Goal: Complete application form

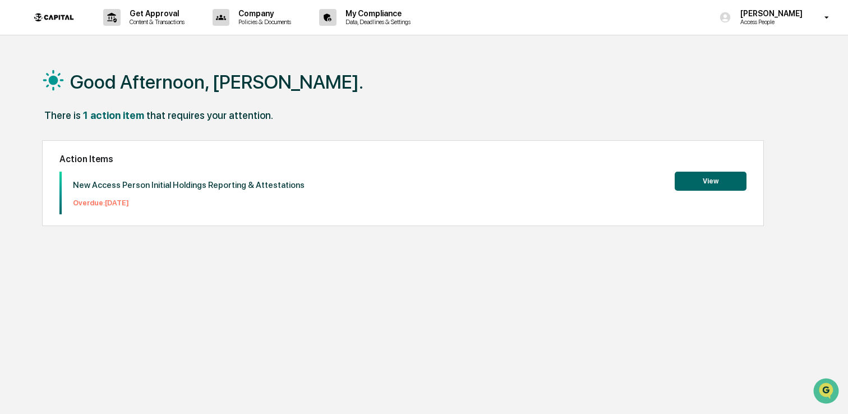
click at [696, 182] on button "View" at bounding box center [711, 181] width 72 height 19
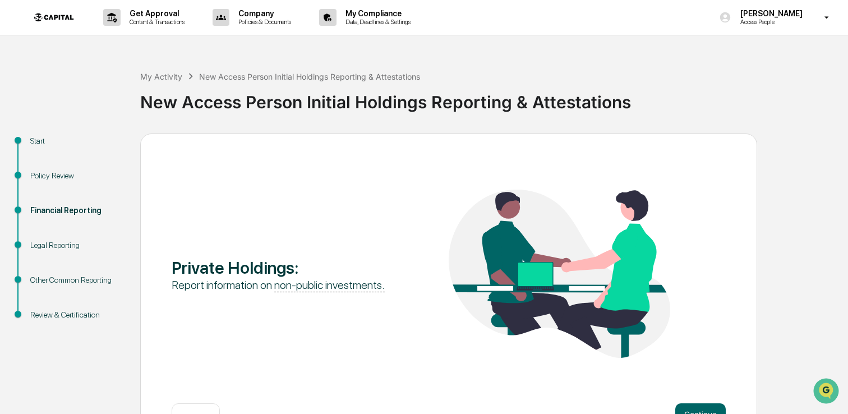
scroll to position [38, 0]
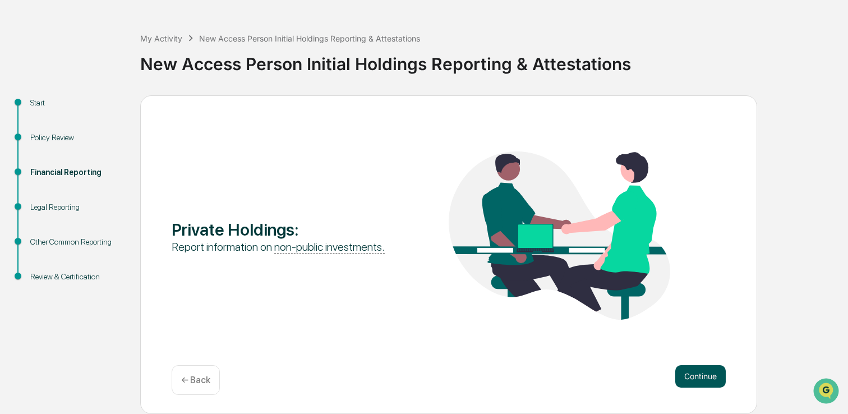
click at [696, 375] on button "Continue" at bounding box center [700, 376] width 50 height 22
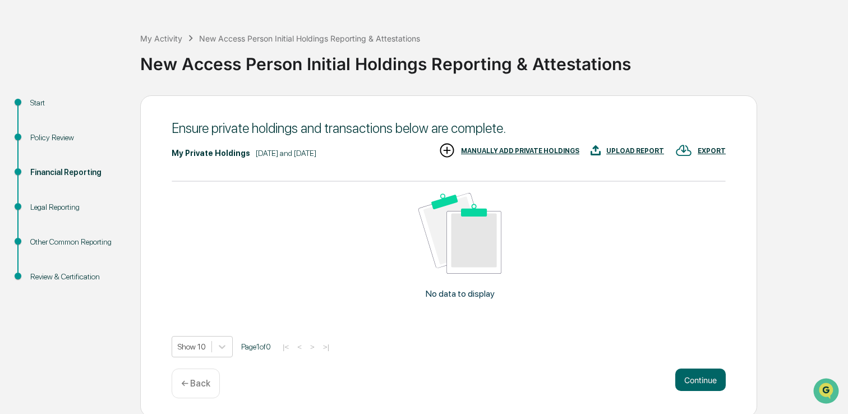
scroll to position [41, 0]
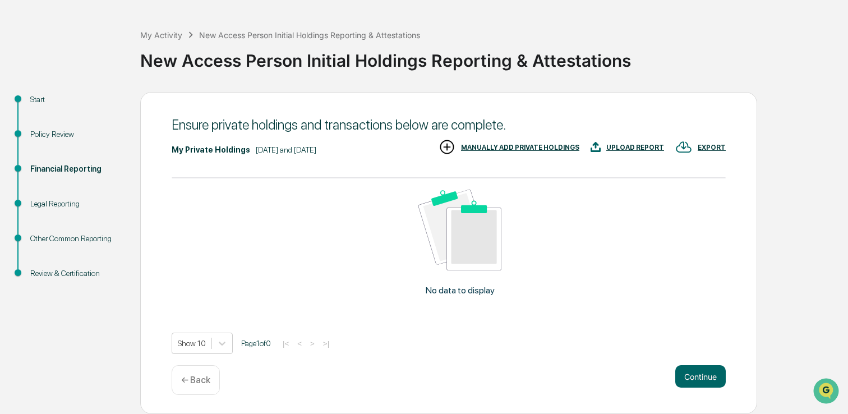
click at [623, 149] on div "UPLOAD REPORT" at bounding box center [635, 148] width 58 height 8
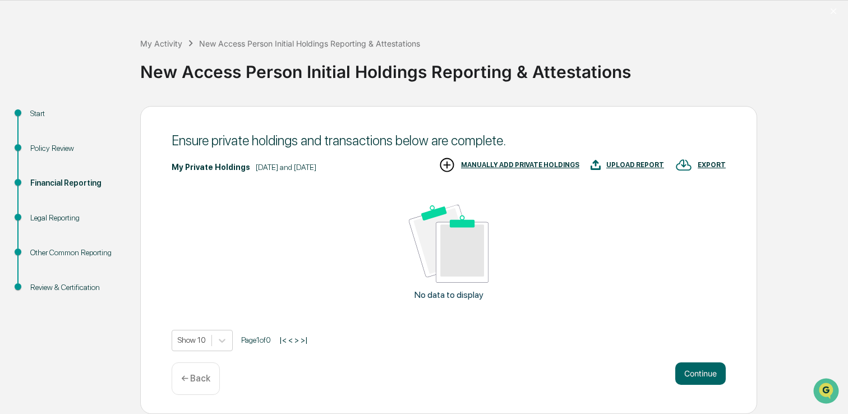
scroll to position [34, 0]
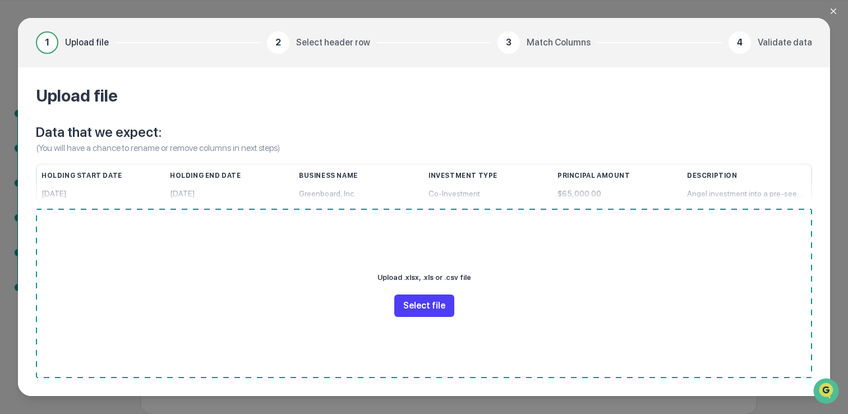
click at [437, 304] on button "Select file" at bounding box center [424, 305] width 60 height 22
click at [431, 312] on button "Select file" at bounding box center [424, 305] width 60 height 22
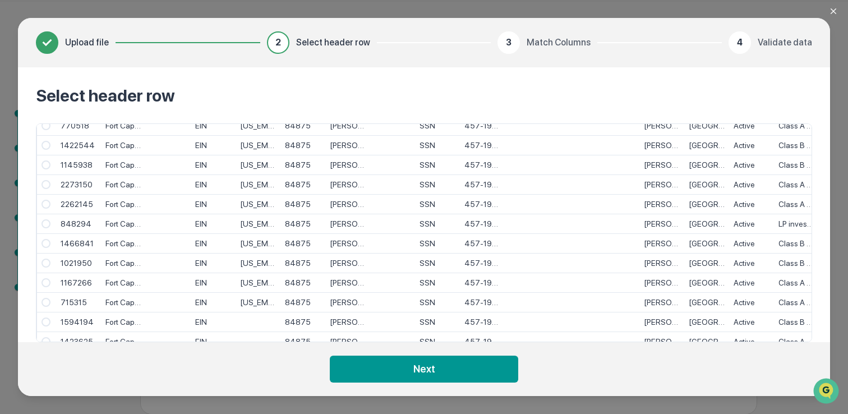
scroll to position [26, 0]
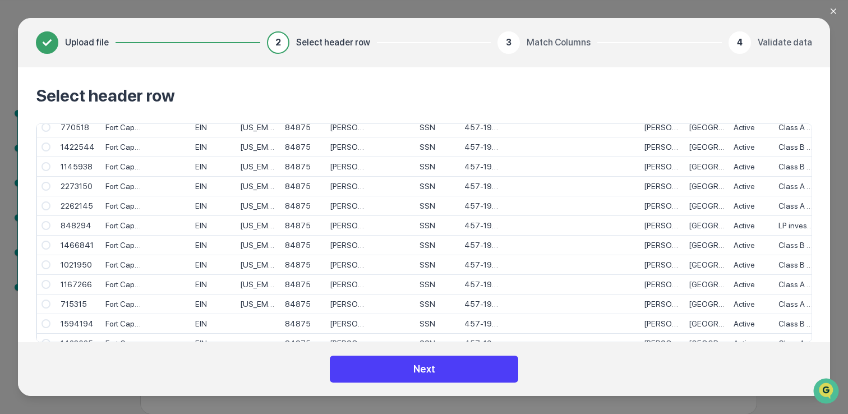
click at [432, 370] on button "Next" at bounding box center [424, 368] width 188 height 27
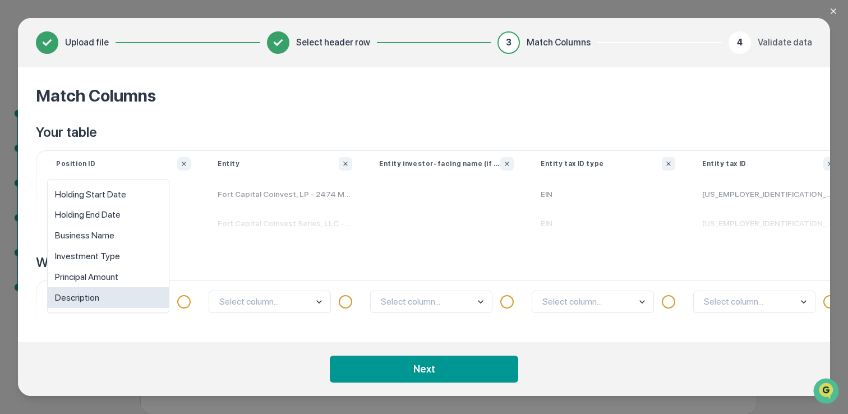
click at [160, 303] on body "Get Approval Content & Transactions Company Policies & Documents My Compliance …" at bounding box center [424, 190] width 848 height 448
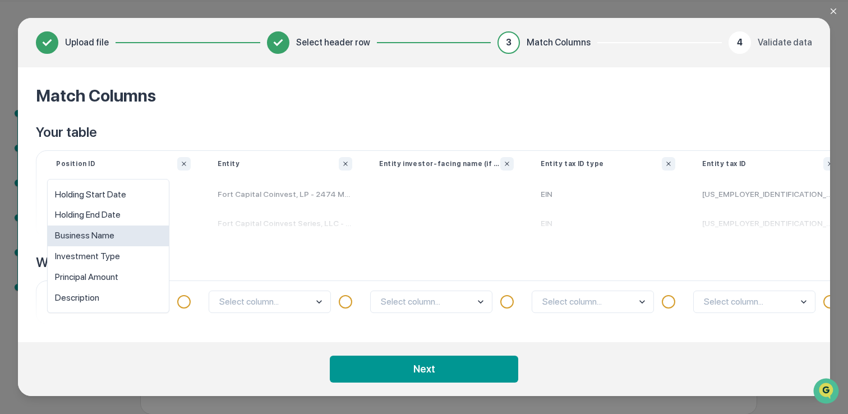
click at [142, 241] on div "Business Name" at bounding box center [108, 235] width 121 height 21
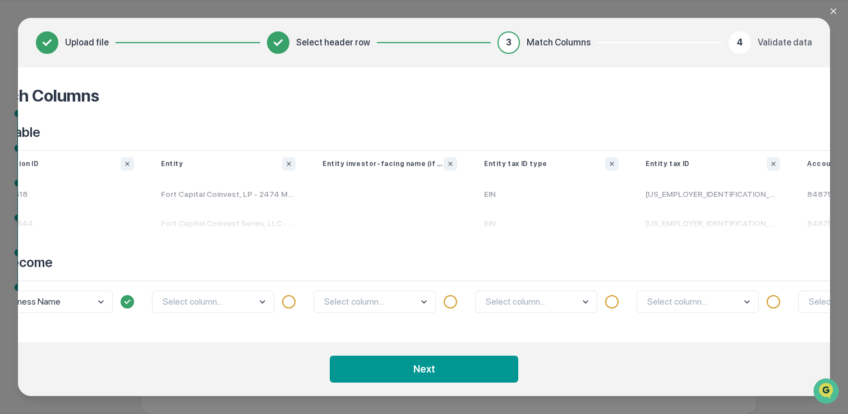
scroll to position [0, 77]
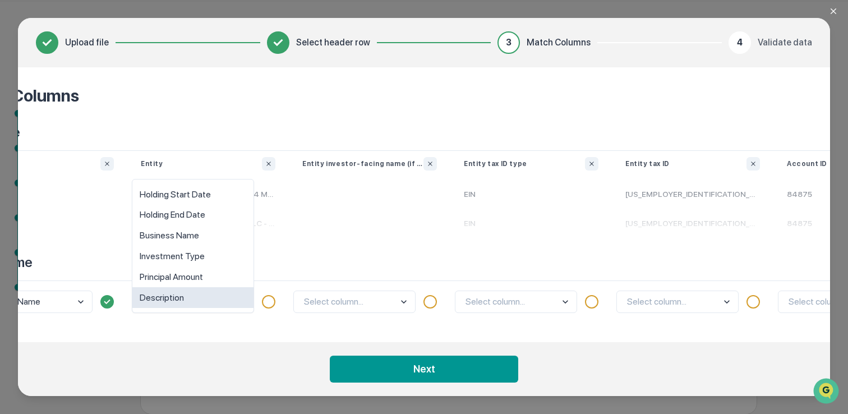
click at [232, 302] on body "Get Approval Content & Transactions Company Policies & Documents My Compliance …" at bounding box center [424, 190] width 848 height 448
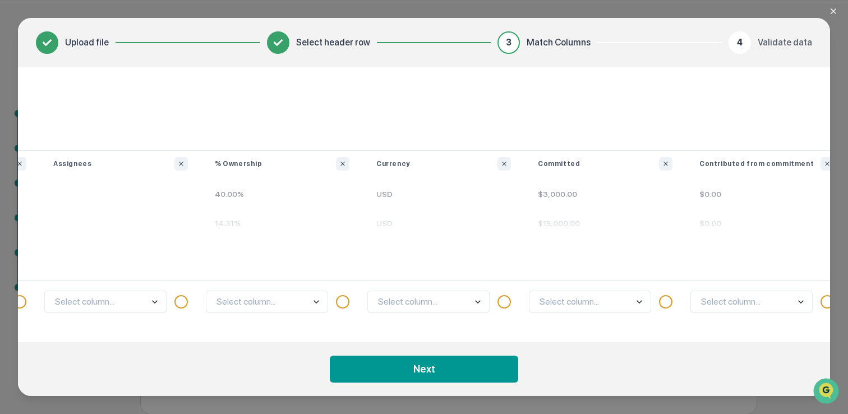
scroll to position [0, 2917]
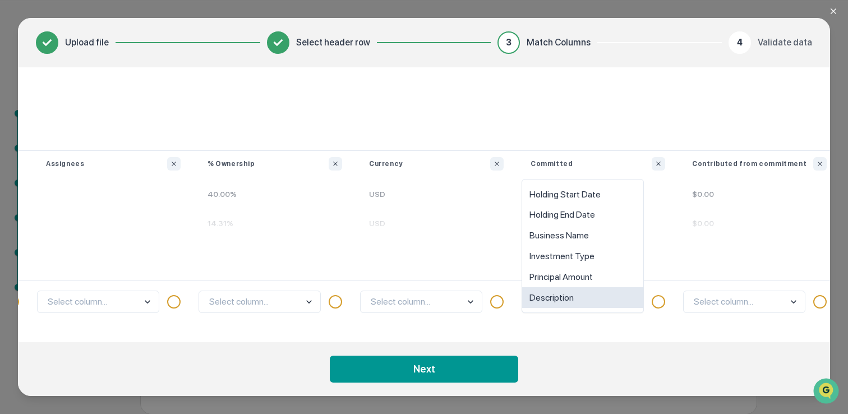
click at [632, 301] on body "Get Approval Content & Transactions Company Policies & Documents My Compliance …" at bounding box center [424, 190] width 848 height 448
click at [621, 273] on div "Principal Amount" at bounding box center [582, 276] width 121 height 21
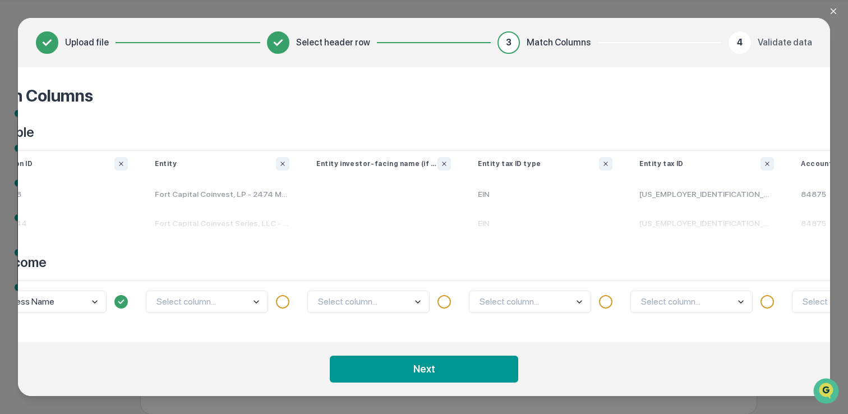
scroll to position [0, 0]
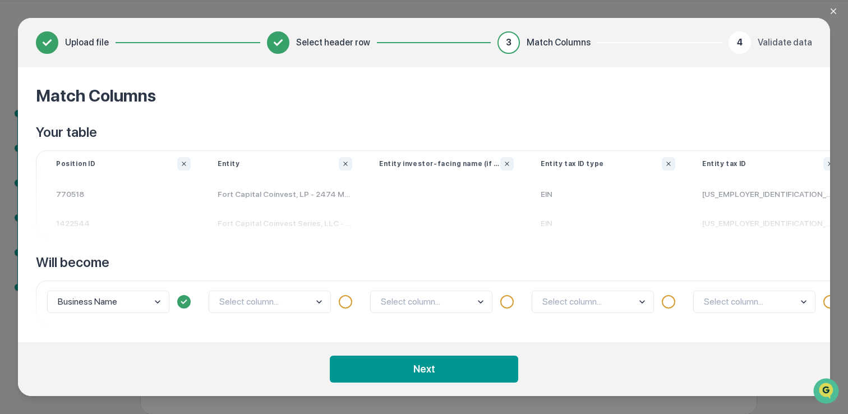
click at [156, 299] on body "Get Approval Content & Transactions Company Policies & Documents My Compliance …" at bounding box center [424, 190] width 848 height 448
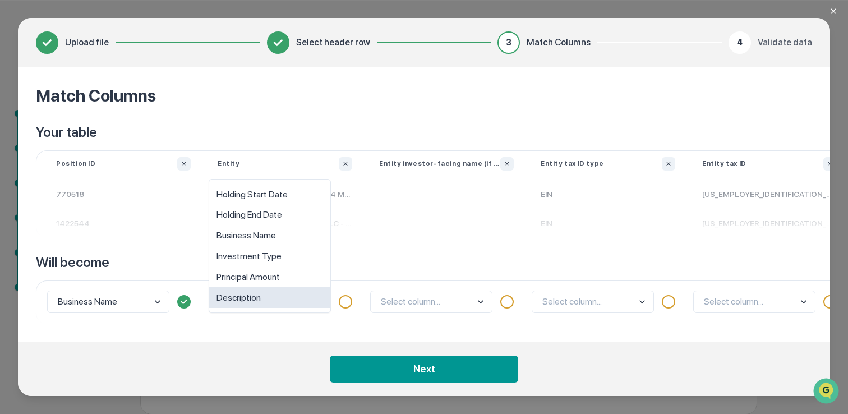
click at [322, 301] on body "Get Approval Content & Transactions Company Policies & Documents My Compliance …" at bounding box center [424, 190] width 848 height 448
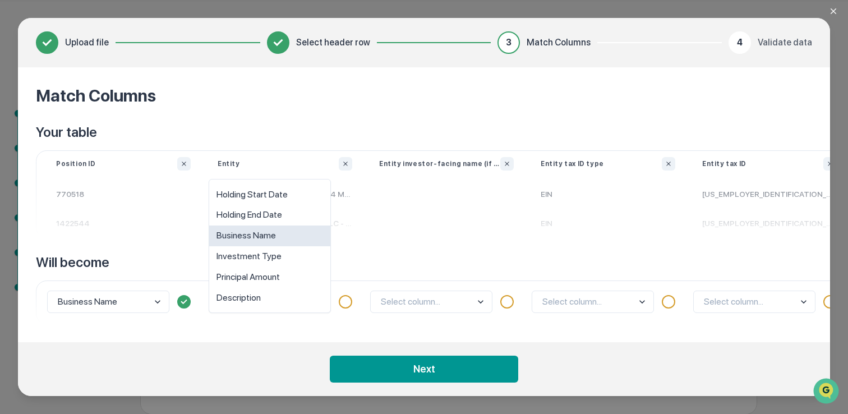
click at [301, 239] on div "Business Name" at bounding box center [269, 235] width 121 height 21
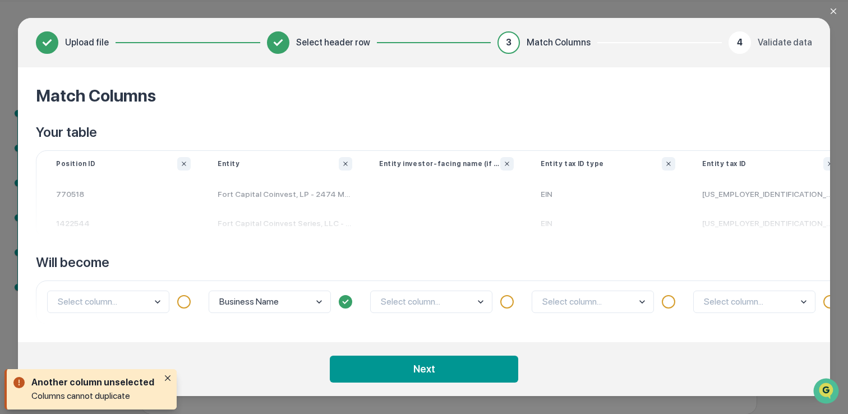
click at [158, 303] on body "Get Approval Content & Transactions Company Policies & Documents My Compliance …" at bounding box center [424, 190] width 848 height 448
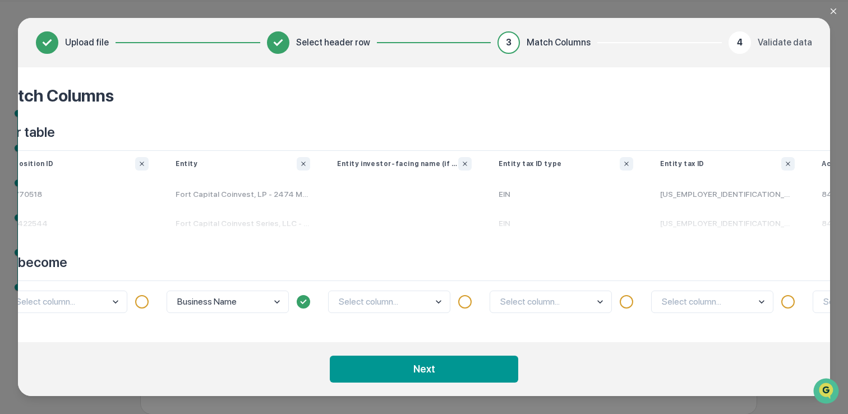
scroll to position [0, 72]
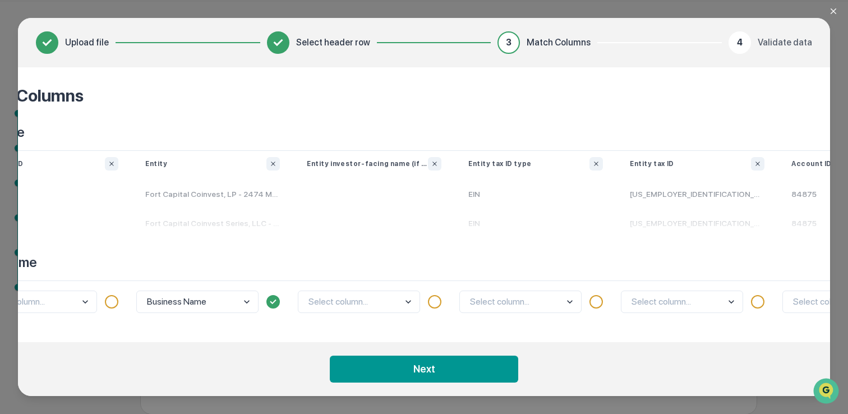
click at [569, 304] on body "Get Approval Content & Transactions Company Policies & Documents My Compliance …" at bounding box center [424, 190] width 848 height 448
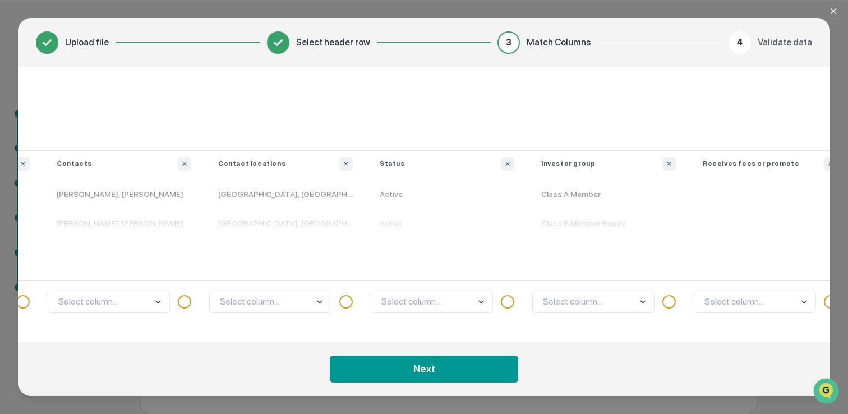
scroll to position [0, 2099]
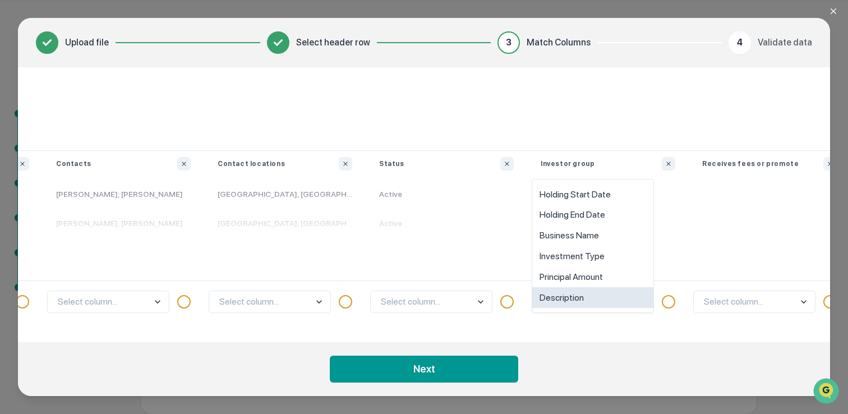
click at [645, 301] on body "Get Approval Content & Transactions Company Policies & Documents My Compliance …" at bounding box center [424, 190] width 848 height 448
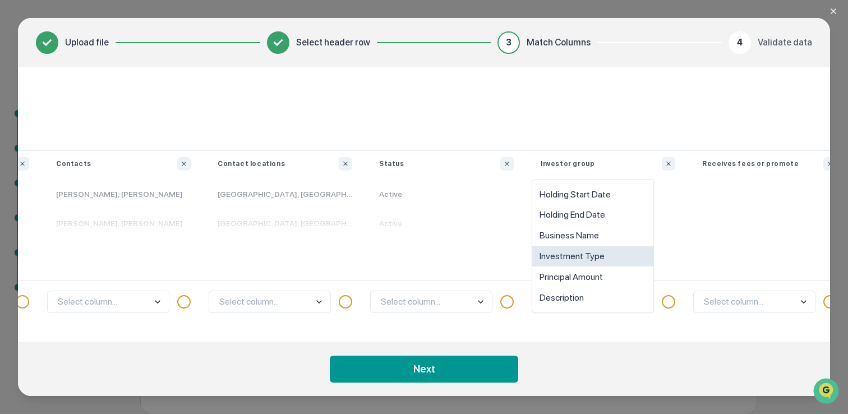
click at [627, 257] on div "Investment Type" at bounding box center [592, 256] width 121 height 21
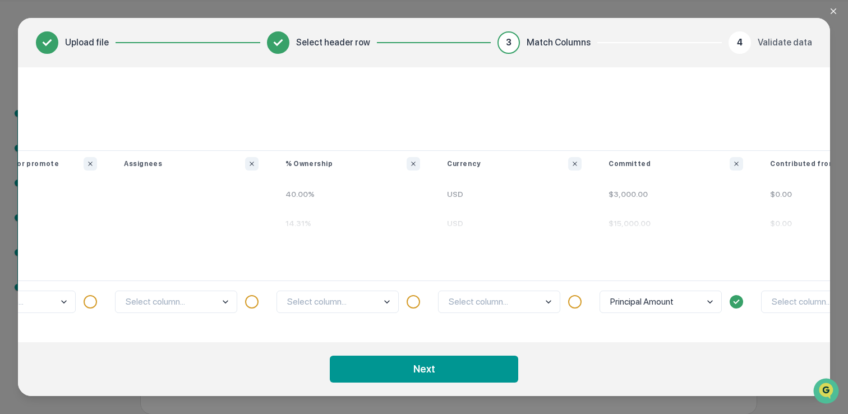
scroll to position [0, 2848]
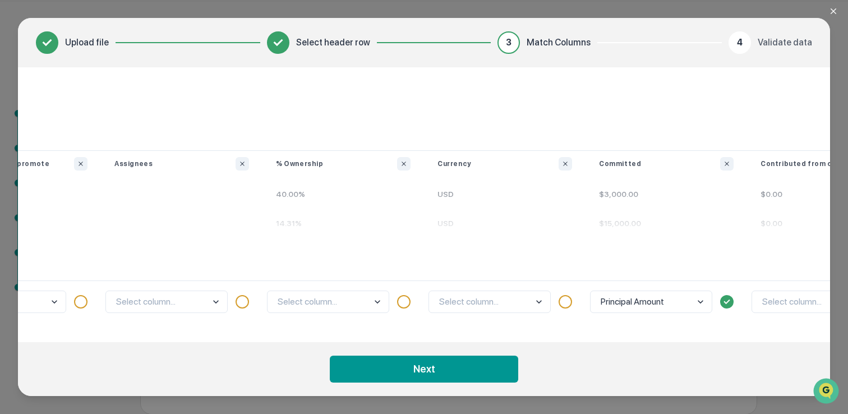
click at [678, 235] on p "$15,000.00" at bounding box center [665, 223] width 161 height 29
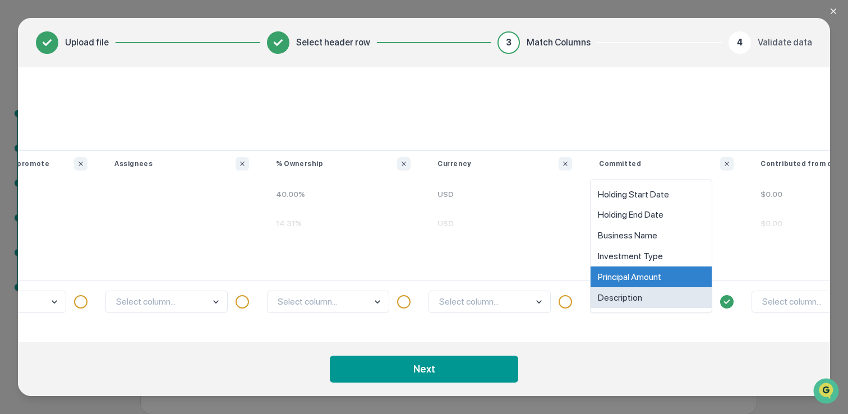
click at [700, 299] on body "Get Approval Content & Transactions Company Policies & Documents My Compliance …" at bounding box center [424, 190] width 848 height 448
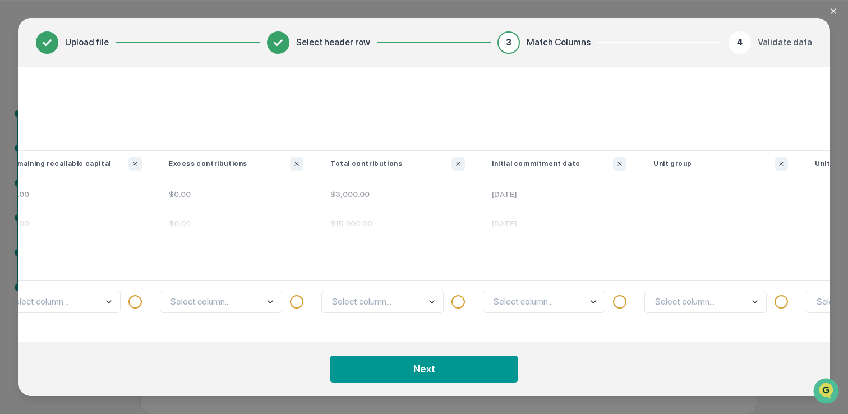
scroll to position [0, 4257]
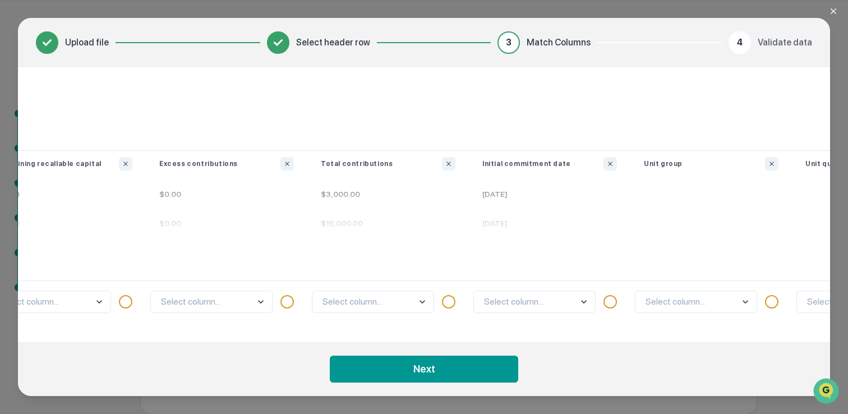
click at [581, 303] on body "Get Approval Content & Transactions Company Policies & Documents My Compliance …" at bounding box center [424, 190] width 848 height 448
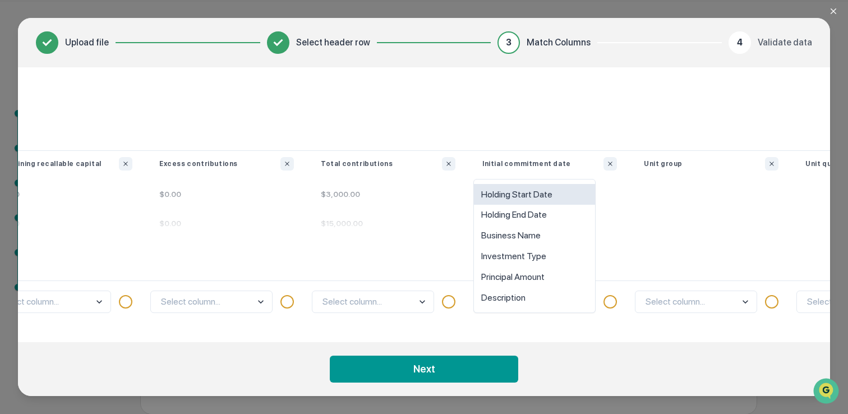
click at [563, 194] on div "Holding Start Date" at bounding box center [534, 194] width 121 height 21
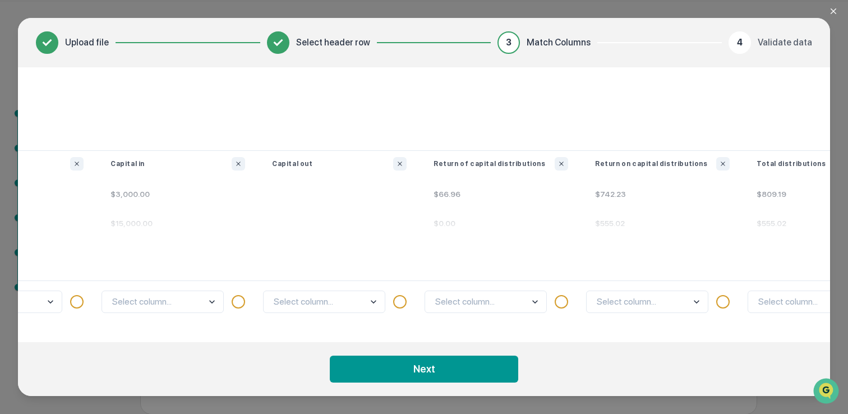
scroll to position [0, 5115]
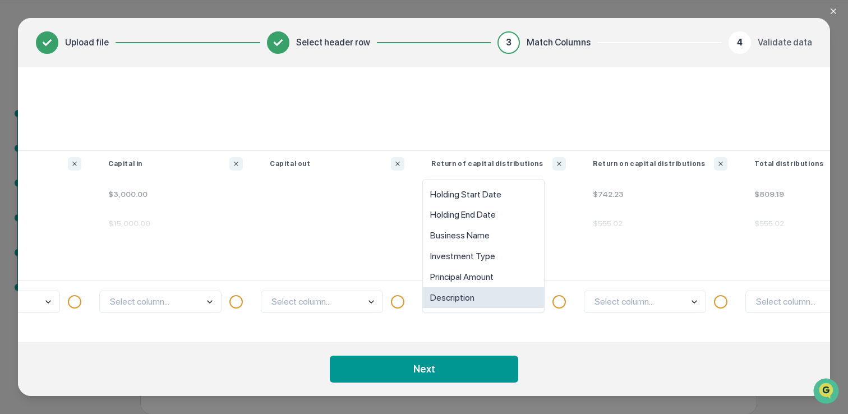
click at [533, 306] on body "Get Approval Content & Transactions Company Policies & Documents My Compliance …" at bounding box center [424, 190] width 848 height 448
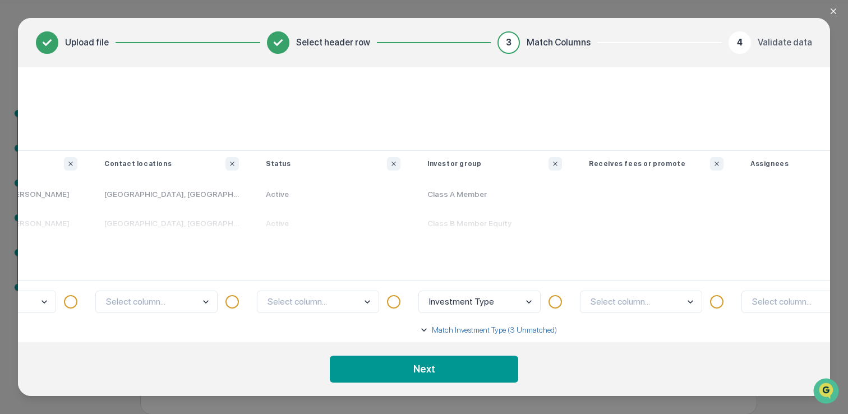
scroll to position [0, 2219]
click at [538, 160] on div "Investor group" at bounding box center [487, 163] width 161 height 13
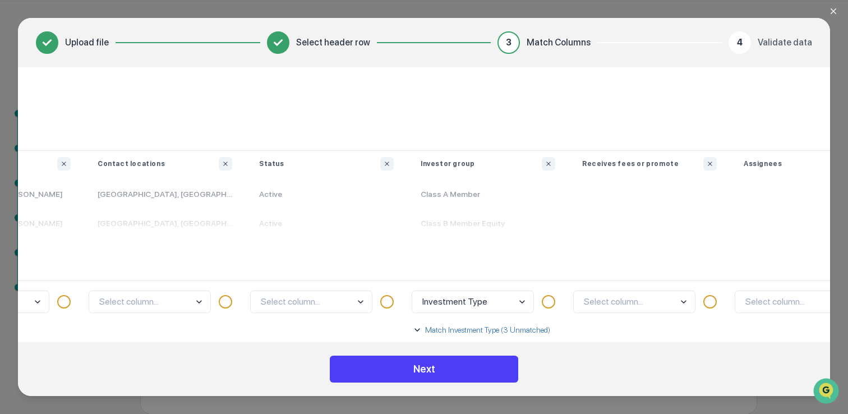
click at [494, 366] on button "Next" at bounding box center [424, 368] width 188 height 27
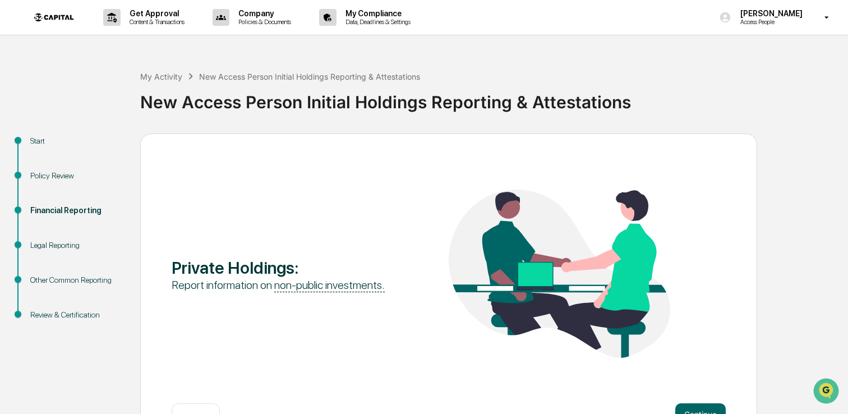
scroll to position [38, 0]
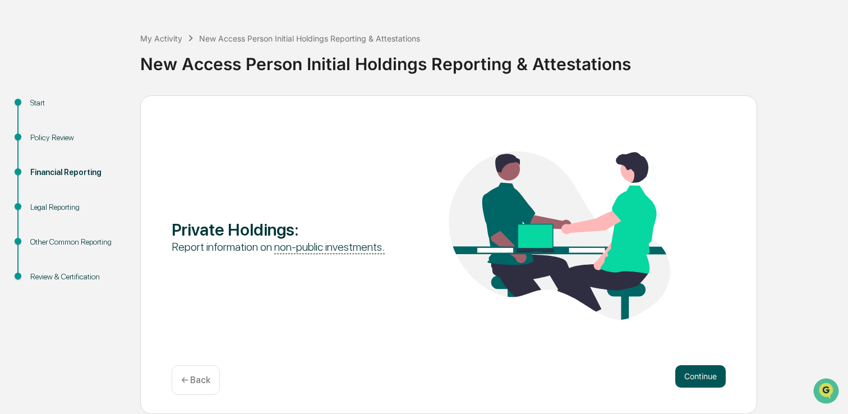
click at [700, 370] on button "Continue" at bounding box center [700, 376] width 50 height 22
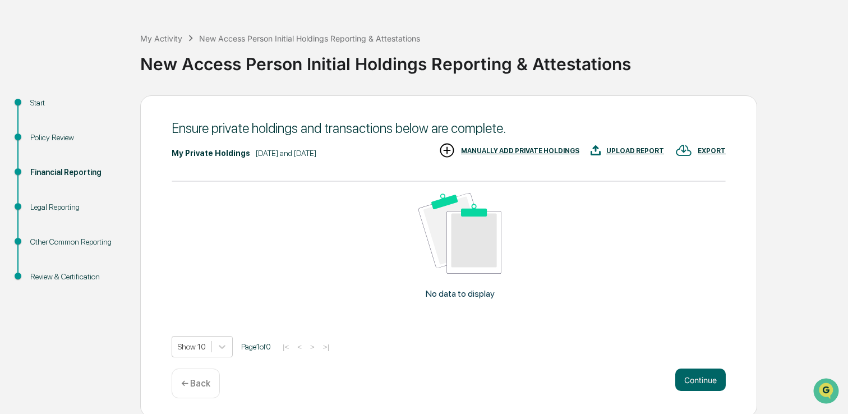
scroll to position [41, 0]
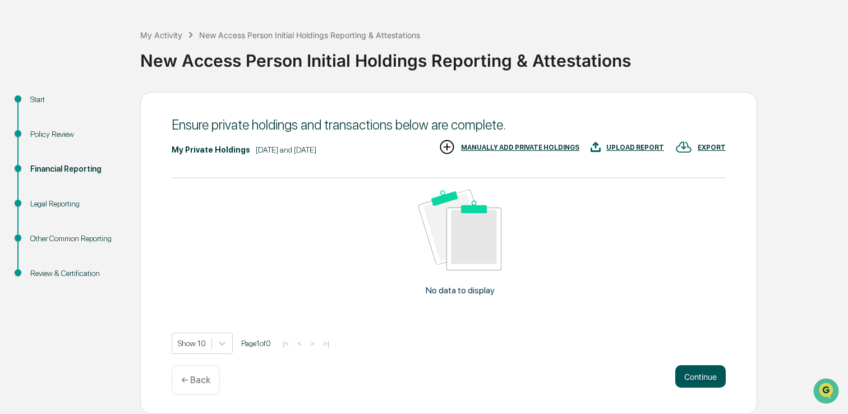
click at [704, 373] on button "Continue" at bounding box center [700, 376] width 50 height 22
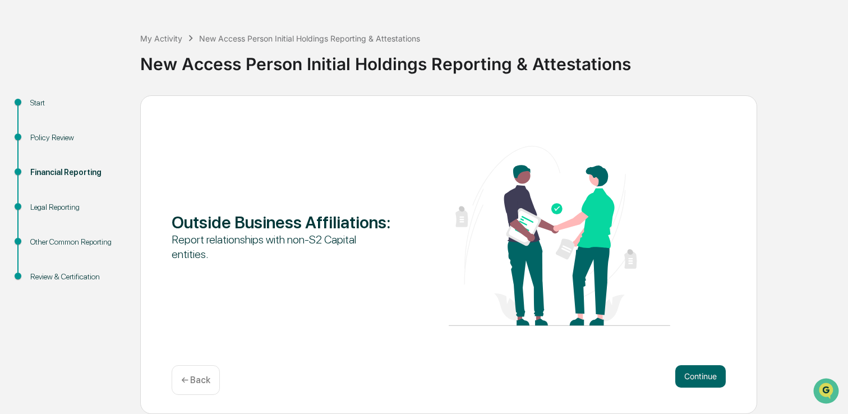
scroll to position [38, 0]
click at [198, 384] on p "← Back" at bounding box center [195, 380] width 29 height 11
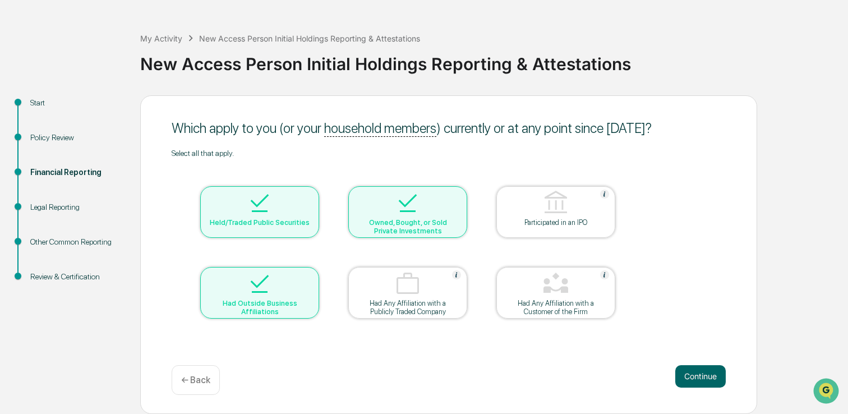
click at [199, 382] on p "← Back" at bounding box center [195, 380] width 29 height 11
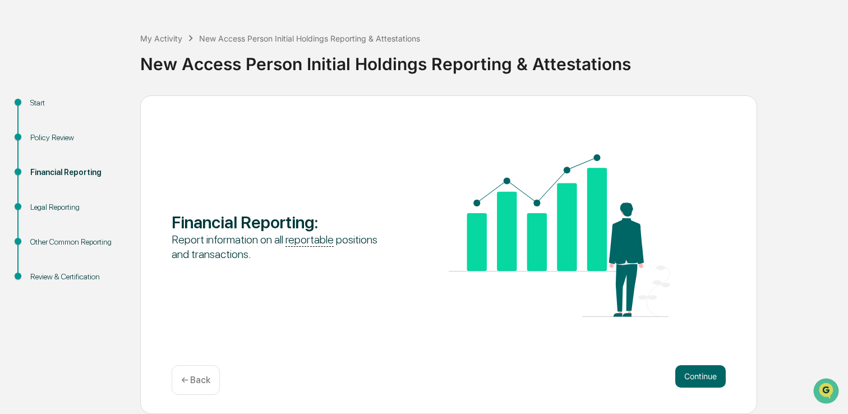
click at [255, 295] on div "Financial Reporting : Report information on all reportable positions and transa…" at bounding box center [449, 236] width 554 height 165
click at [697, 381] on button "Continue" at bounding box center [700, 376] width 50 height 22
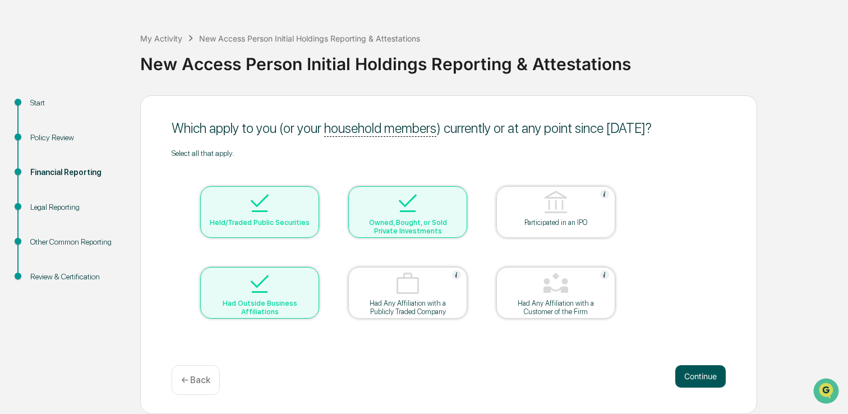
click at [701, 371] on button "Continue" at bounding box center [700, 376] width 50 height 22
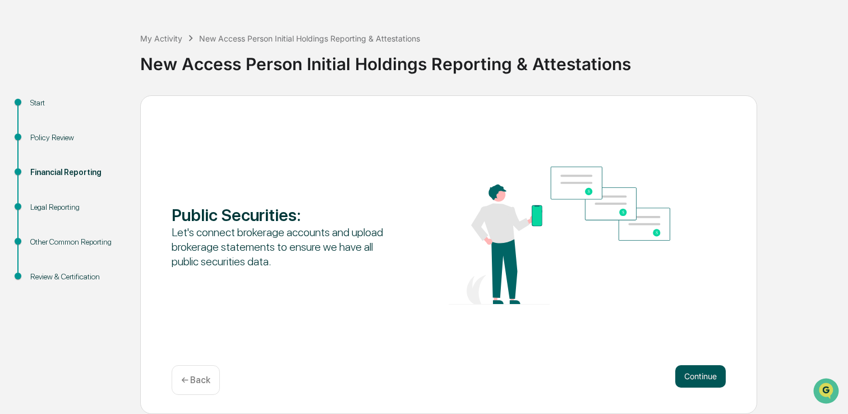
click at [699, 376] on button "Continue" at bounding box center [700, 376] width 50 height 22
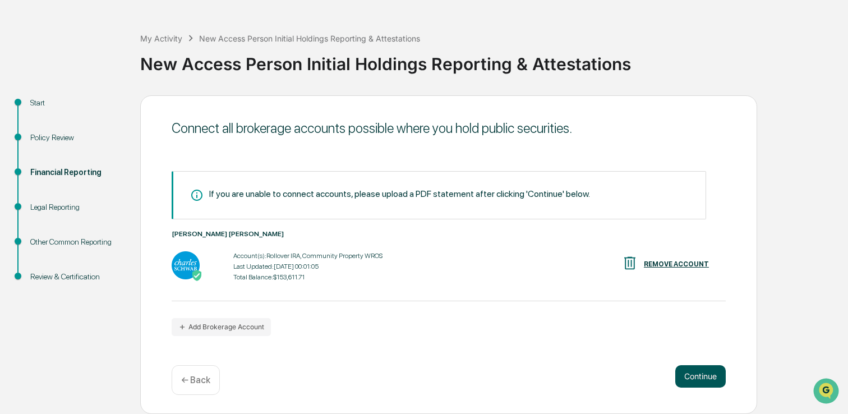
click at [693, 376] on button "Continue" at bounding box center [700, 376] width 50 height 22
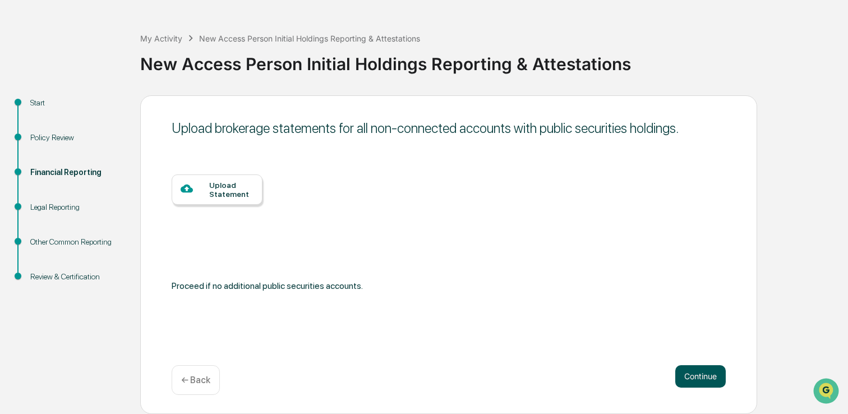
click at [709, 372] on button "Continue" at bounding box center [700, 376] width 50 height 22
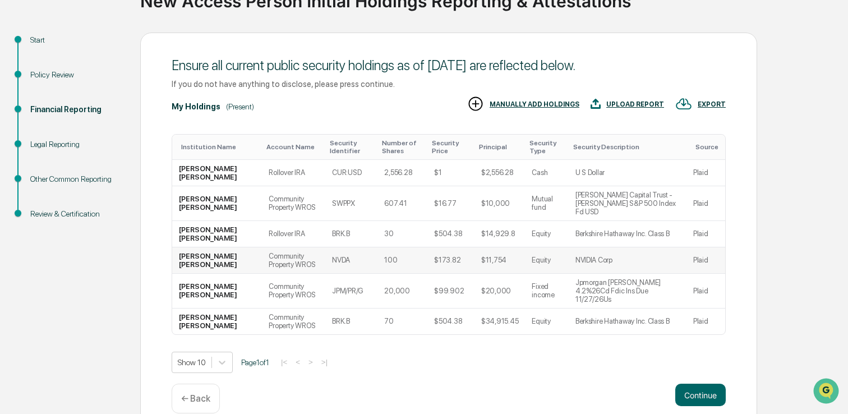
scroll to position [103, 0]
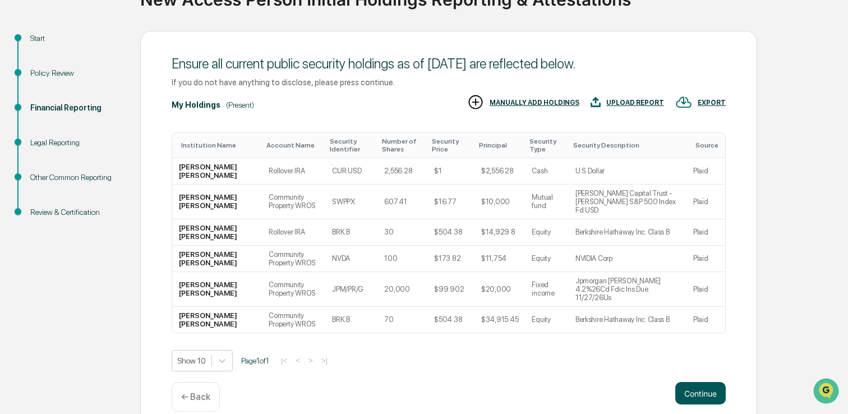
click at [704, 382] on button "Continue" at bounding box center [700, 393] width 50 height 22
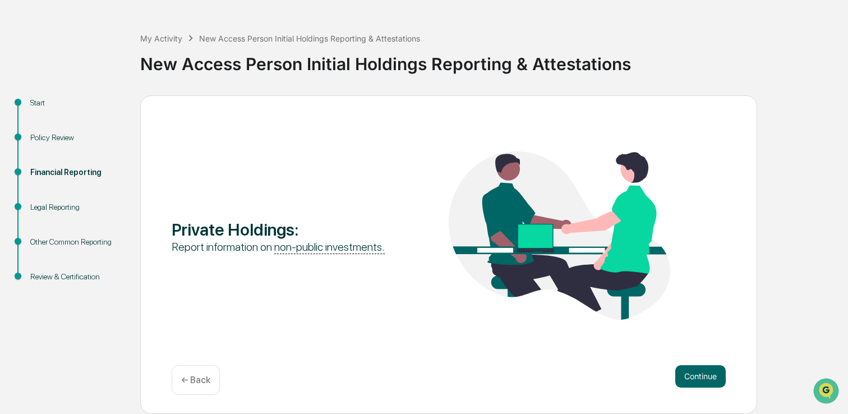
scroll to position [38, 0]
click at [695, 377] on button "Continue" at bounding box center [700, 376] width 50 height 22
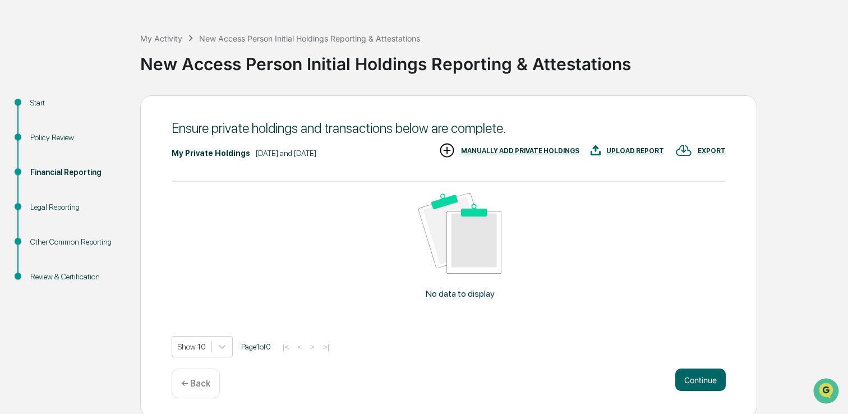
click at [620, 154] on div "UPLOAD REPORT" at bounding box center [635, 151] width 58 height 8
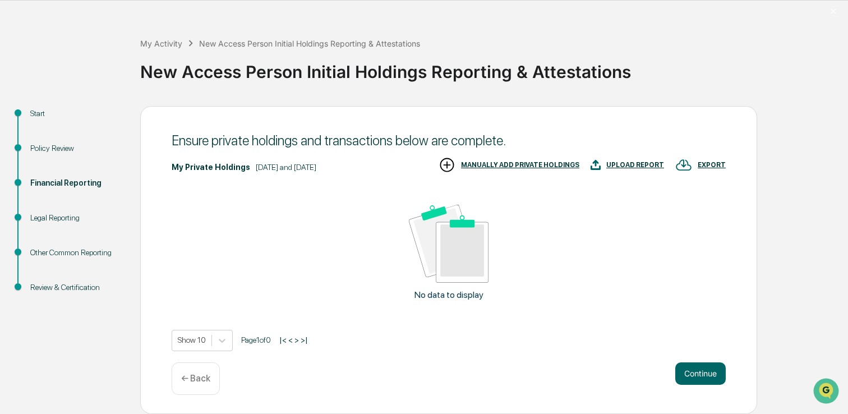
scroll to position [34, 0]
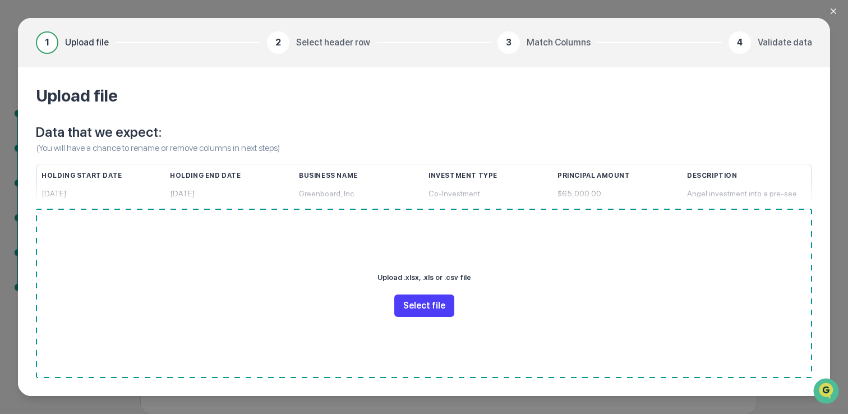
click at [433, 306] on button "Select file" at bounding box center [424, 305] width 60 height 22
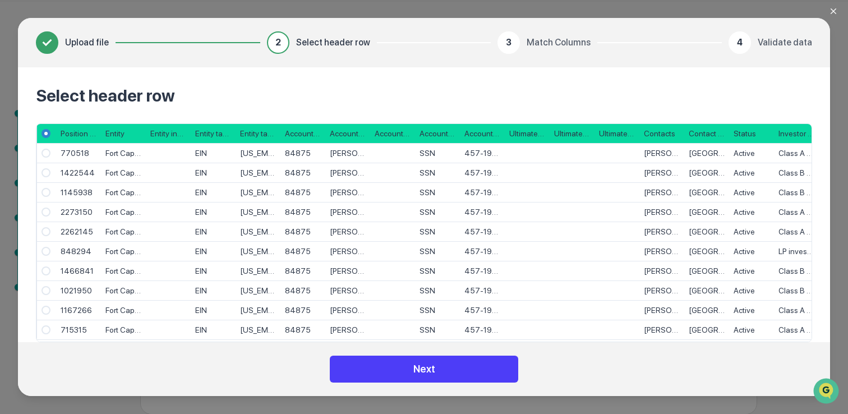
click at [467, 368] on button "Next" at bounding box center [424, 368] width 188 height 27
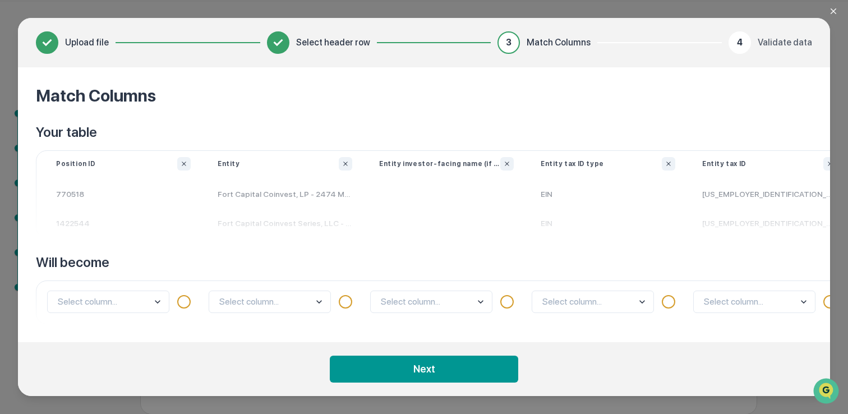
click at [321, 300] on body "Get Approval Content & Transactions Company Policies & Documents My Compliance …" at bounding box center [424, 190] width 848 height 448
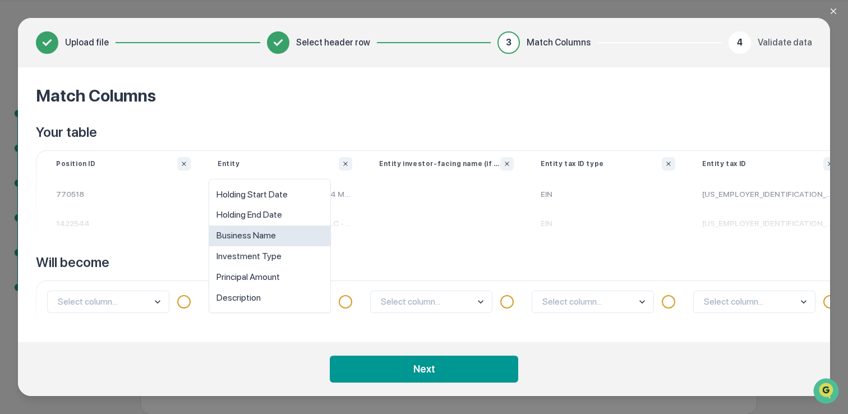
click at [303, 237] on div "Business Name" at bounding box center [269, 235] width 121 height 21
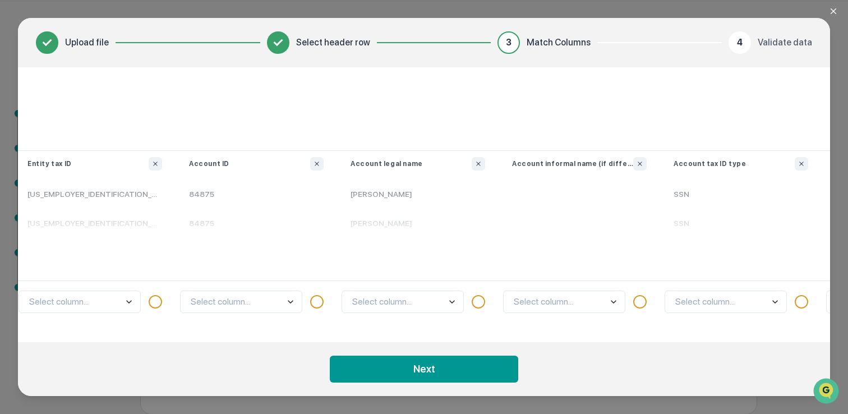
scroll to position [0, 672]
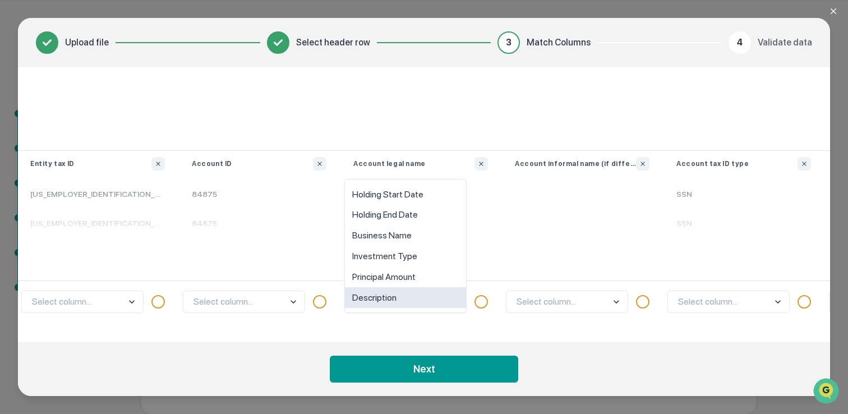
click at [454, 304] on body "Get Approval Content & Transactions Company Policies & Documents My Compliance …" at bounding box center [424, 190] width 848 height 448
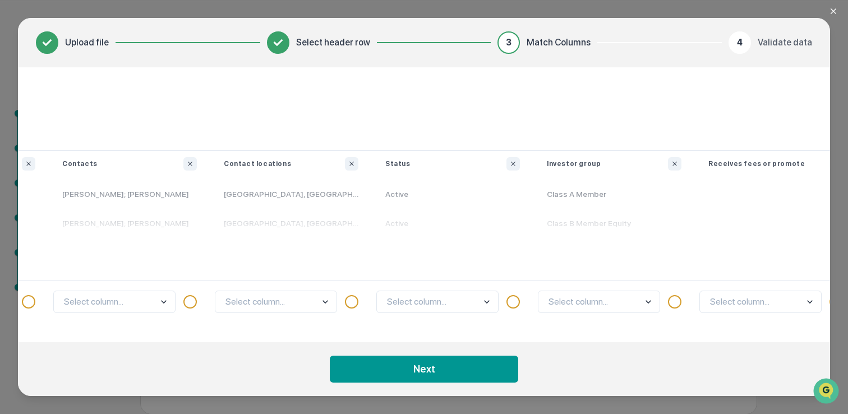
scroll to position [0, 2102]
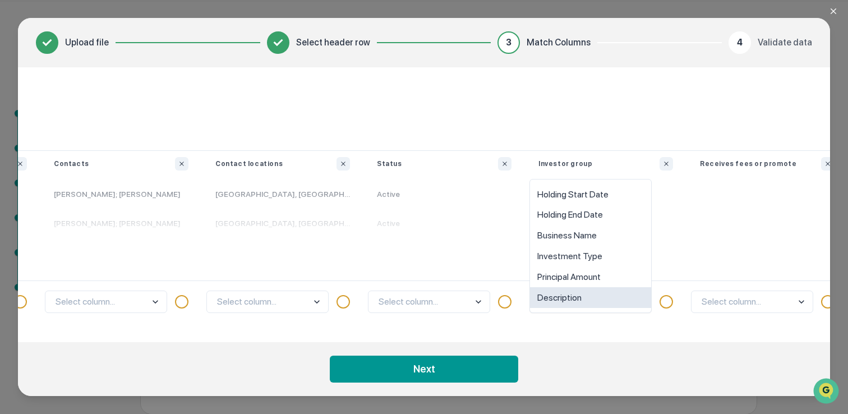
click at [642, 301] on body "Get Approval Content & Transactions Company Policies & Documents My Compliance …" at bounding box center [424, 190] width 848 height 448
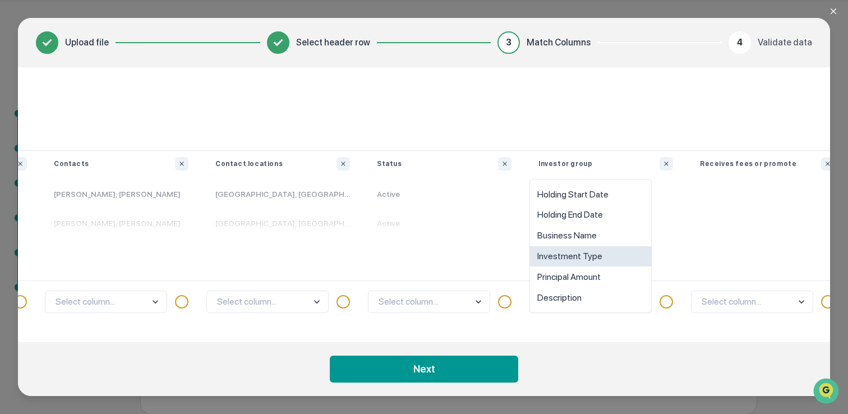
click at [613, 260] on div "Investment Type" at bounding box center [590, 256] width 121 height 21
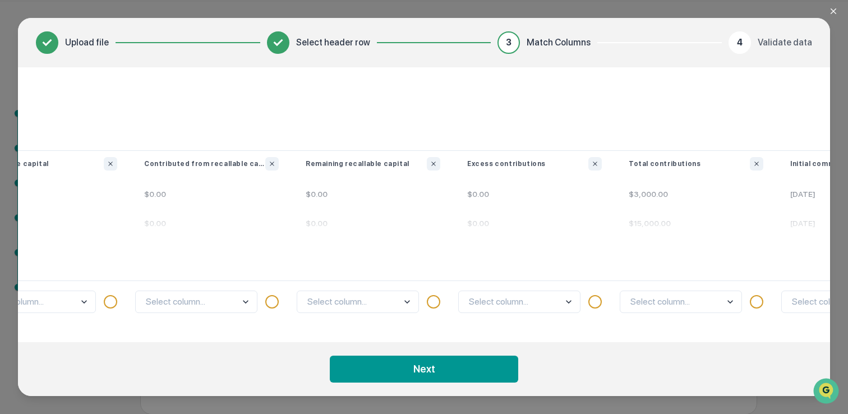
scroll to position [0, 3952]
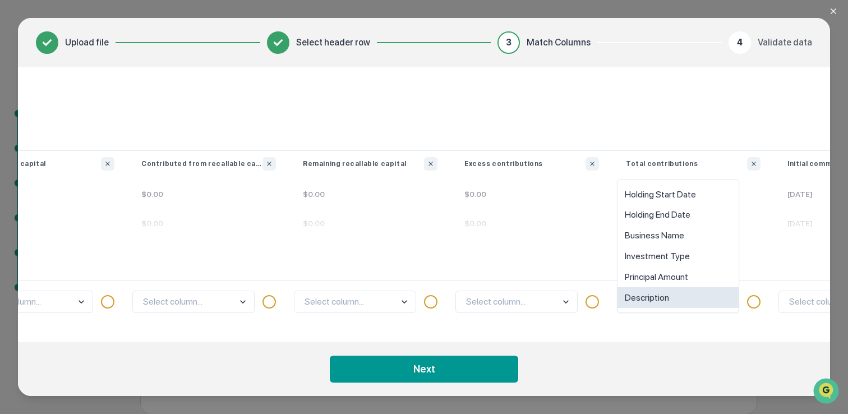
click at [728, 306] on body "Get Approval Content & Transactions Company Policies & Documents My Compliance …" at bounding box center [424, 190] width 848 height 448
click at [680, 277] on div "Principal Amount" at bounding box center [677, 276] width 121 height 21
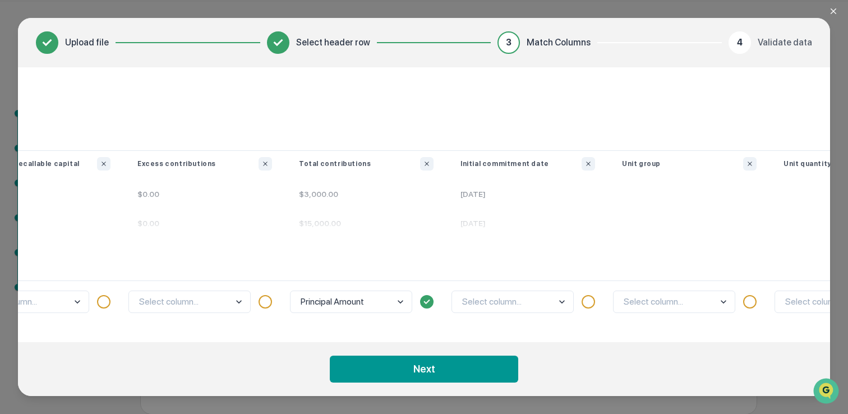
scroll to position [0, 4294]
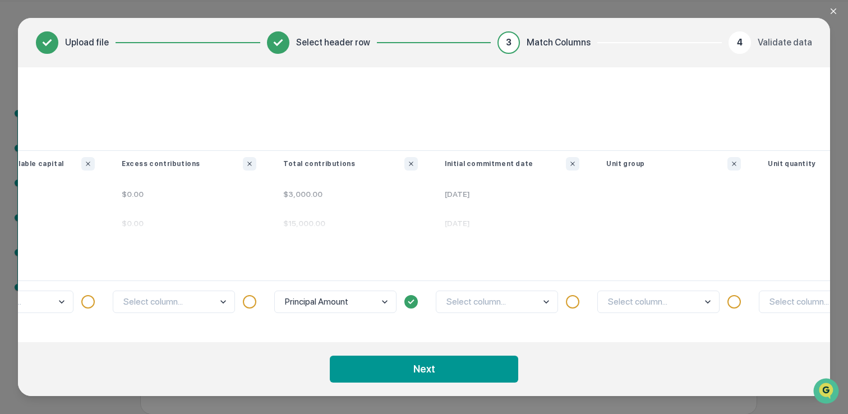
click at [680, 277] on div "Will become" at bounding box center [27, 266] width 8572 height 27
click at [547, 303] on body "Get Approval Content & Transactions Company Policies & Documents My Compliance …" at bounding box center [424, 190] width 848 height 448
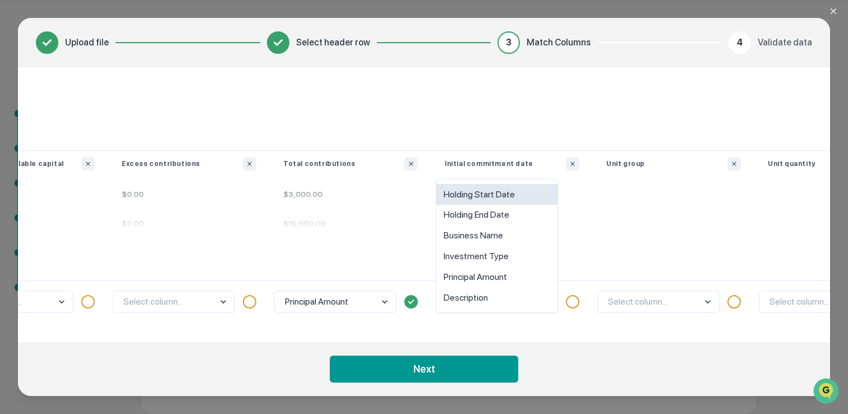
click at [516, 195] on div "Holding Start Date" at bounding box center [496, 194] width 121 height 21
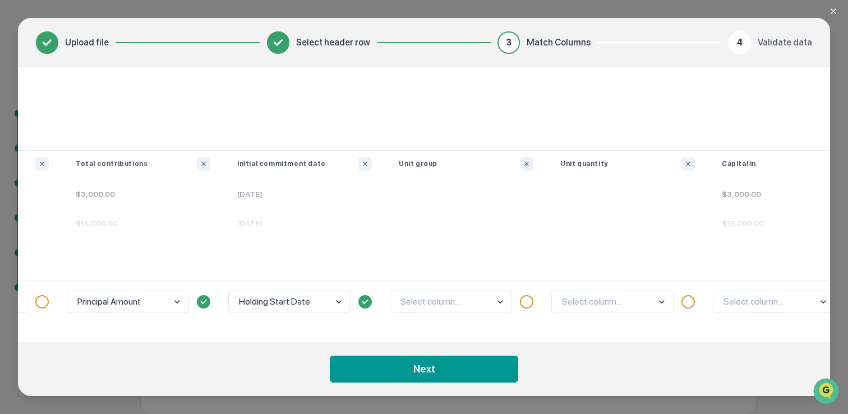
scroll to position [0, 4505]
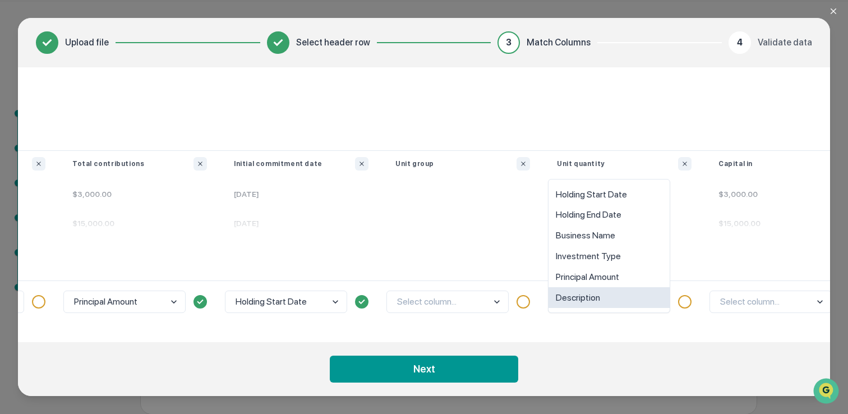
click at [659, 299] on body "Get Approval Content & Transactions Company Policies & Documents My Compliance …" at bounding box center [424, 190] width 848 height 448
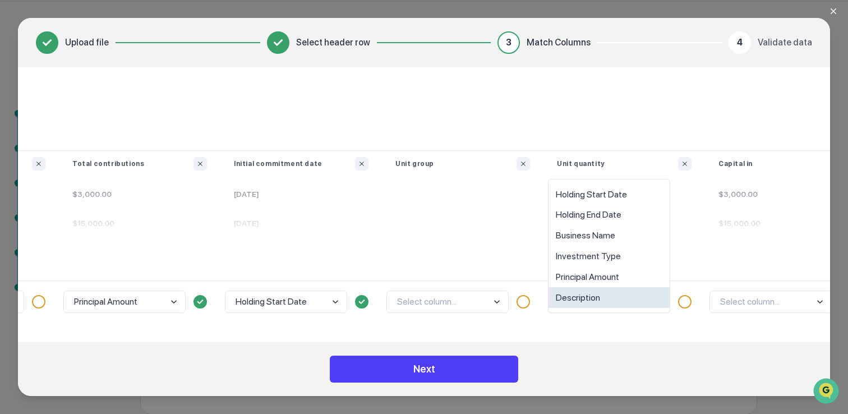
click at [461, 371] on button "Next" at bounding box center [424, 368] width 188 height 27
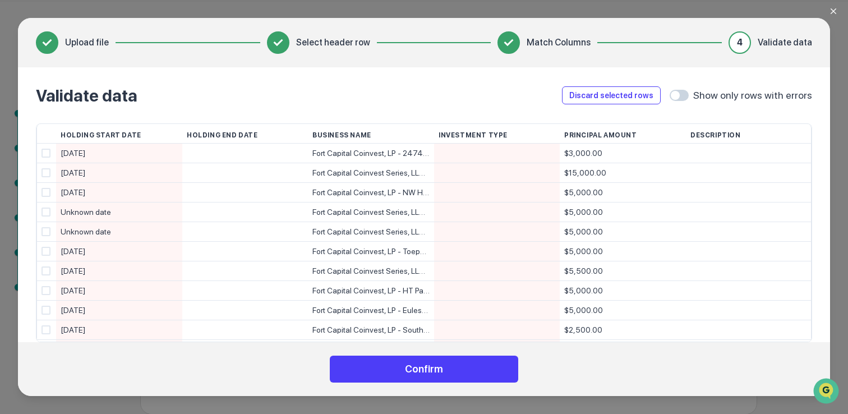
click at [495, 370] on button "Confirm" at bounding box center [424, 368] width 188 height 27
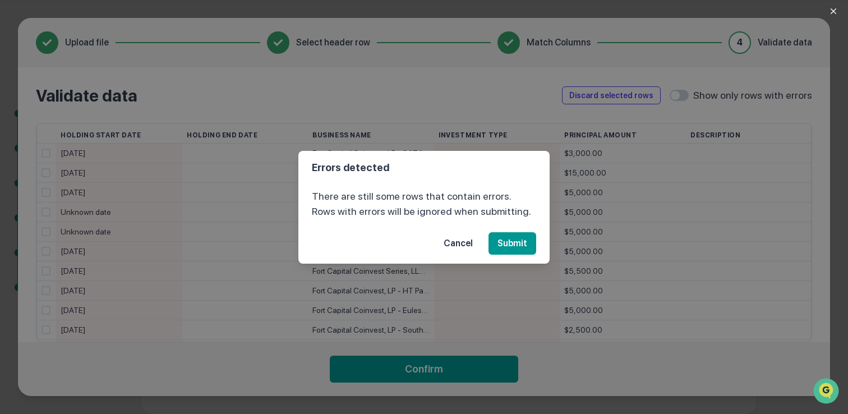
click at [463, 244] on button "Cancel" at bounding box center [458, 243] width 47 height 22
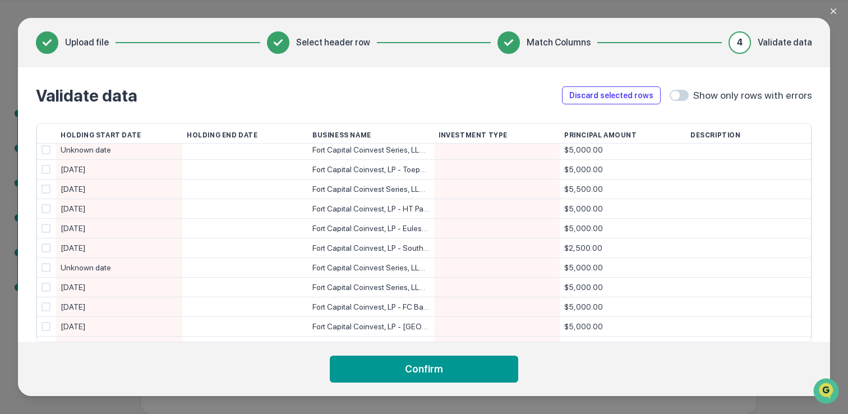
scroll to position [89, 0]
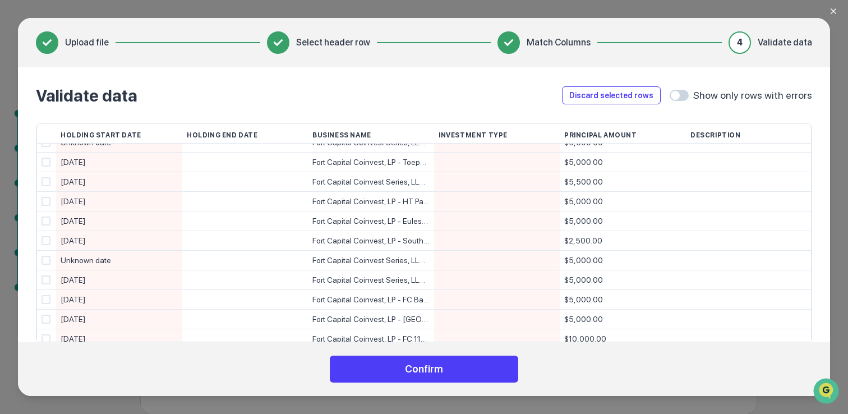
click at [464, 372] on button "Confirm" at bounding box center [424, 368] width 188 height 27
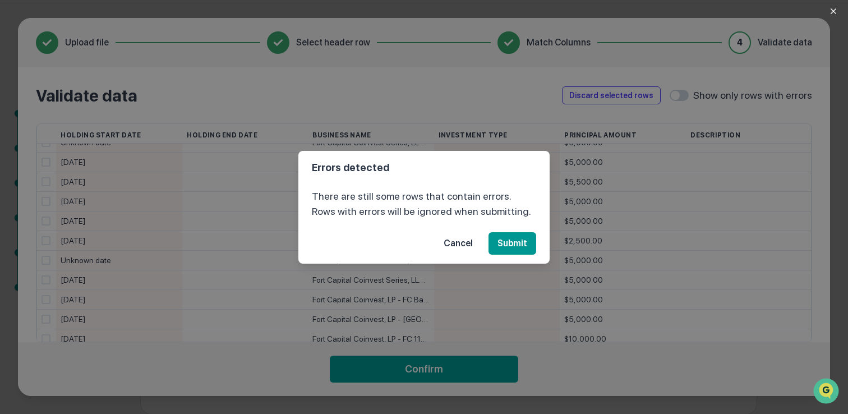
click at [672, 98] on div "Errors detected There are still some rows that contain errors. Rows with errors…" at bounding box center [424, 207] width 848 height 414
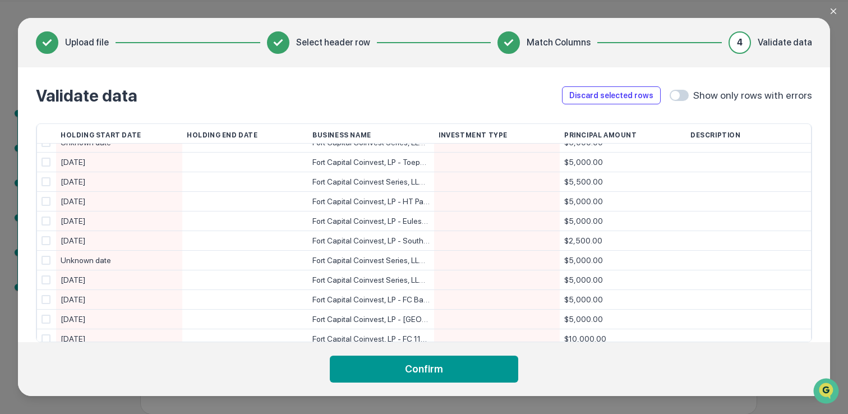
click at [671, 98] on span at bounding box center [675, 95] width 9 height 9
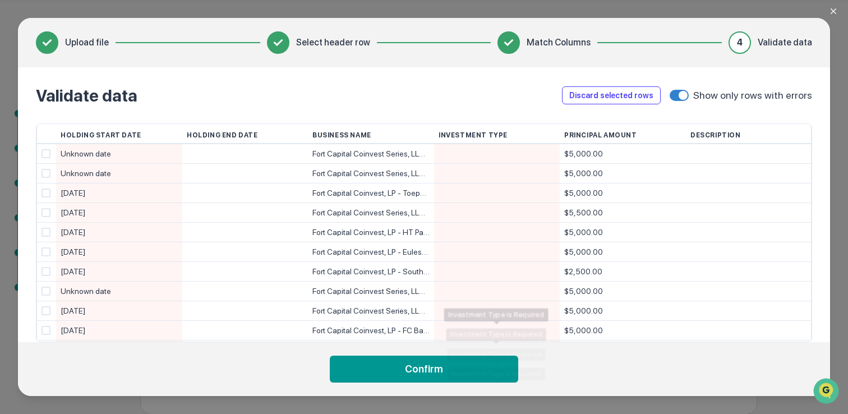
scroll to position [0, 0]
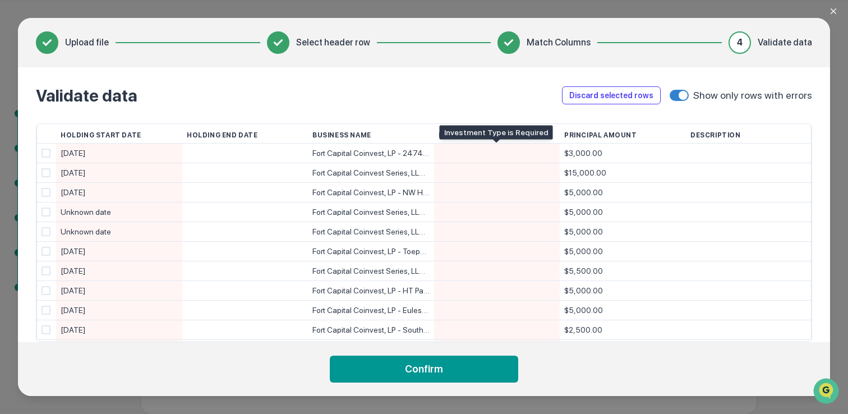
click at [485, 155] on div at bounding box center [496, 153] width 117 height 19
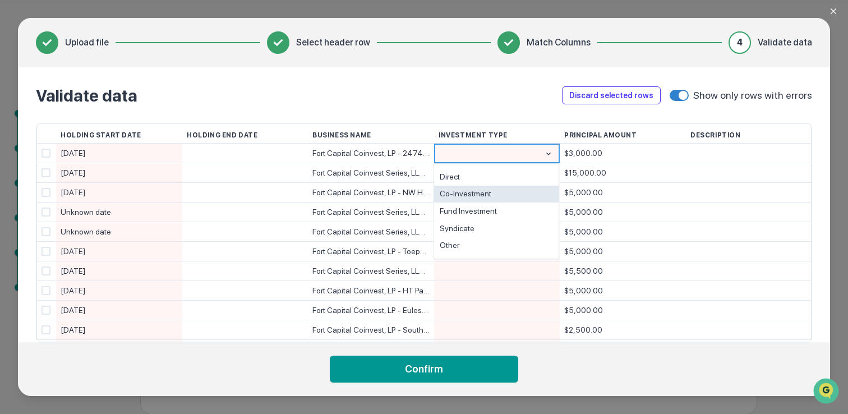
click at [479, 192] on div "Co-Investment" at bounding box center [496, 194] width 124 height 17
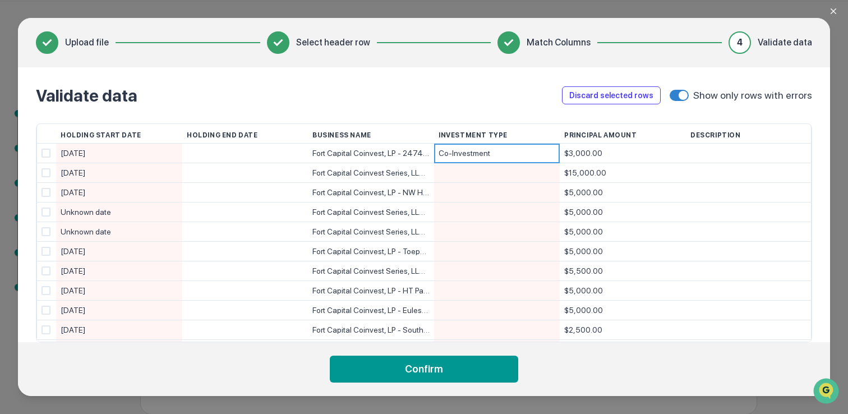
click at [474, 172] on div at bounding box center [496, 172] width 117 height 19
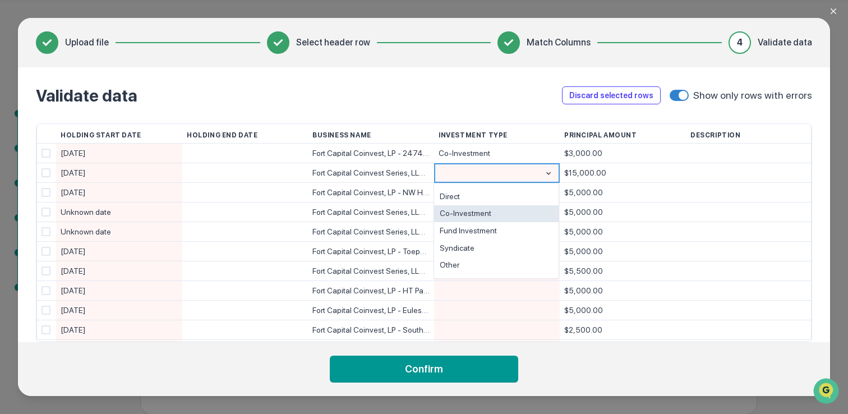
click at [469, 211] on div "Co-Investment" at bounding box center [496, 213] width 124 height 17
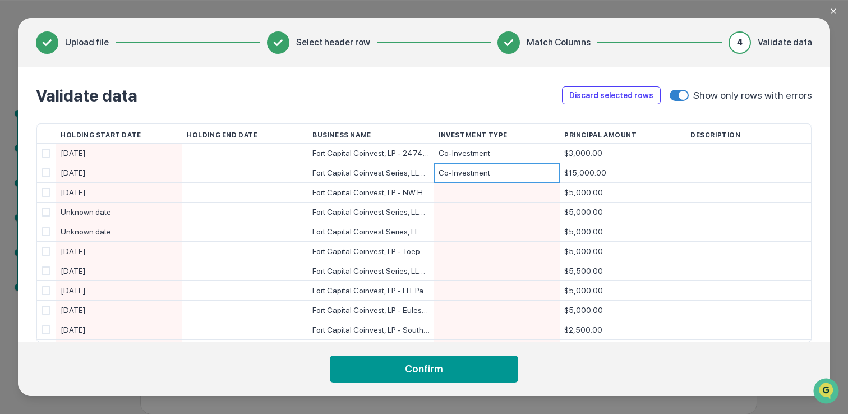
click at [477, 192] on div at bounding box center [496, 192] width 117 height 19
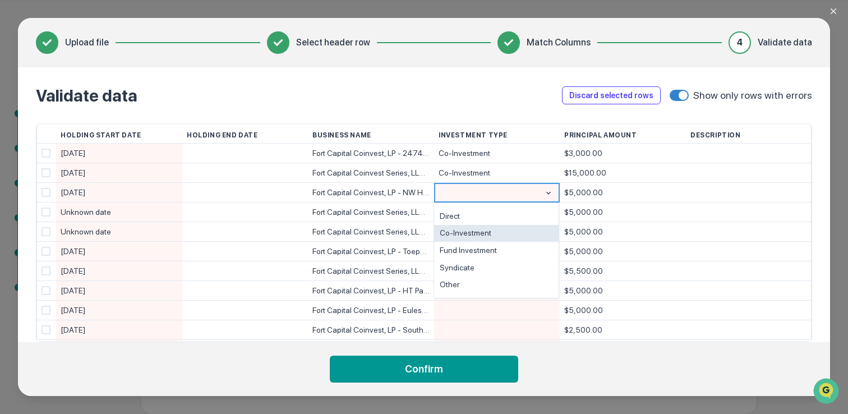
click at [475, 231] on div "Co-Investment" at bounding box center [496, 233] width 124 height 17
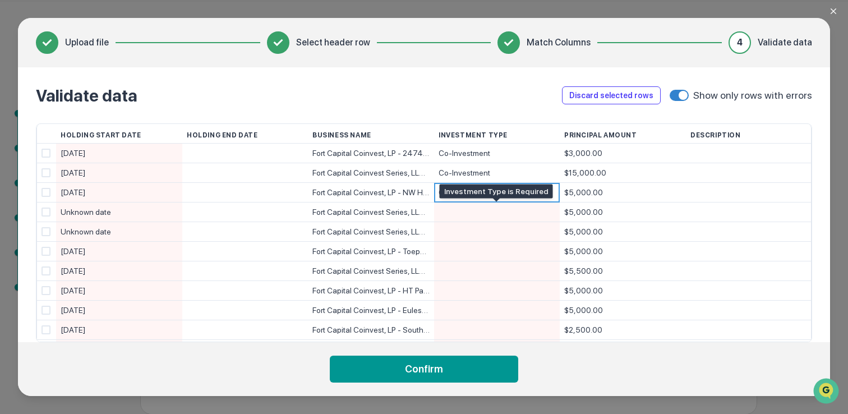
click at [474, 220] on div at bounding box center [496, 211] width 117 height 19
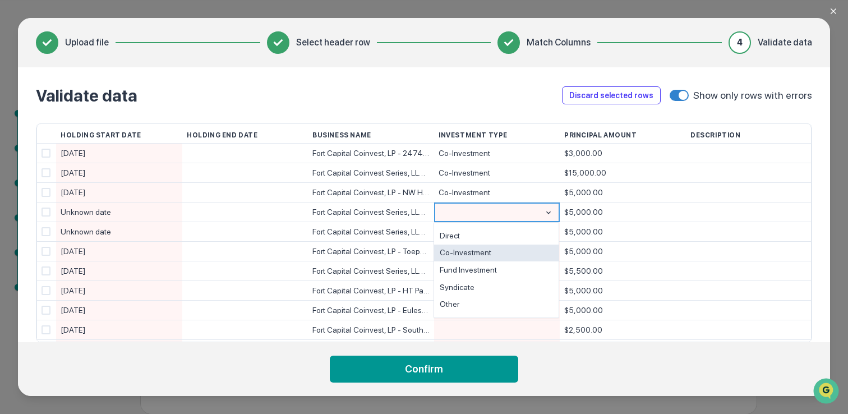
click at [473, 251] on div "Co-Investment" at bounding box center [496, 252] width 124 height 17
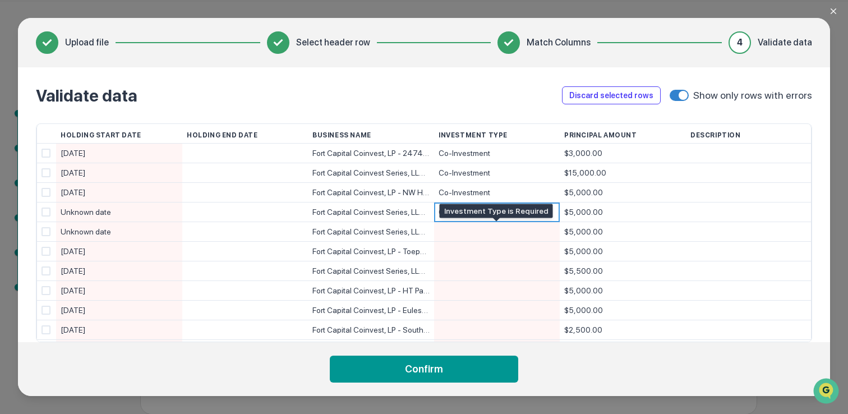
click at [474, 232] on div at bounding box center [496, 231] width 117 height 19
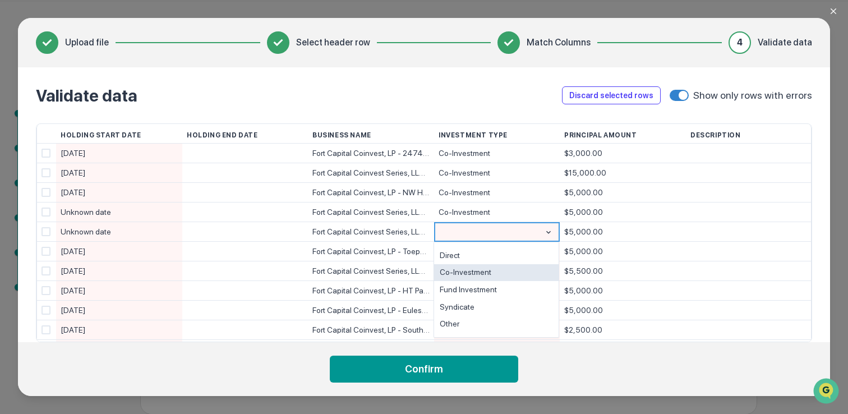
click at [469, 273] on div "Co-Investment" at bounding box center [496, 272] width 124 height 17
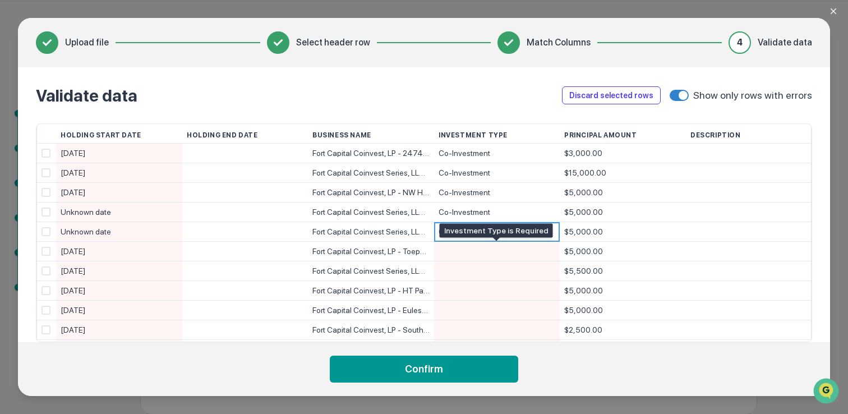
click at [465, 253] on div at bounding box center [496, 251] width 117 height 19
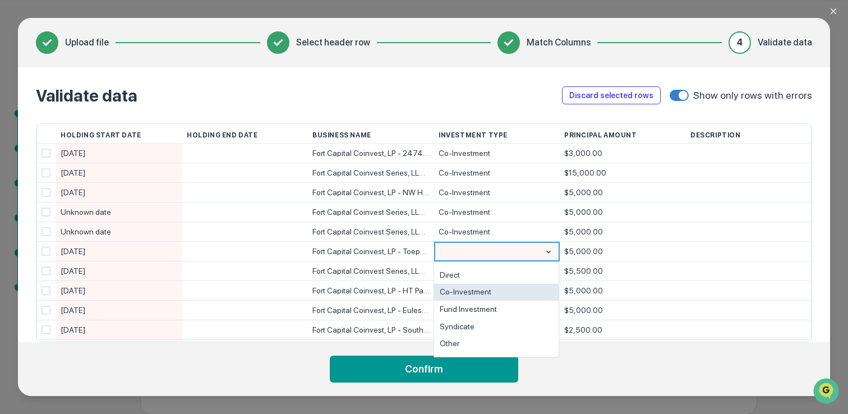
click at [468, 290] on div "Co-Investment" at bounding box center [496, 292] width 124 height 17
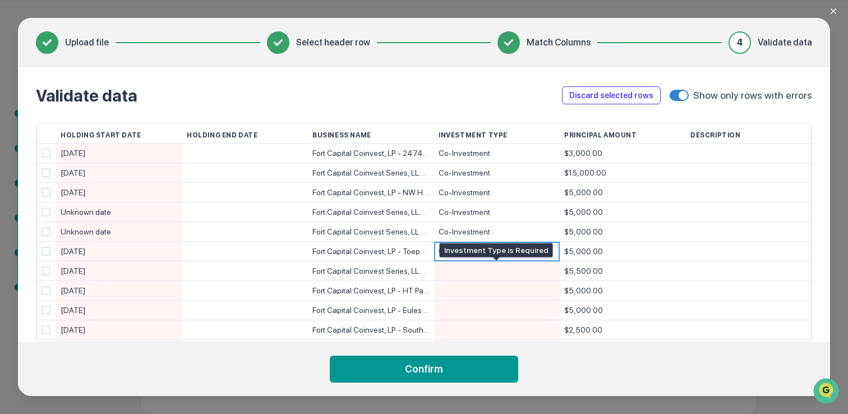
click at [468, 273] on div at bounding box center [496, 270] width 117 height 19
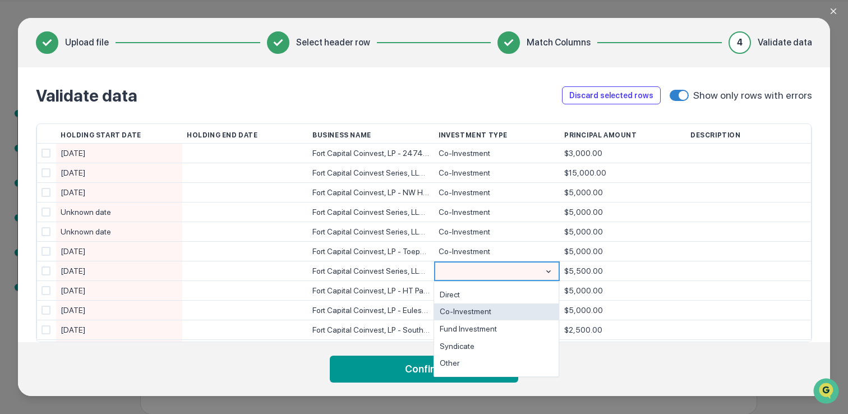
click at [473, 310] on div "Co-Investment" at bounding box center [496, 311] width 124 height 17
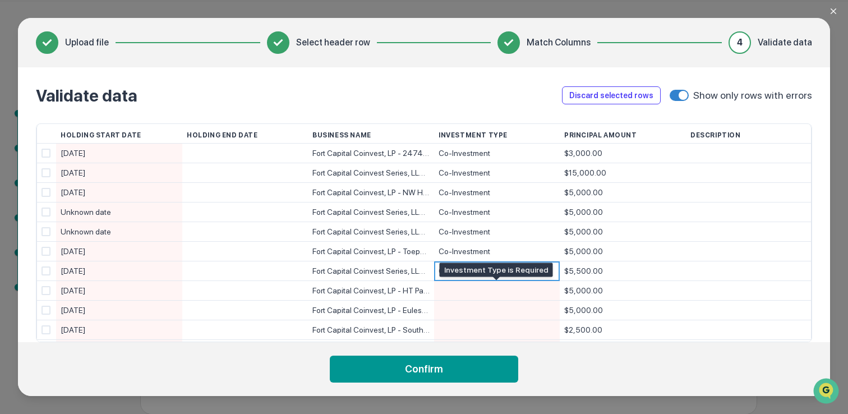
click at [467, 291] on div at bounding box center [496, 290] width 117 height 19
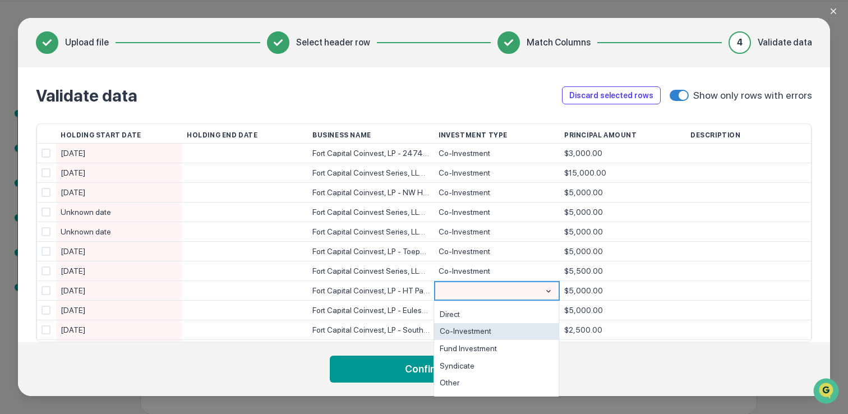
click at [471, 335] on div "Co-Investment" at bounding box center [496, 331] width 124 height 17
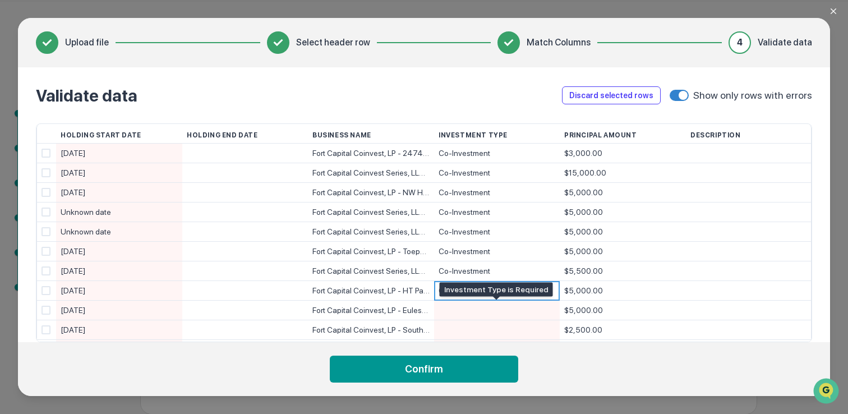
click at [445, 312] on div at bounding box center [496, 310] width 117 height 19
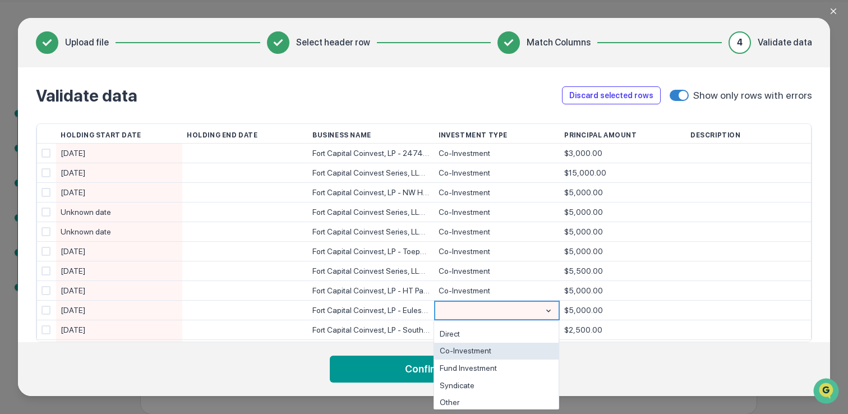
click at [462, 350] on div "Co-Investment" at bounding box center [496, 351] width 124 height 17
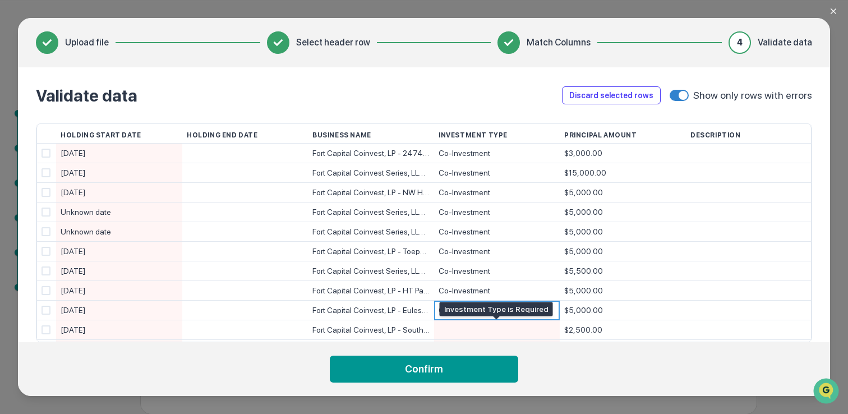
click at [456, 333] on div at bounding box center [496, 329] width 117 height 19
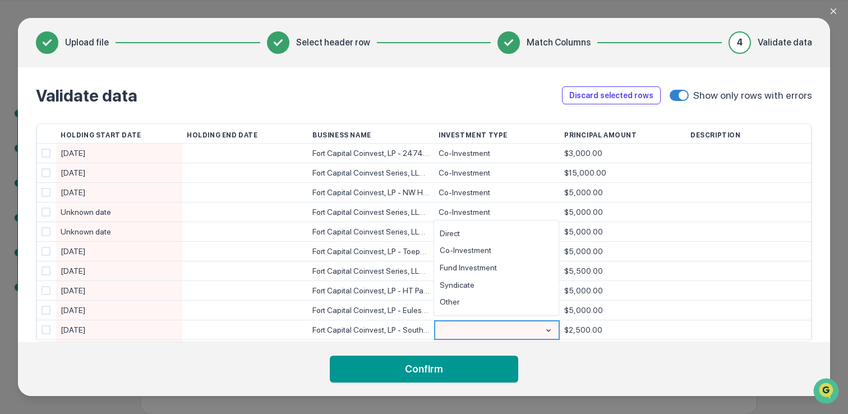
click at [456, 330] on div at bounding box center [486, 330] width 96 height 20
click at [468, 253] on div "Co-Investment" at bounding box center [496, 250] width 124 height 17
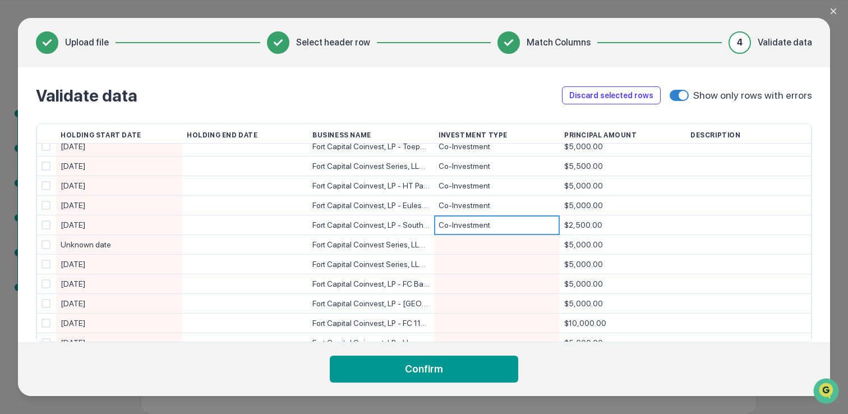
scroll to position [128, 0]
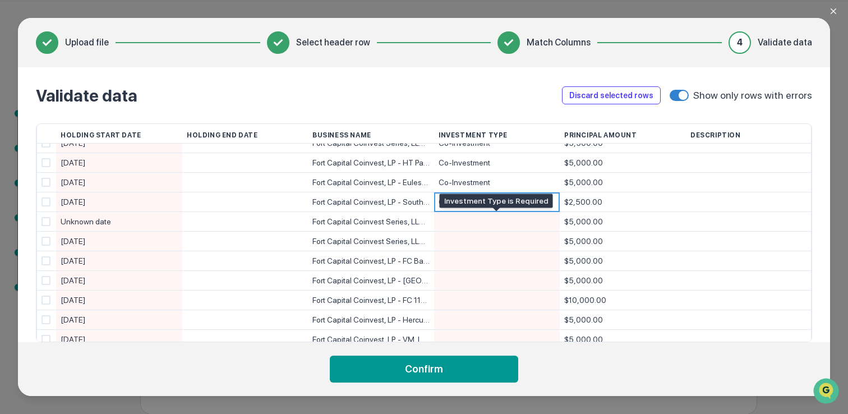
click at [451, 223] on div at bounding box center [496, 221] width 117 height 19
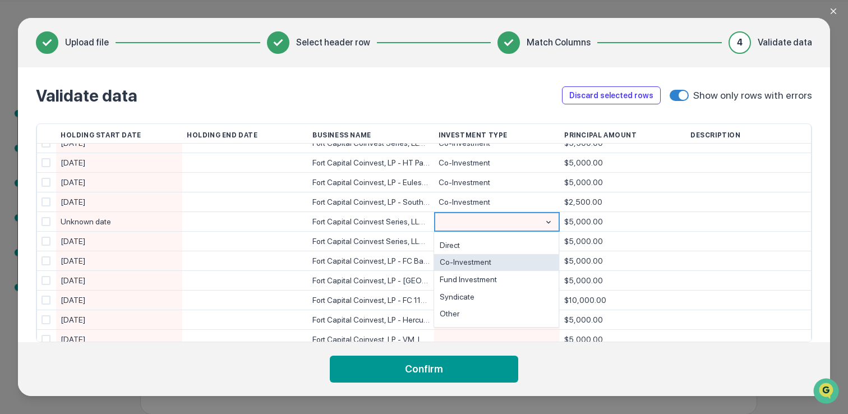
click at [462, 263] on div "Co-Investment" at bounding box center [496, 262] width 124 height 17
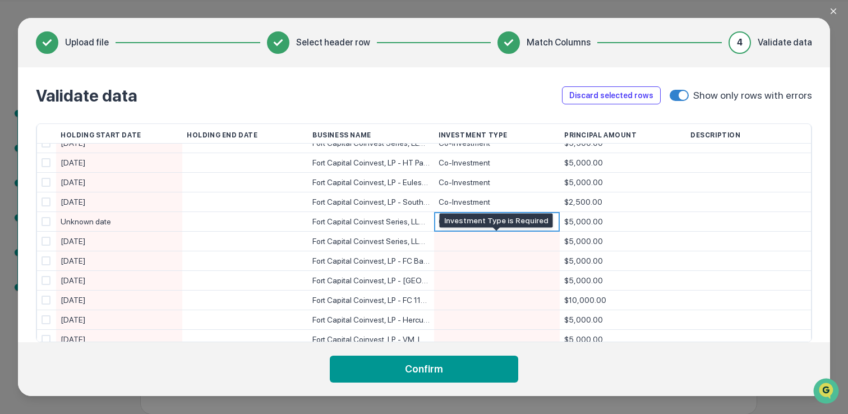
click at [459, 242] on div at bounding box center [496, 241] width 117 height 19
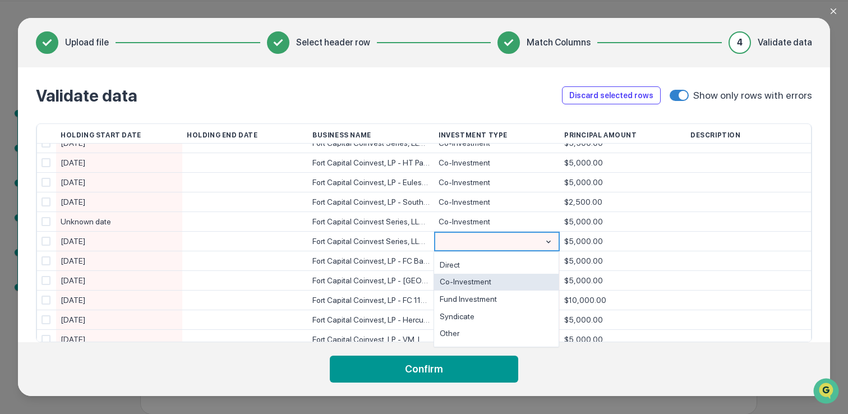
click at [467, 284] on div "Co-Investment" at bounding box center [496, 282] width 124 height 17
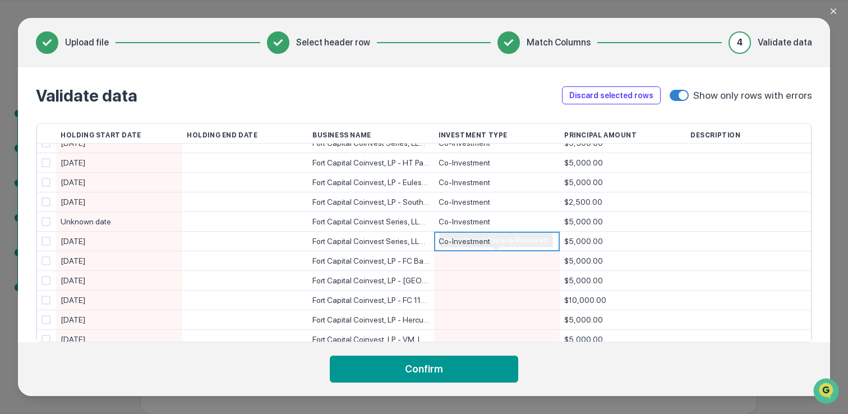
click at [447, 260] on div at bounding box center [496, 260] width 117 height 19
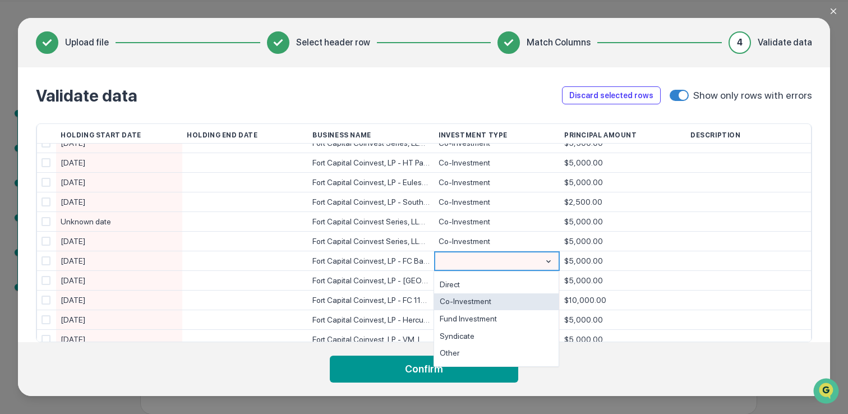
click at [456, 299] on div "Co-Investment" at bounding box center [496, 301] width 124 height 17
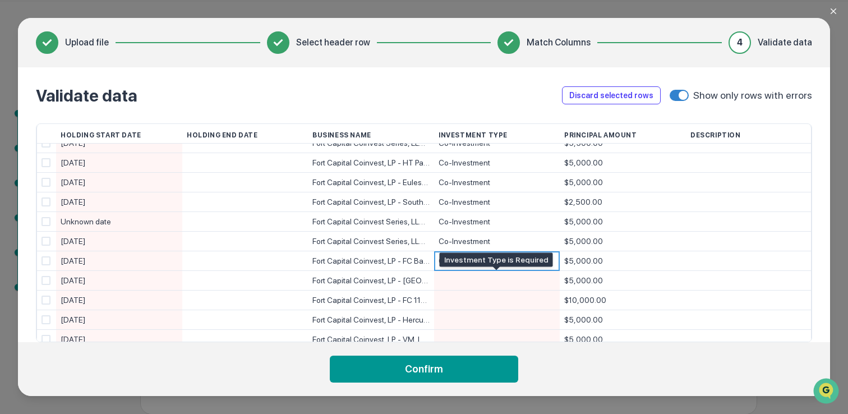
click at [449, 283] on div at bounding box center [496, 280] width 117 height 19
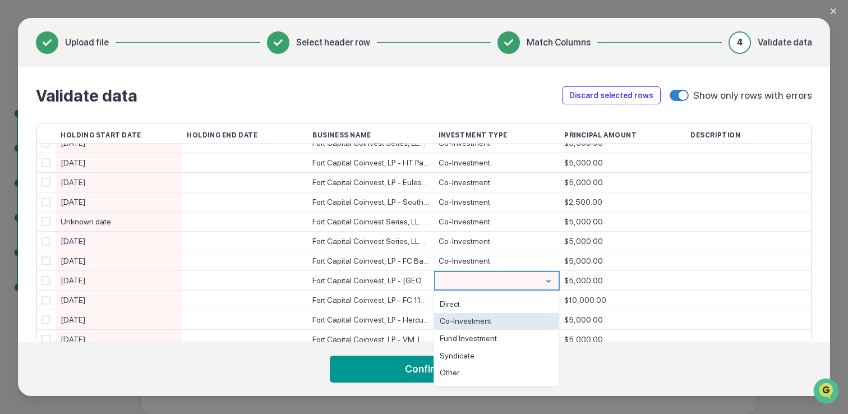
click at [459, 317] on div "Co-Investment" at bounding box center [496, 321] width 124 height 17
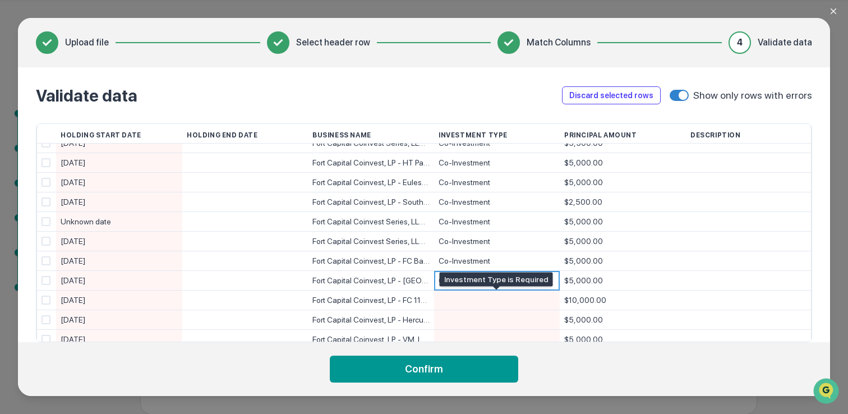
click at [443, 298] on div at bounding box center [496, 299] width 117 height 19
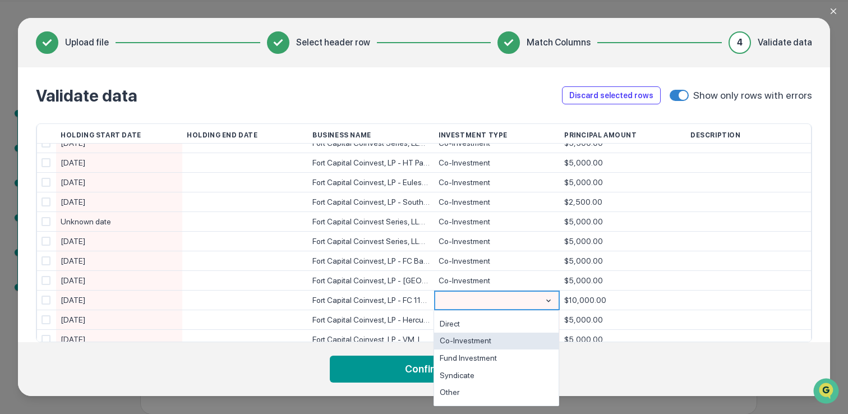
click at [460, 339] on div "Co-Investment" at bounding box center [496, 341] width 124 height 17
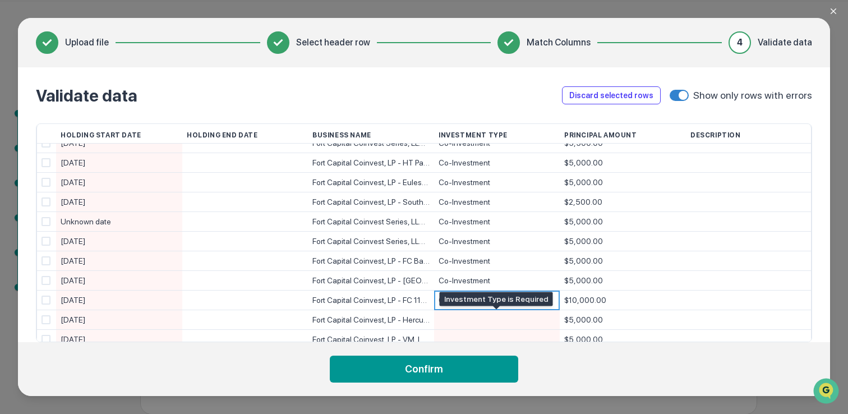
click at [447, 322] on div at bounding box center [496, 319] width 117 height 19
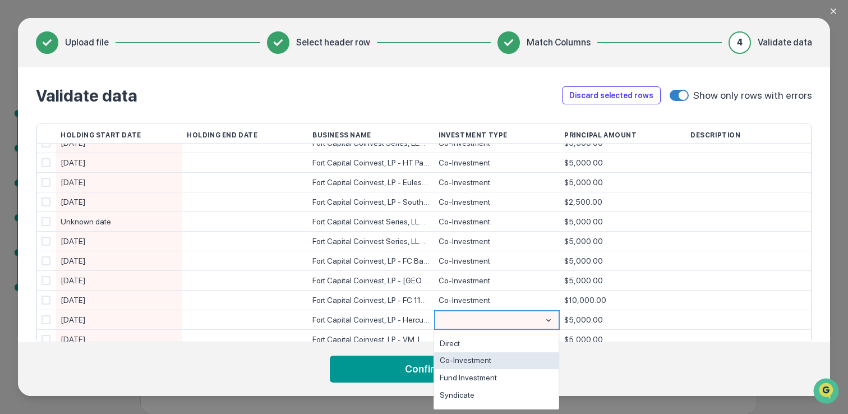
click at [465, 360] on div "Co-Investment" at bounding box center [496, 360] width 124 height 17
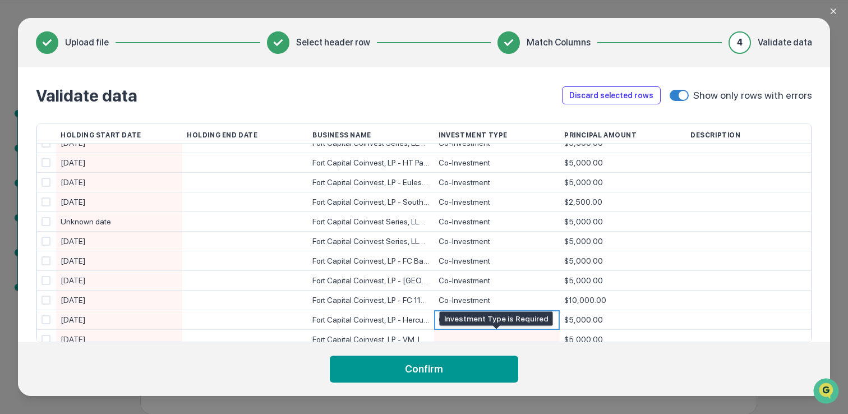
click at [458, 334] on div at bounding box center [496, 339] width 117 height 19
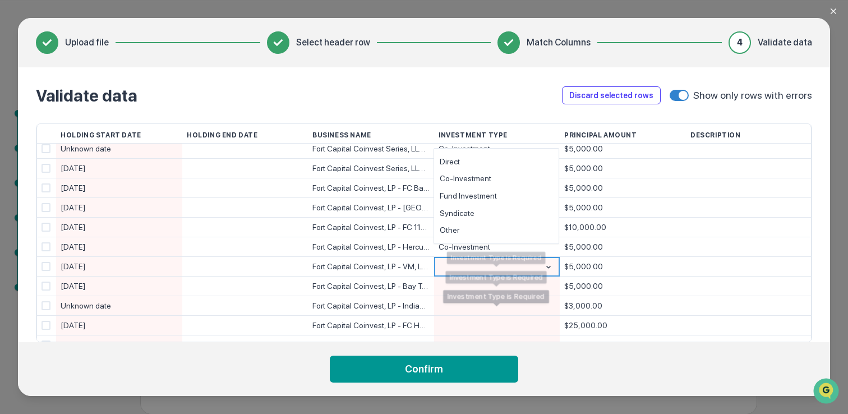
scroll to position [216, 0]
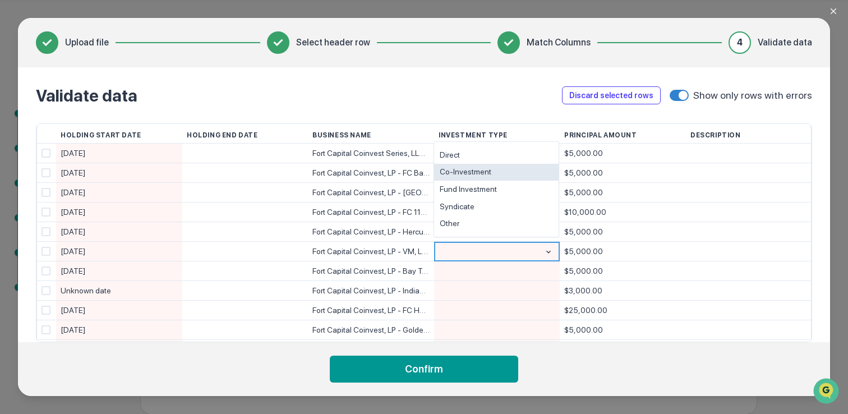
click at [452, 177] on div "Co-Investment" at bounding box center [496, 172] width 124 height 17
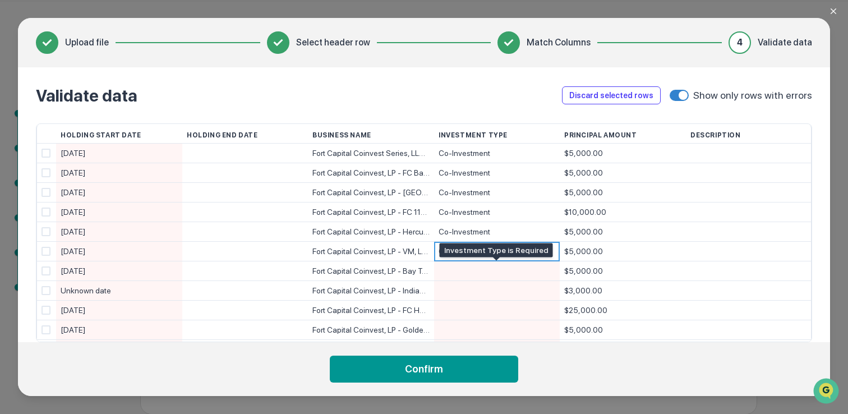
click at [458, 268] on div at bounding box center [496, 270] width 117 height 19
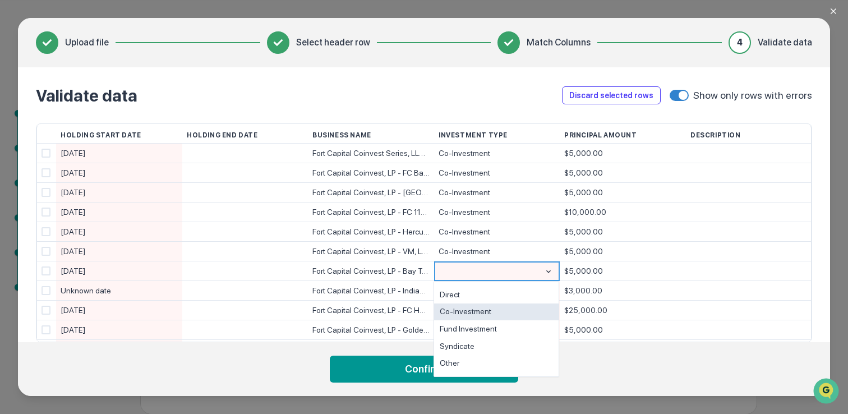
click at [463, 310] on div "Co-Investment" at bounding box center [496, 311] width 124 height 17
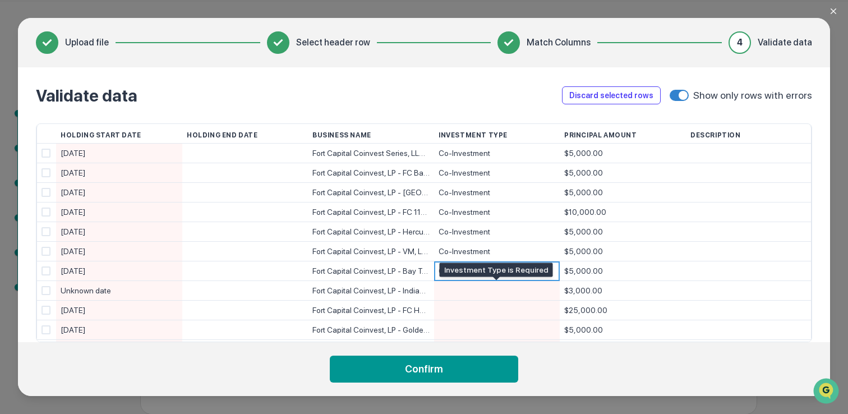
click at [445, 292] on div at bounding box center [496, 290] width 117 height 19
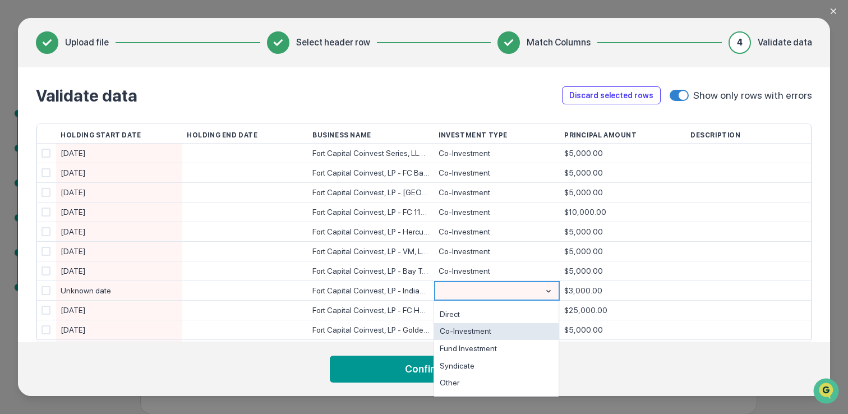
click at [454, 331] on div "Co-Investment" at bounding box center [496, 331] width 124 height 17
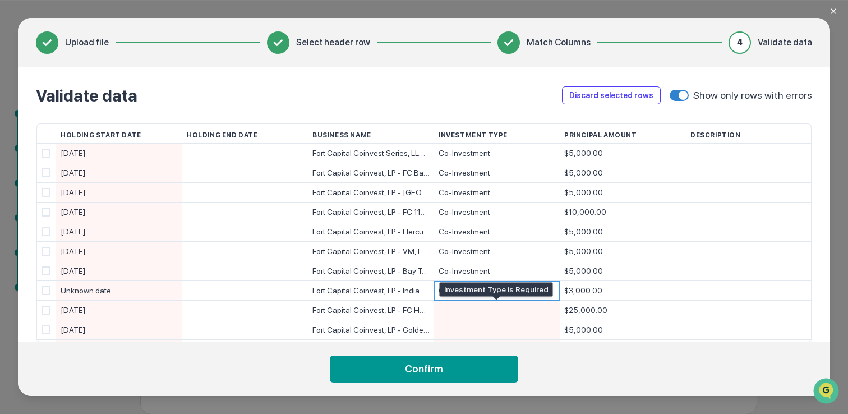
click at [451, 311] on div at bounding box center [496, 310] width 117 height 19
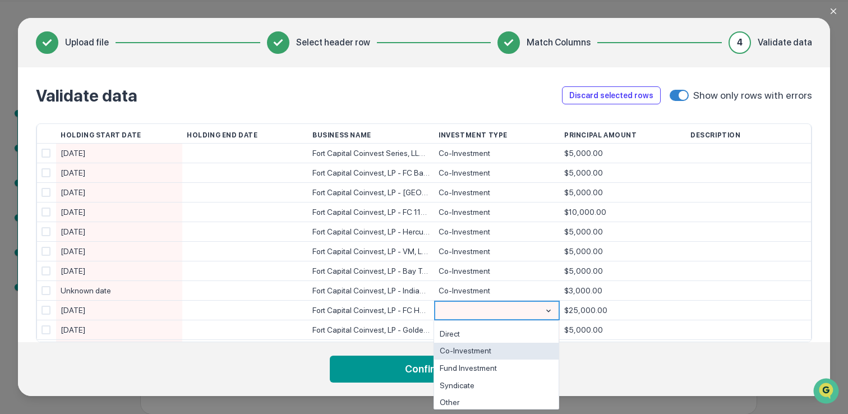
click at [459, 354] on div "Co-Investment" at bounding box center [496, 351] width 124 height 17
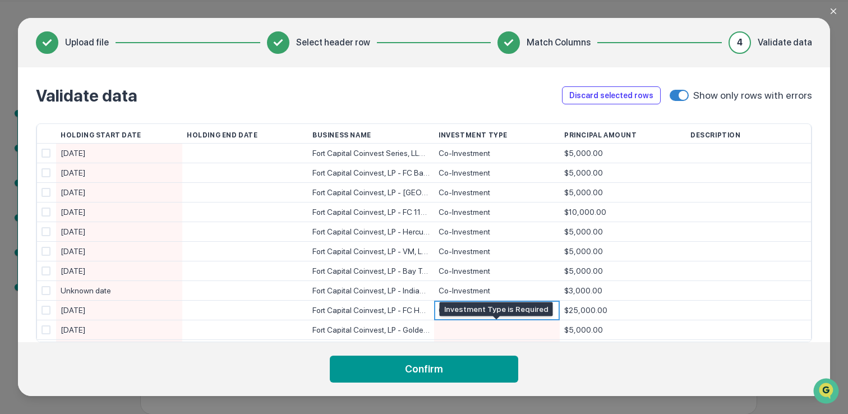
click at [458, 329] on div at bounding box center [496, 329] width 117 height 19
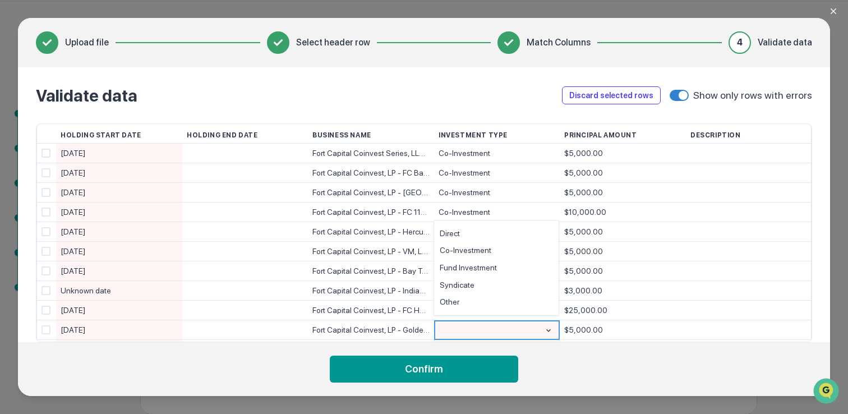
scroll to position [220, 0]
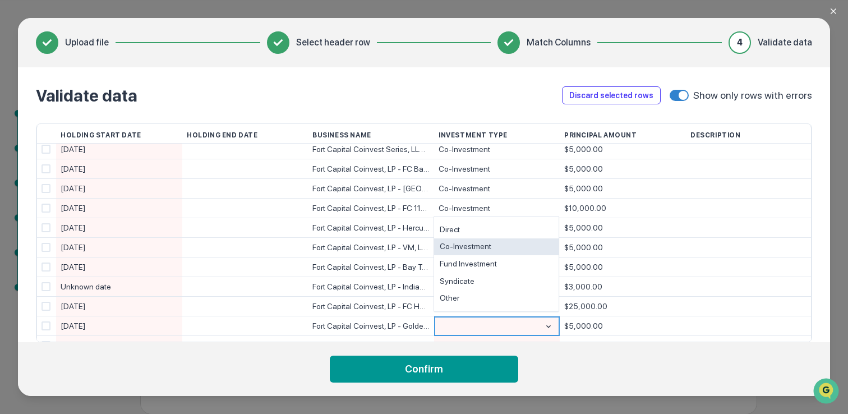
click at [473, 250] on div "Co-Investment" at bounding box center [496, 246] width 124 height 17
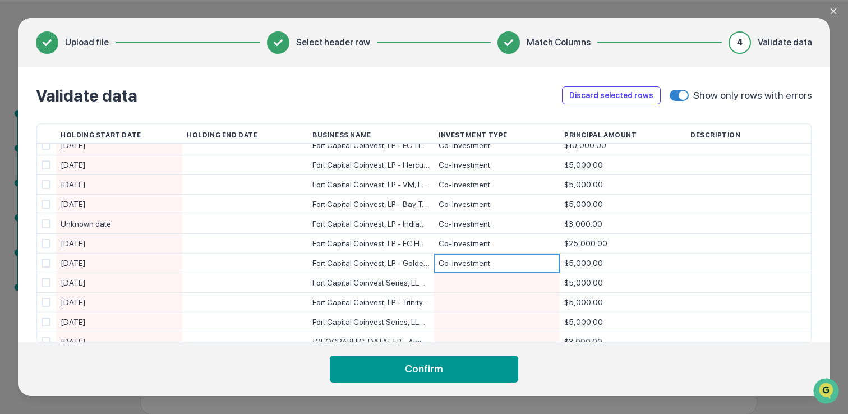
scroll to position [292, 0]
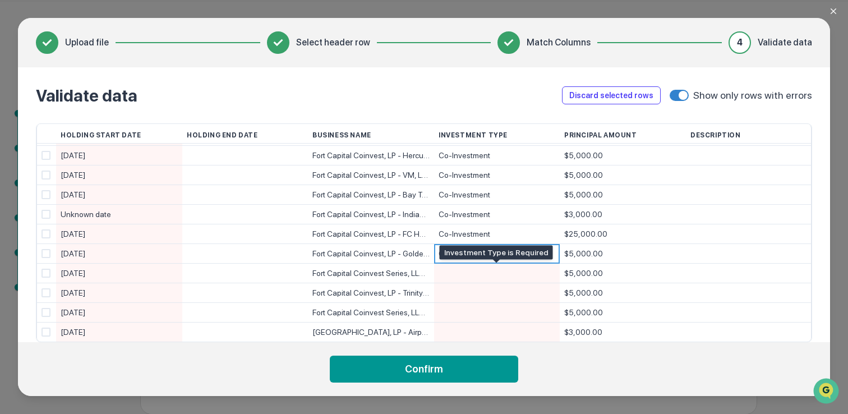
click at [468, 270] on div at bounding box center [496, 273] width 117 height 19
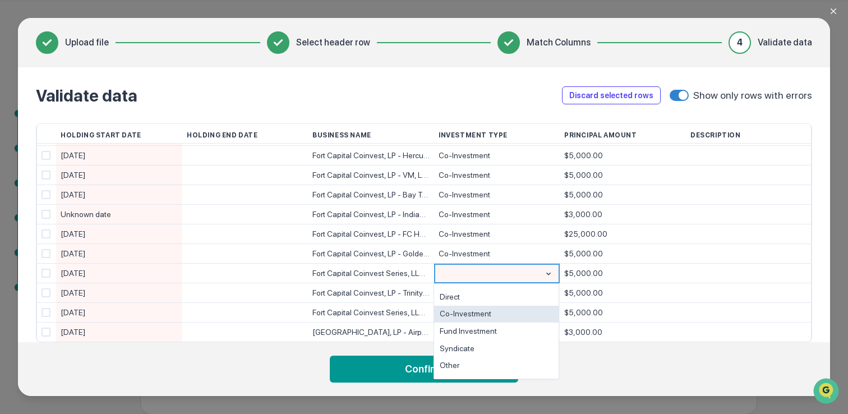
click at [465, 312] on div "Co-Investment" at bounding box center [496, 314] width 124 height 17
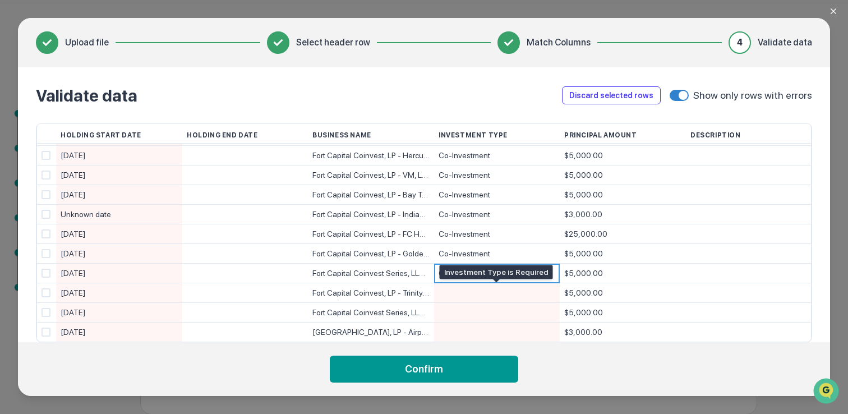
click at [461, 293] on div at bounding box center [496, 292] width 117 height 19
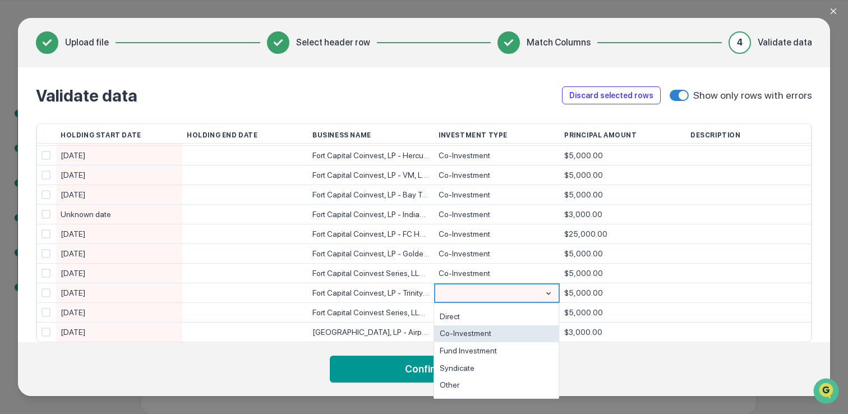
click at [463, 328] on div "Co-Investment" at bounding box center [496, 333] width 124 height 17
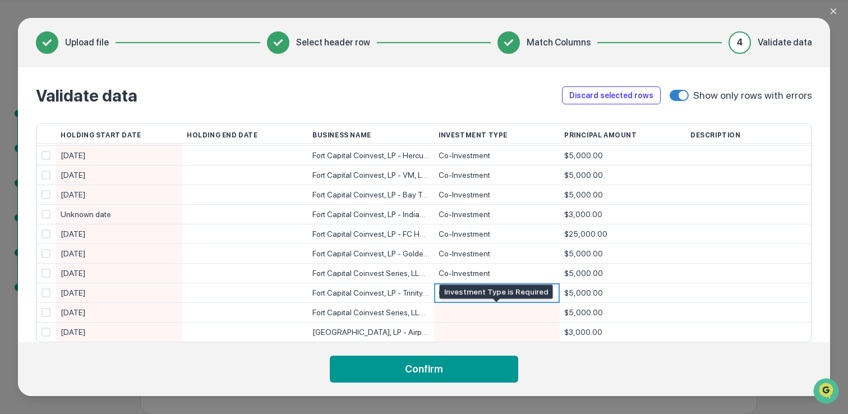
click at [460, 311] on div at bounding box center [496, 312] width 117 height 19
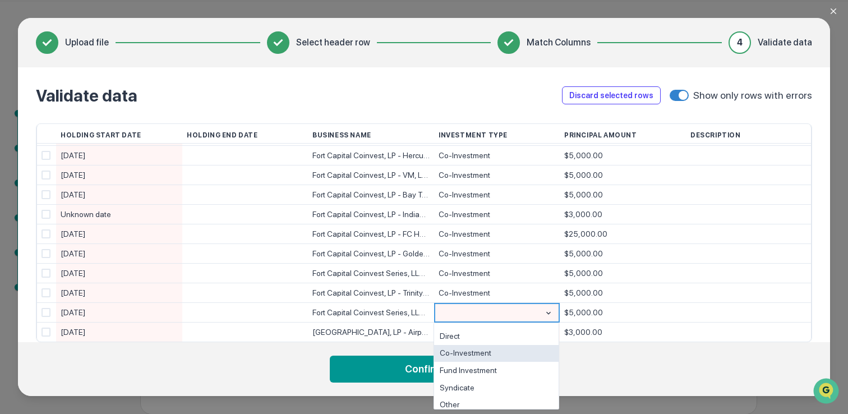
click at [466, 350] on div "Co-Investment" at bounding box center [496, 353] width 124 height 17
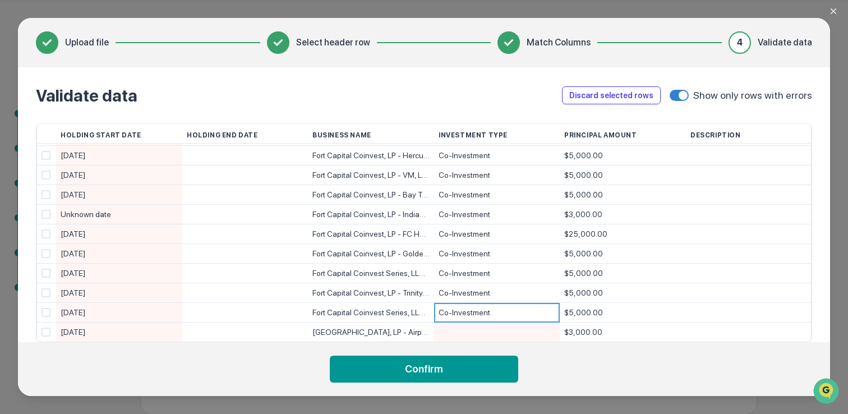
click at [462, 334] on div at bounding box center [496, 331] width 117 height 19
click at [458, 335] on div at bounding box center [486, 332] width 96 height 20
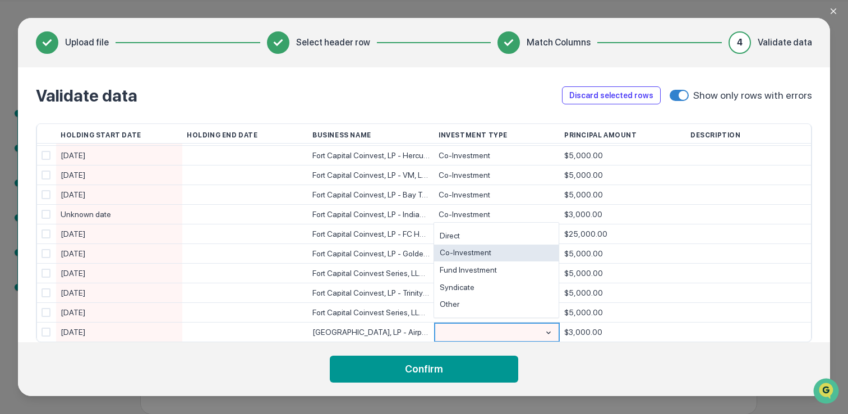
click at [465, 247] on div "Co-Investment" at bounding box center [496, 252] width 124 height 17
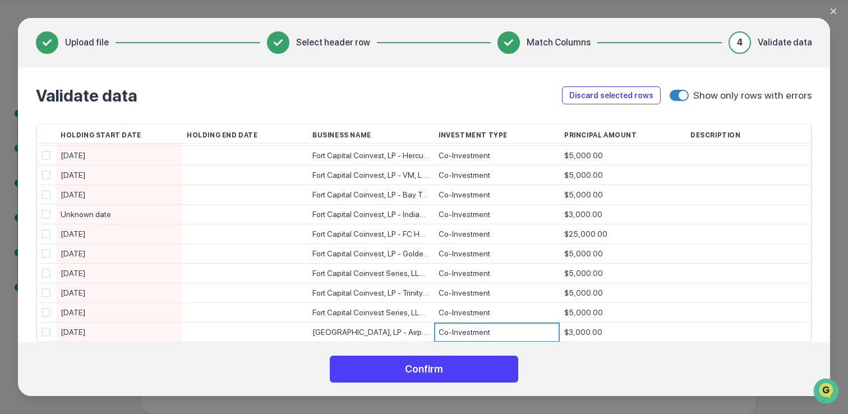
click at [446, 369] on button "Confirm" at bounding box center [424, 368] width 188 height 27
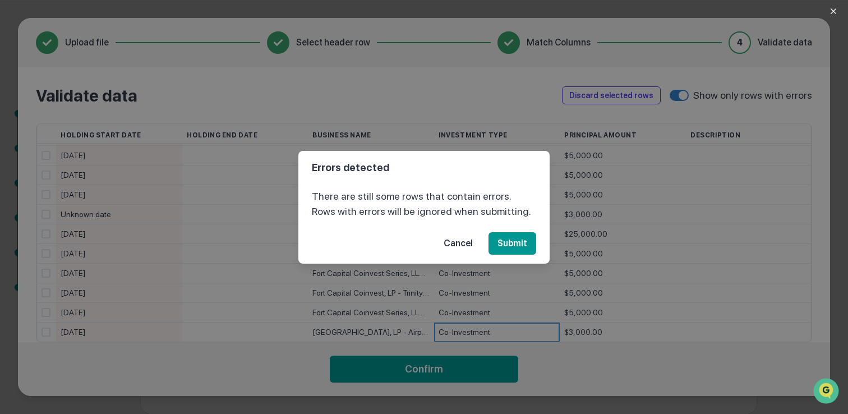
click at [458, 239] on button "Cancel" at bounding box center [458, 243] width 47 height 22
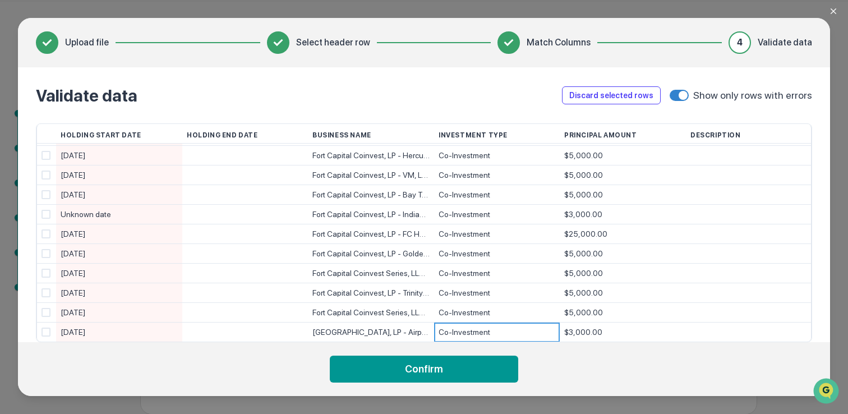
click at [675, 280] on div "$5,000.00" at bounding box center [622, 274] width 117 height 20
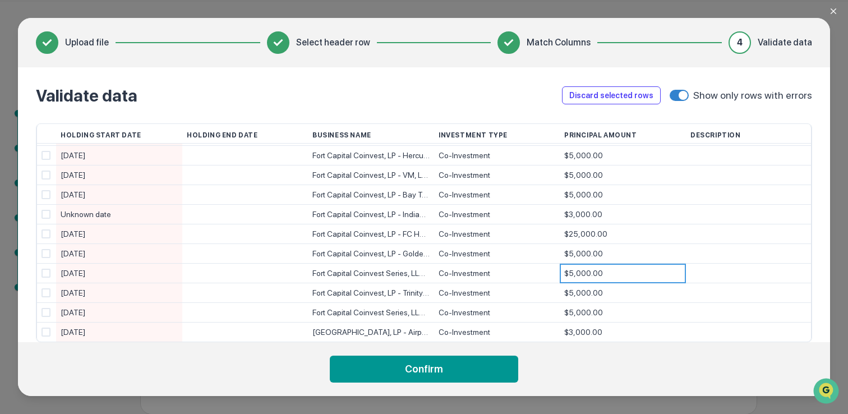
click at [675, 96] on span at bounding box center [678, 95] width 19 height 11
click at [675, 96] on span at bounding box center [675, 95] width 9 height 9
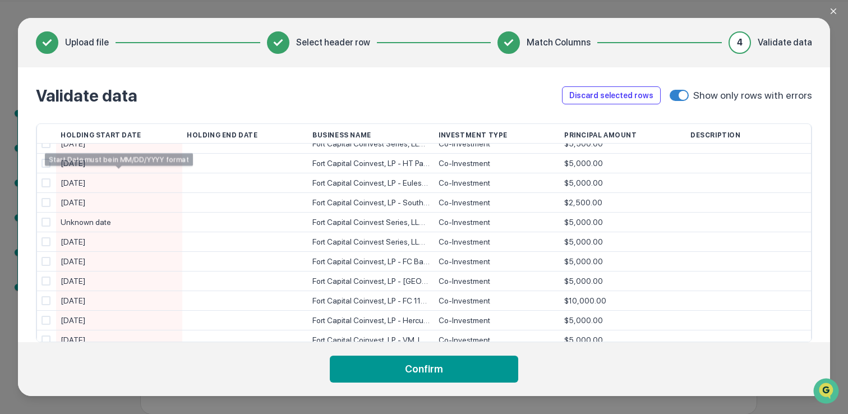
scroll to position [0, 0]
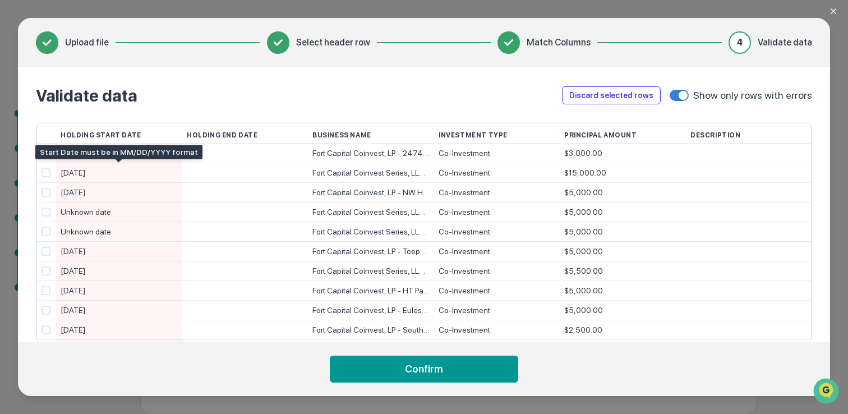
click at [108, 174] on div "[DATE]" at bounding box center [119, 173] width 117 height 20
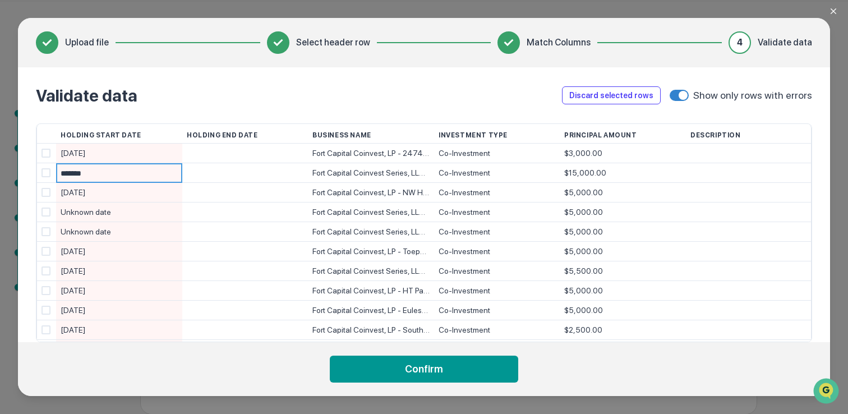
type input "********"
click at [108, 191] on div "[DATE]" at bounding box center [119, 193] width 117 height 20
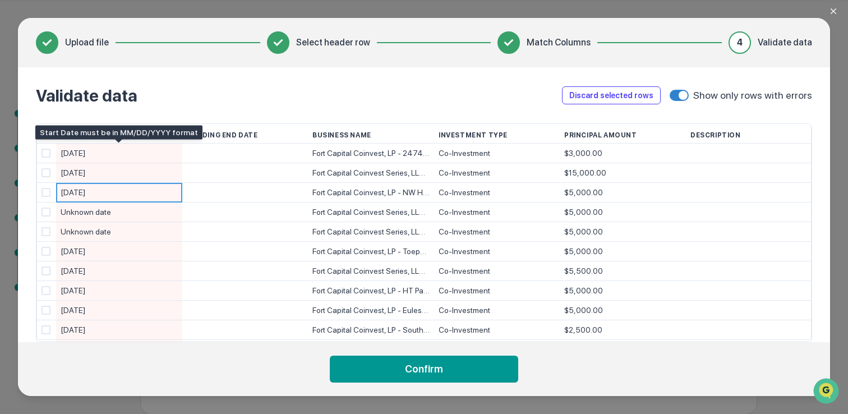
click at [103, 151] on div "[DATE]" at bounding box center [119, 154] width 117 height 20
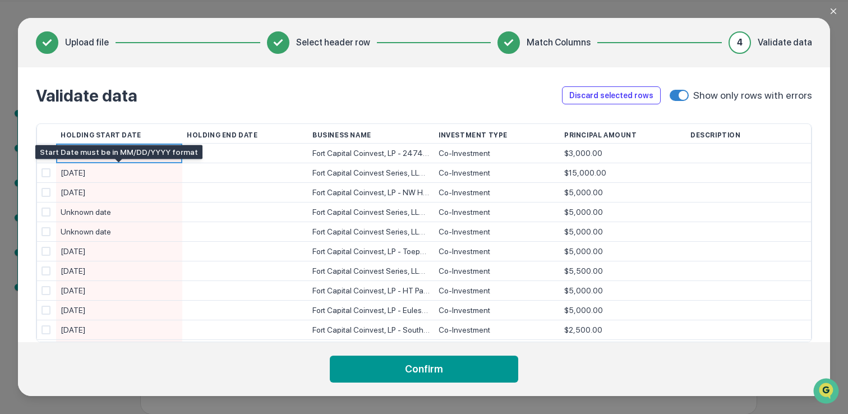
type input "*******"
click at [114, 176] on div "[DATE]" at bounding box center [119, 173] width 117 height 20
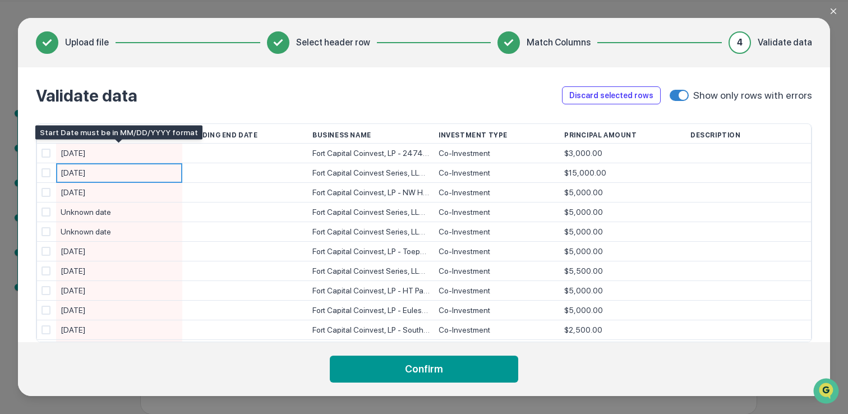
click at [61, 154] on div "[DATE]" at bounding box center [119, 154] width 117 height 20
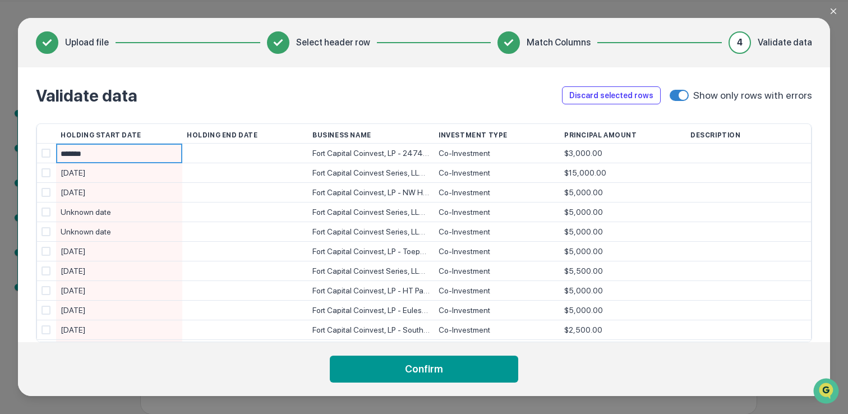
type input "*"
click at [100, 154] on div "[DATE]" at bounding box center [119, 154] width 117 height 20
click at [77, 177] on div "[DATE]" at bounding box center [119, 173] width 117 height 20
click at [45, 153] on span at bounding box center [45, 153] width 9 height 9
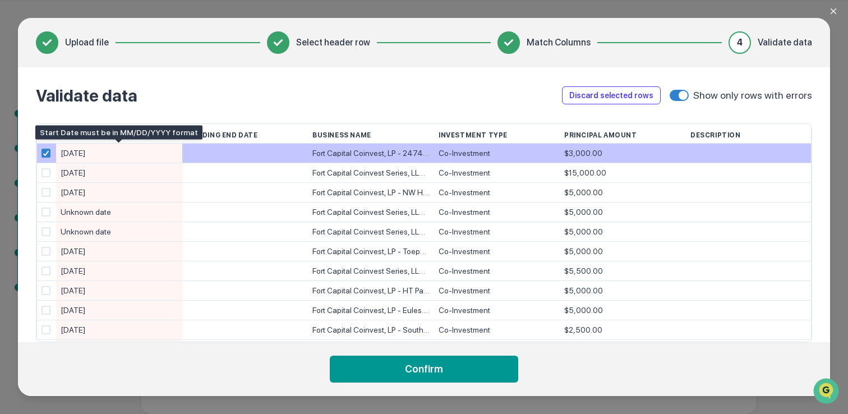
click at [89, 151] on div "[DATE]" at bounding box center [119, 154] width 117 height 20
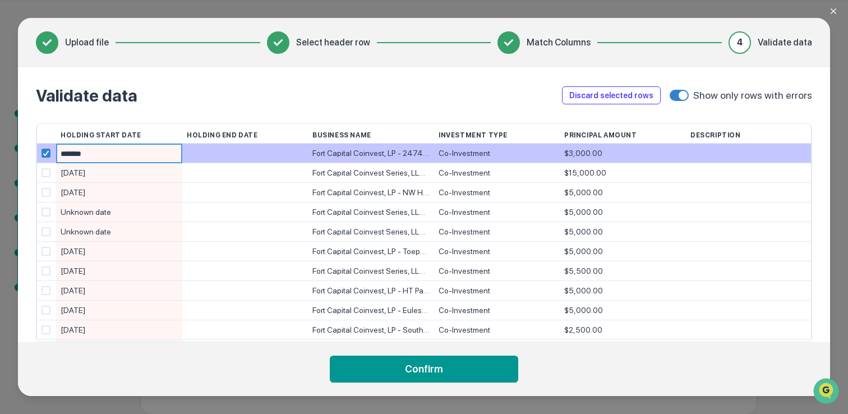
click at [112, 150] on input "*******" at bounding box center [122, 154] width 122 height 20
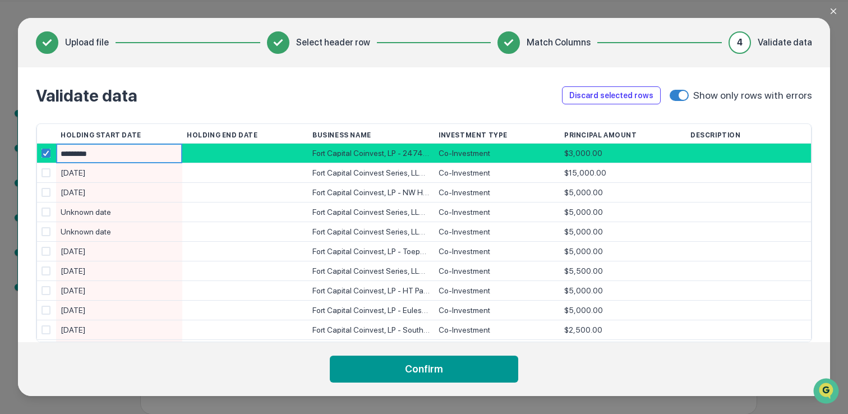
type input "**********"
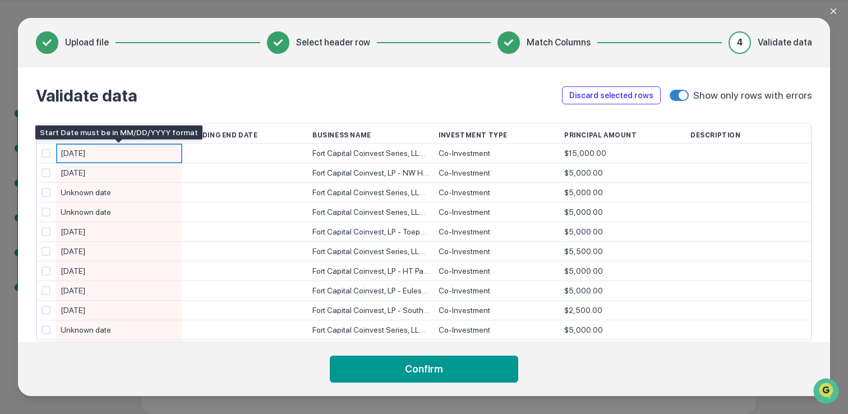
click at [96, 153] on div "[DATE]" at bounding box center [119, 154] width 117 height 20
click at [96, 153] on input "********" at bounding box center [122, 154] width 122 height 20
click at [84, 153] on input "********" at bounding box center [122, 154] width 122 height 20
type input "**********"
click at [68, 155] on div "[DATE]" at bounding box center [119, 154] width 117 height 20
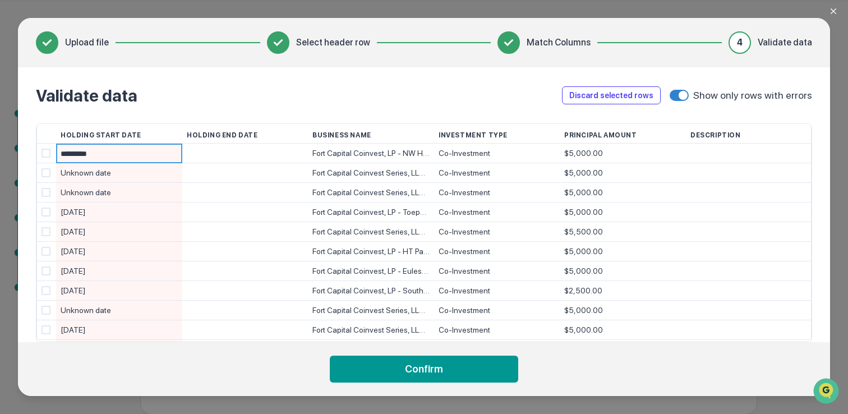
type input "**********"
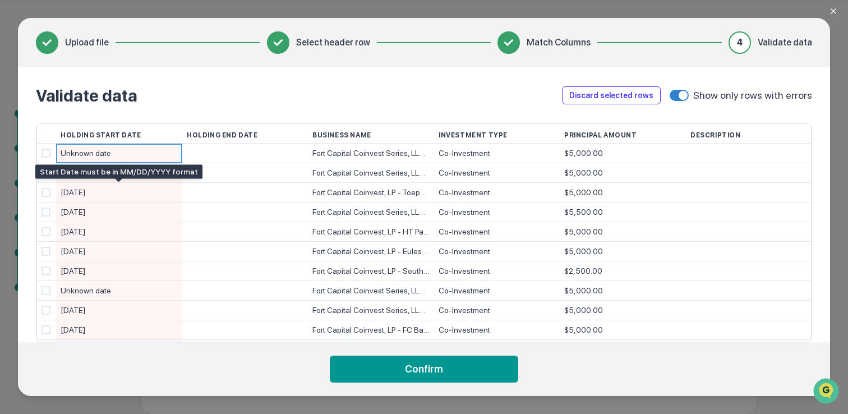
click at [104, 190] on div "[DATE]" at bounding box center [119, 193] width 117 height 20
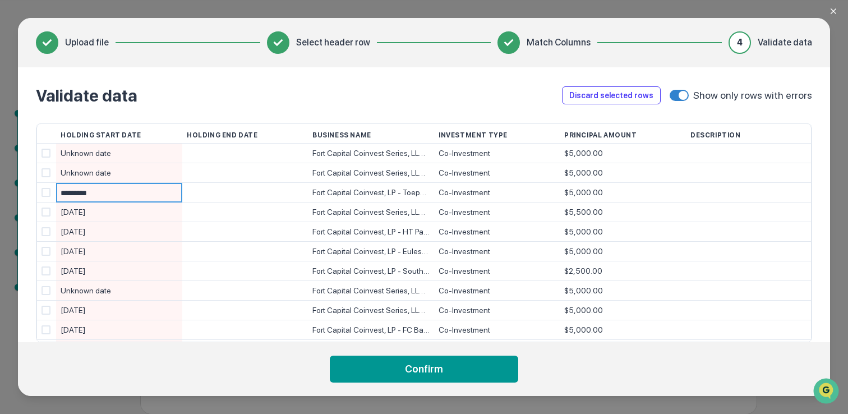
type input "**********"
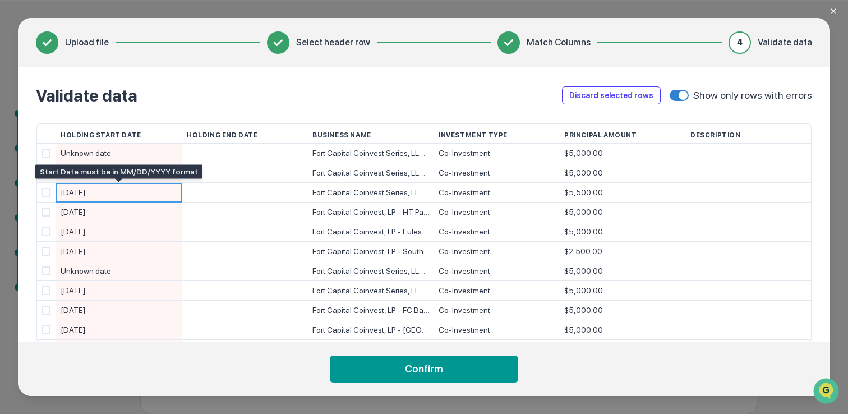
click at [106, 194] on div "[DATE]" at bounding box center [119, 193] width 117 height 20
drag, startPoint x: 106, startPoint y: 194, endPoint x: 187, endPoint y: 188, distance: 81.5
click at [0, 0] on div "******** Fort Capital Coinvest Series, LLC- FC Houston Prime III, LLC Co-Invest…" at bounding box center [0, 0] width 0 height 0
type input "**********"
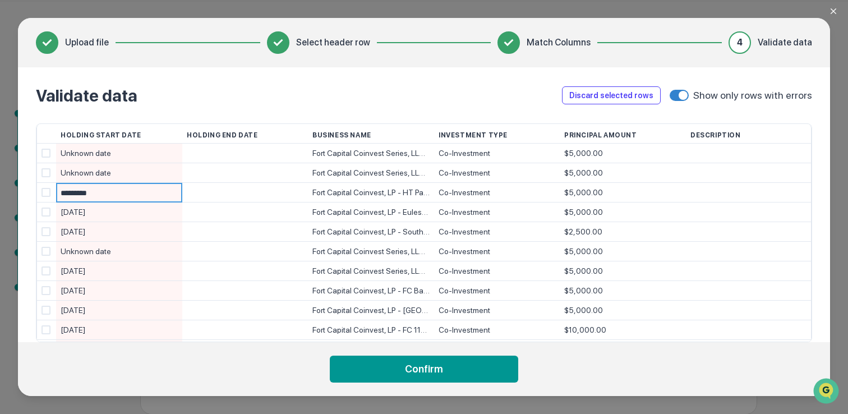
type input "**********"
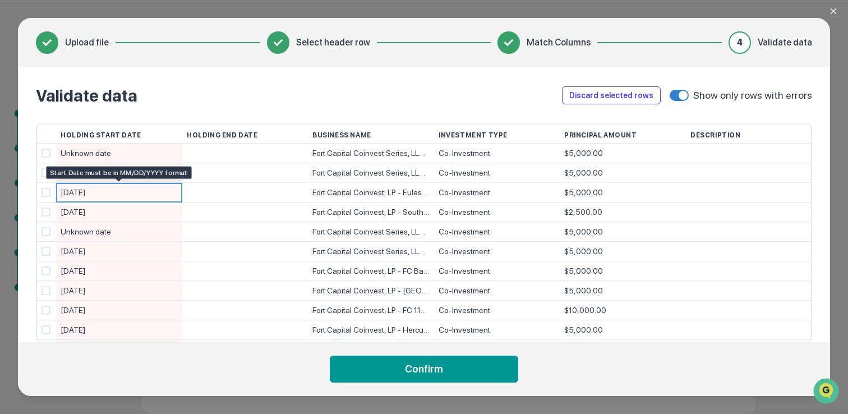
drag, startPoint x: 102, startPoint y: 190, endPoint x: 30, endPoint y: 191, distance: 72.3
click at [29, 190] on div "Validate data Discard selected rows Show only rows with errors Holding Start Da…" at bounding box center [424, 204] width 812 height 275
drag, startPoint x: 93, startPoint y: 193, endPoint x: 60, endPoint y: 193, distance: 33.1
click at [61, 193] on div "[DATE]" at bounding box center [119, 193] width 117 height 20
type input "**********"
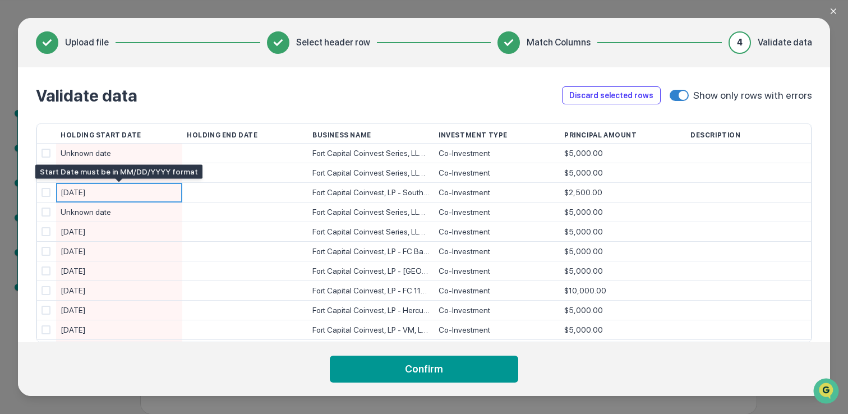
click at [110, 190] on div "[DATE]" at bounding box center [119, 193] width 117 height 20
type input "**********"
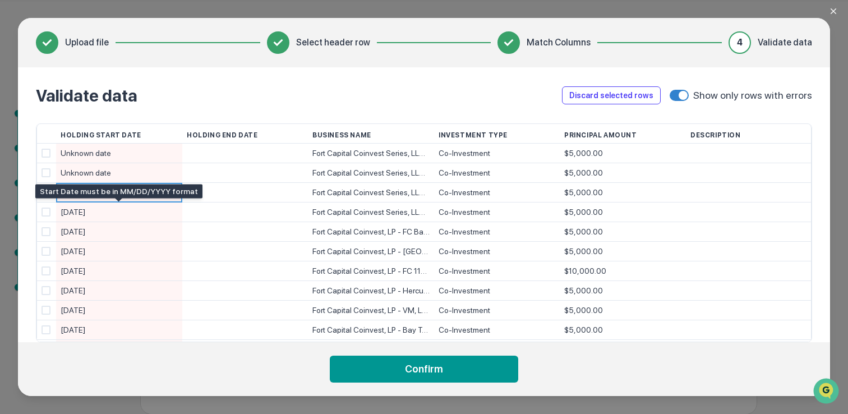
click at [107, 208] on div "[DATE]" at bounding box center [119, 212] width 117 height 20
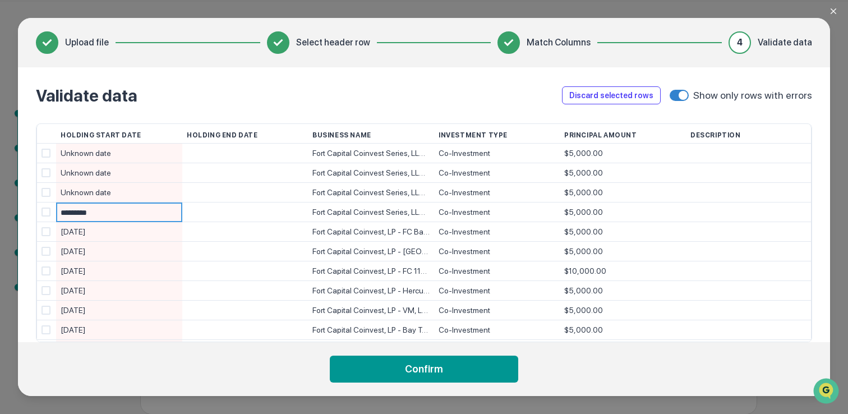
type input "**********"
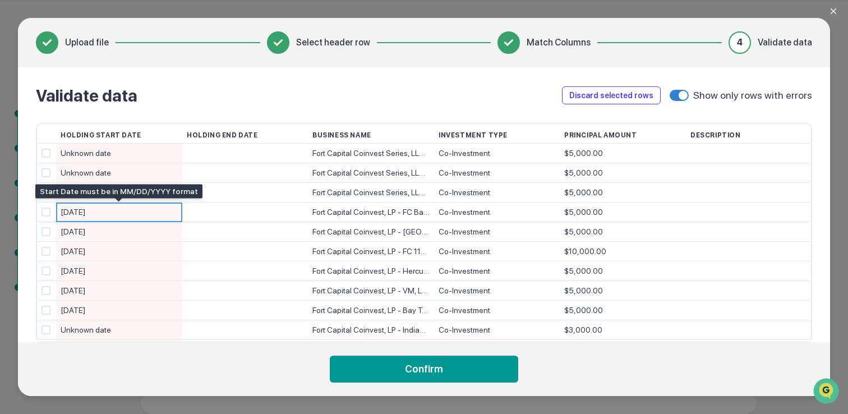
click at [109, 209] on div "[DATE]" at bounding box center [119, 212] width 117 height 20
type input "**********"
click at [104, 216] on div "[DATE]" at bounding box center [119, 212] width 117 height 20
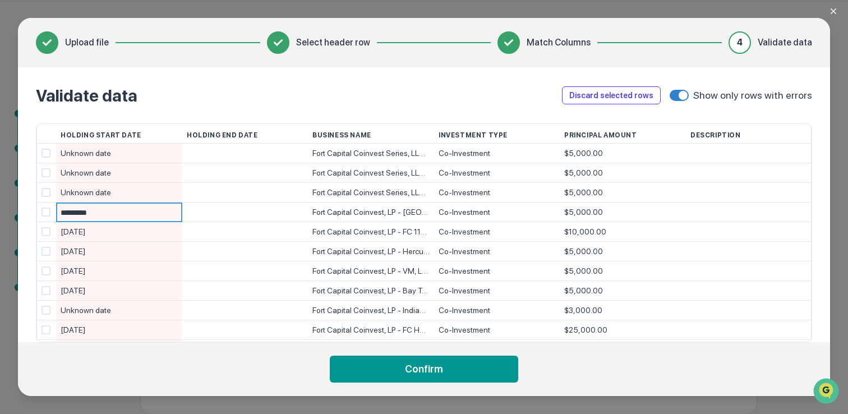
type input "**********"
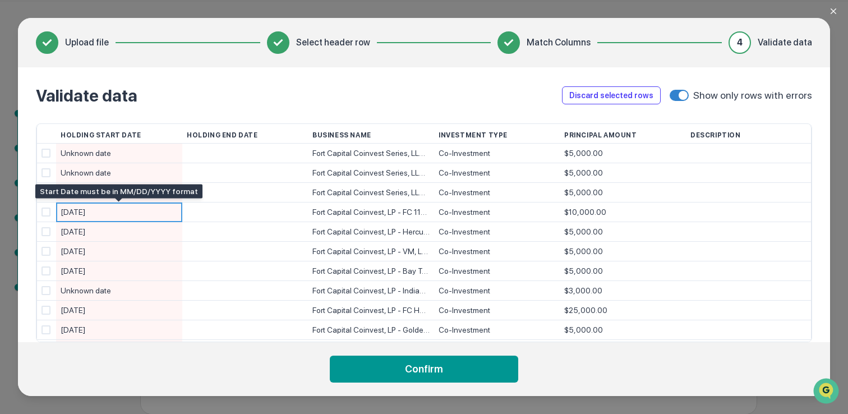
click at [104, 211] on div "[DATE]" at bounding box center [119, 212] width 117 height 20
type input "**********"
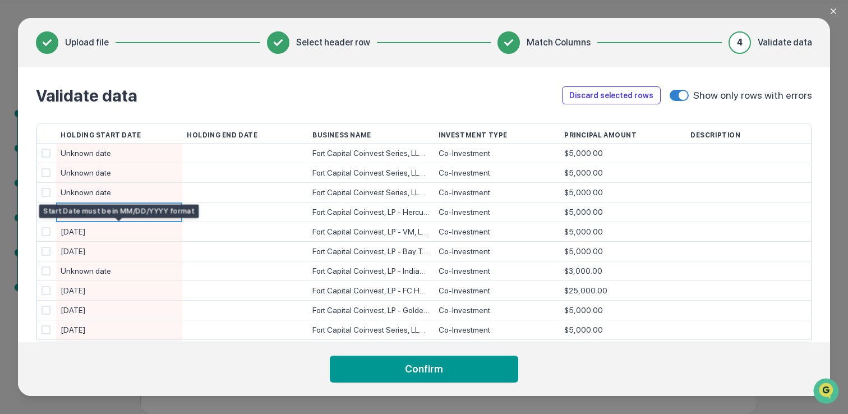
click at [108, 210] on div "[DATE]" at bounding box center [119, 212] width 117 height 20
type input "**********"
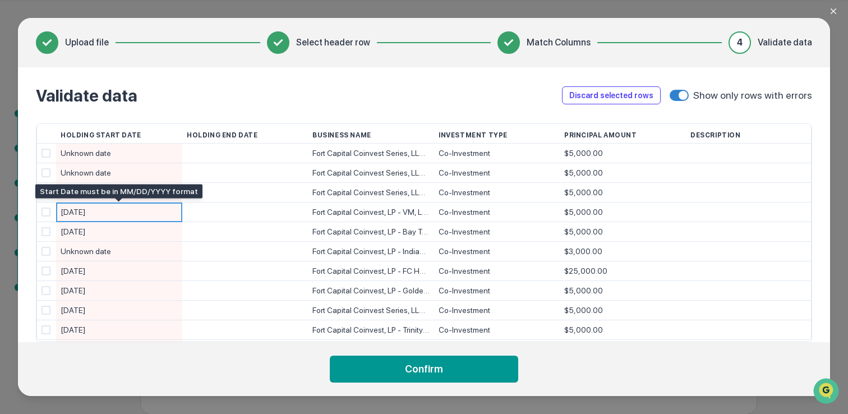
click at [110, 214] on div "[DATE]" at bounding box center [119, 212] width 117 height 20
click at [110, 214] on input "*********" at bounding box center [122, 213] width 122 height 20
type input "**********"
click at [109, 209] on div "[DATE]" at bounding box center [119, 212] width 117 height 20
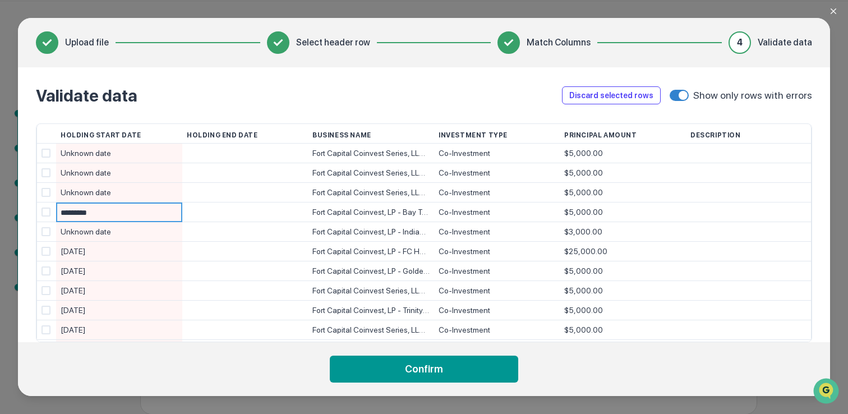
type input "**********"
click at [108, 229] on div "[DATE]" at bounding box center [119, 232] width 117 height 20
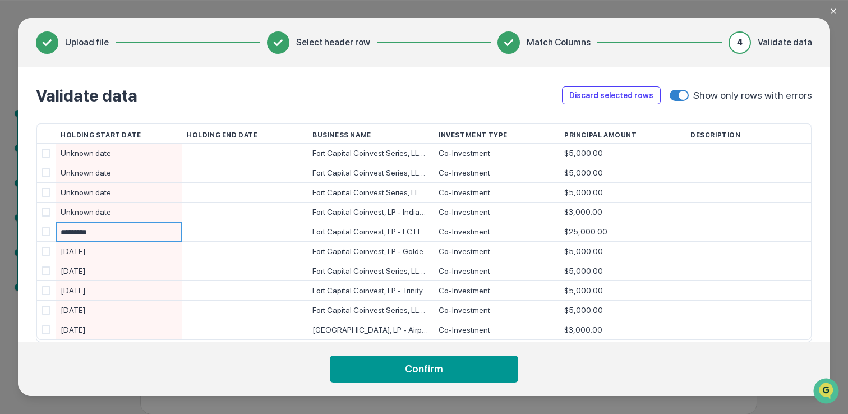
type input "**********"
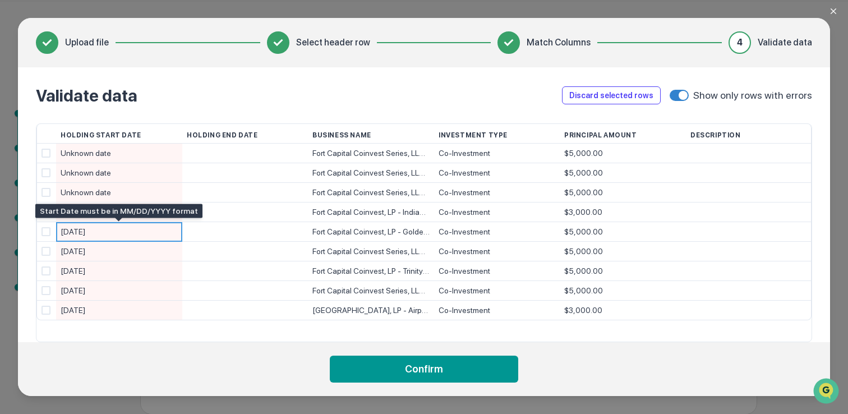
click at [111, 231] on div "[DATE]" at bounding box center [119, 232] width 117 height 20
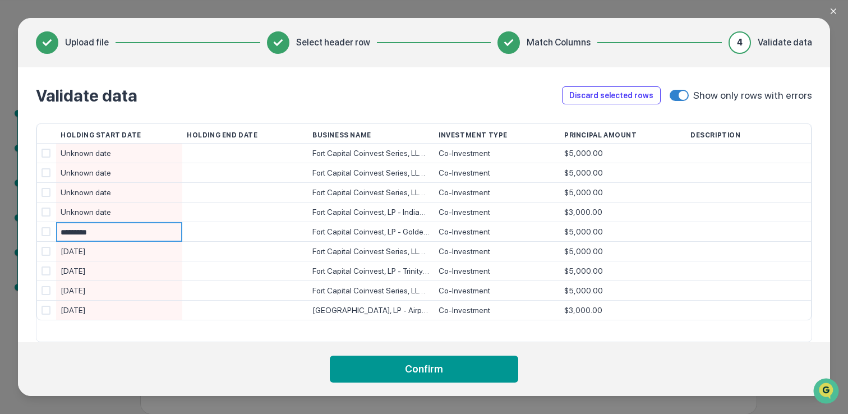
type input "**********"
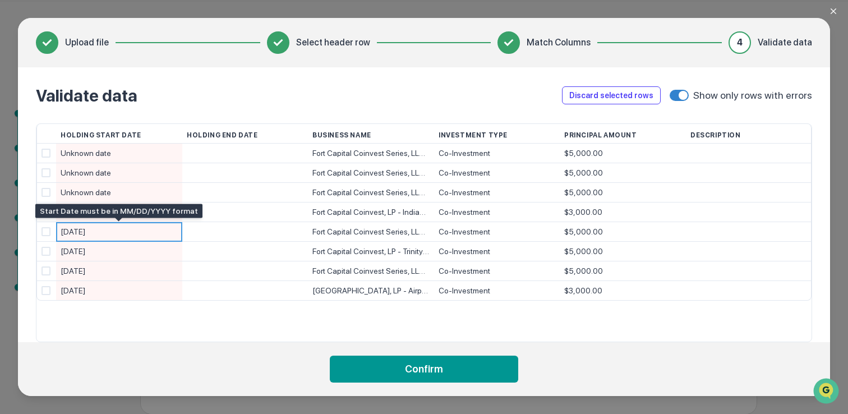
click at [109, 227] on div "[DATE]" at bounding box center [119, 232] width 117 height 20
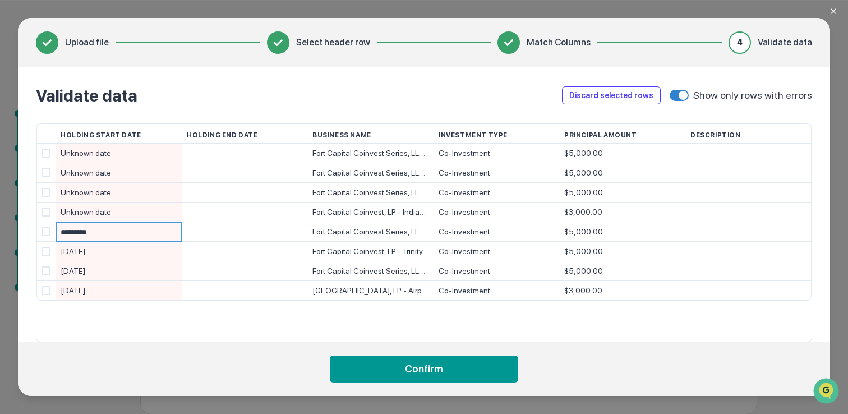
type input "**********"
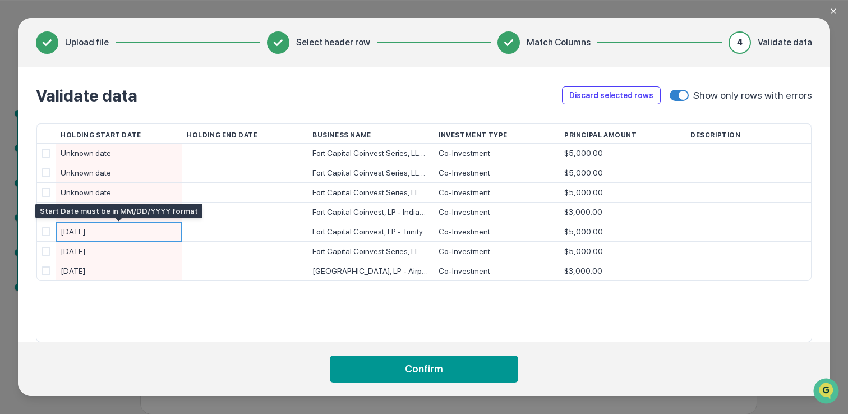
click at [110, 229] on div "[DATE]" at bounding box center [119, 232] width 117 height 20
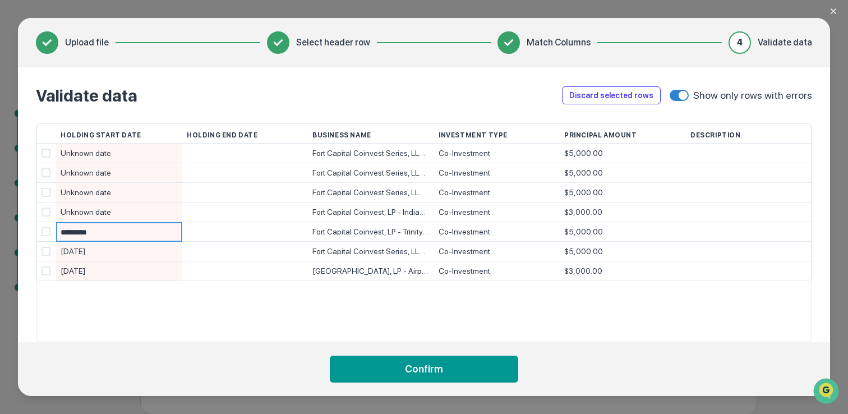
click at [110, 229] on input "*********" at bounding box center [122, 233] width 122 height 20
type input "**********"
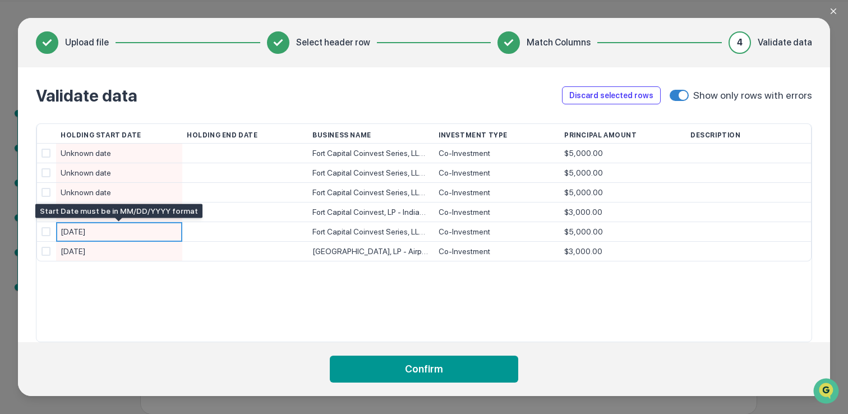
click at [114, 230] on div "[DATE]" at bounding box center [119, 232] width 117 height 20
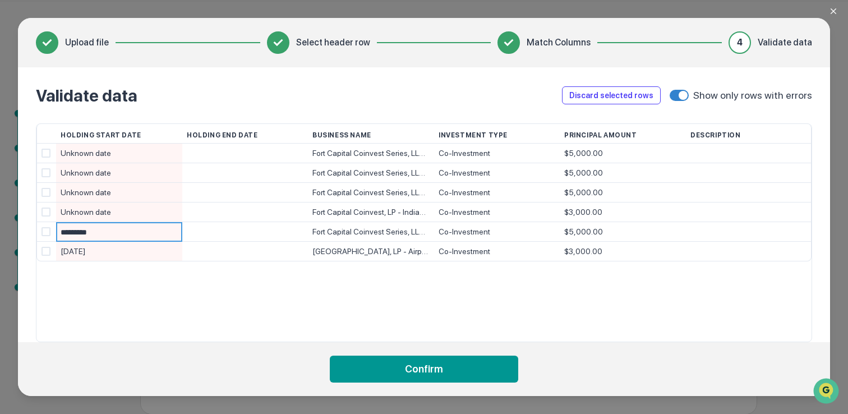
type input "**********"
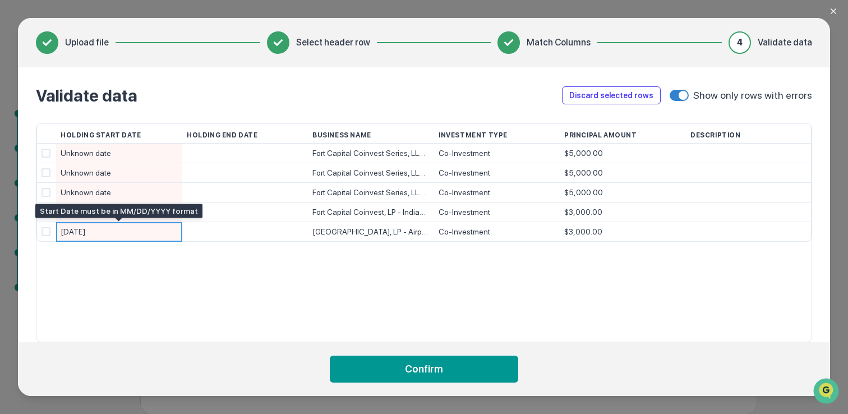
click at [106, 232] on div "[DATE]" at bounding box center [119, 232] width 117 height 20
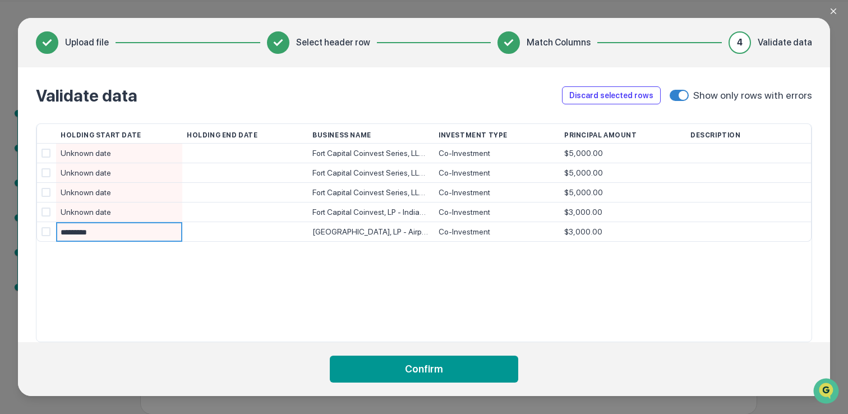
type input "**********"
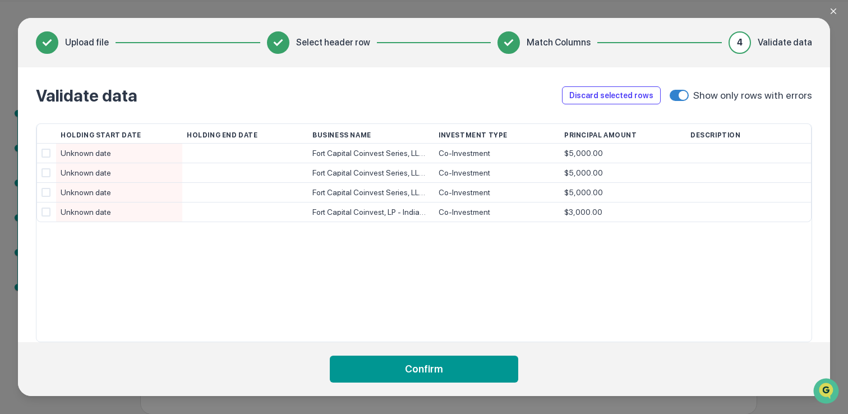
click at [447, 132] on div "Investment Type" at bounding box center [496, 135] width 117 height 22
click at [434, 128] on div "Investment Type" at bounding box center [497, 134] width 126 height 20
click at [406, 146] on div "Fort Capital Coinvest Series, LLC - FC OIP III, LLC Series" at bounding box center [370, 154] width 117 height 20
click at [359, 154] on div "Fort Capital Coinvest Series, LLC - FC OIP III, LLC Series" at bounding box center [370, 154] width 117 height 20
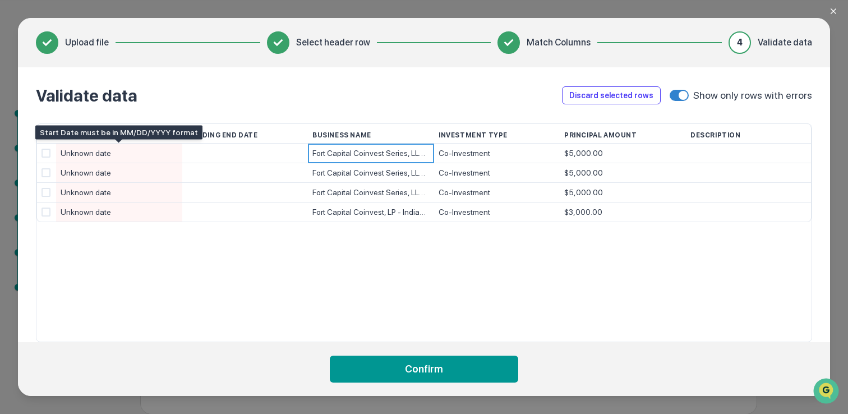
click at [119, 155] on div "Unknown date" at bounding box center [119, 154] width 117 height 20
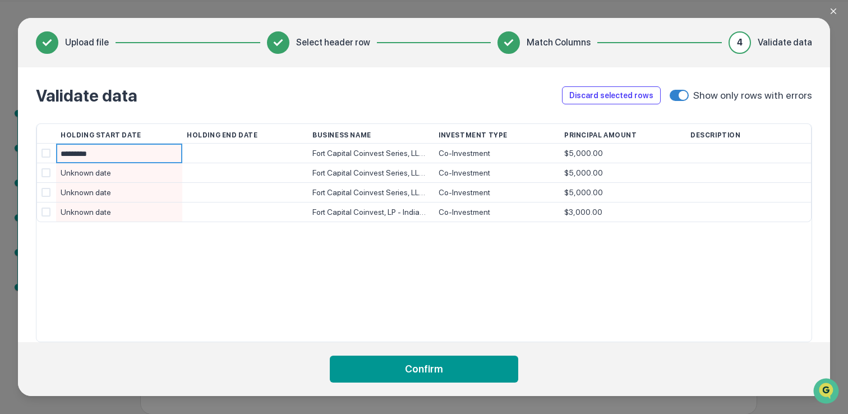
type input "**********"
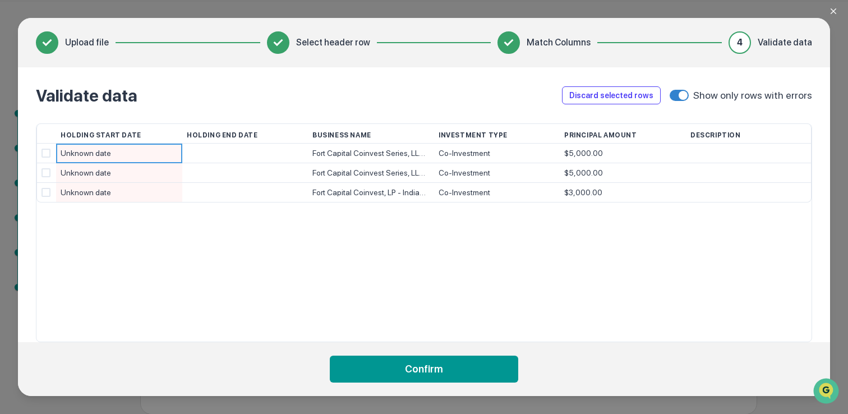
click at [376, 155] on div "Fort Capital Coinvest Series, LLC- FC HIP XIV, LLC Series" at bounding box center [370, 154] width 117 height 20
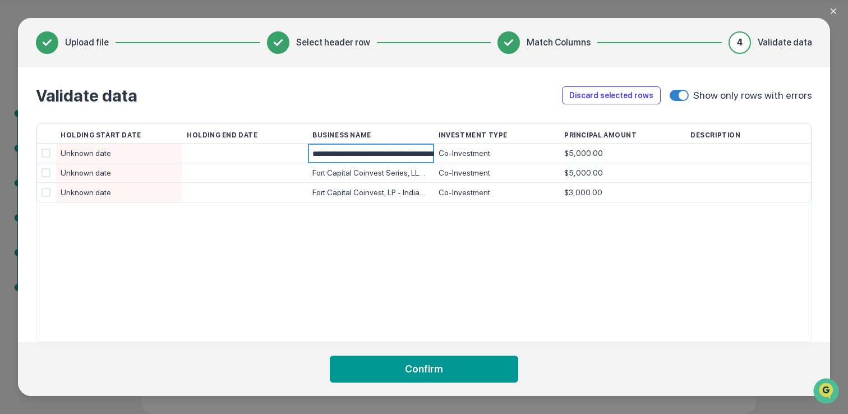
scroll to position [0, 84]
click at [391, 153] on div "Fort Capital Coinvest Series, LLC- FC HIP XIV, LLC Series" at bounding box center [370, 154] width 117 height 20
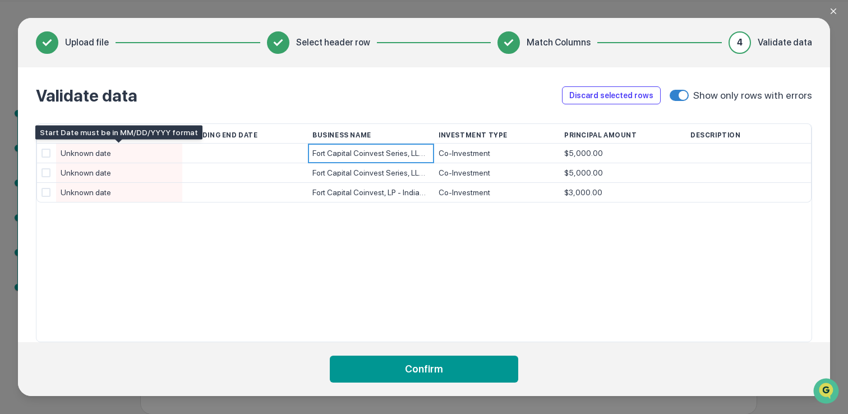
click at [126, 151] on div "Unknown date" at bounding box center [119, 154] width 117 height 20
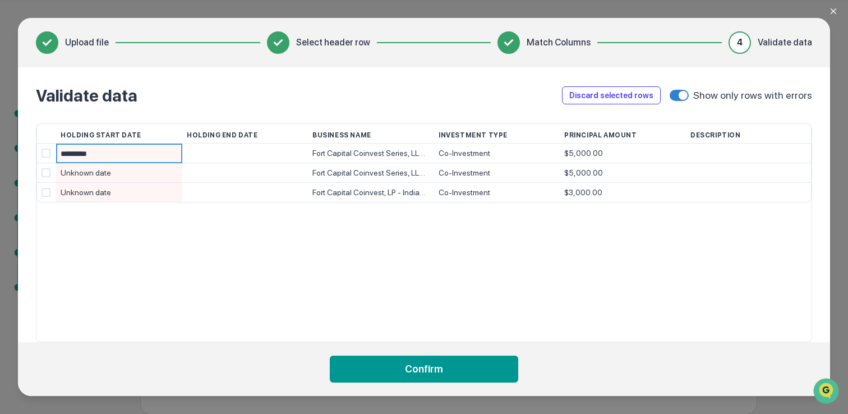
type input "**********"
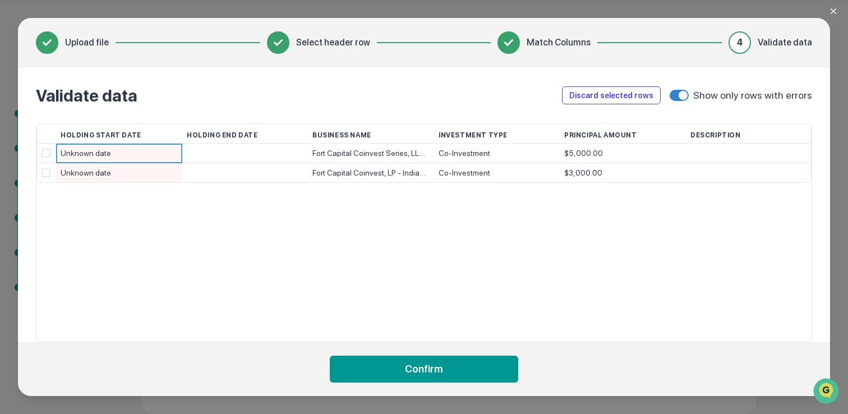
click at [382, 149] on div "Fort Capital Coinvest Series, LLC- FC SV Tech Center, LLC Series" at bounding box center [370, 154] width 117 height 20
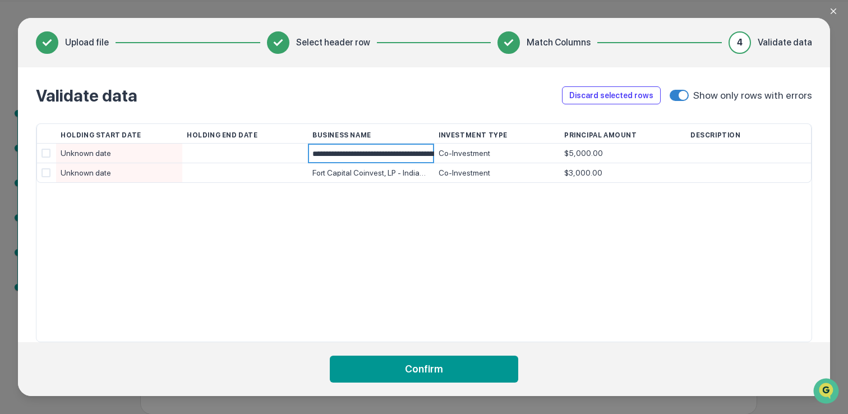
scroll to position [0, 113]
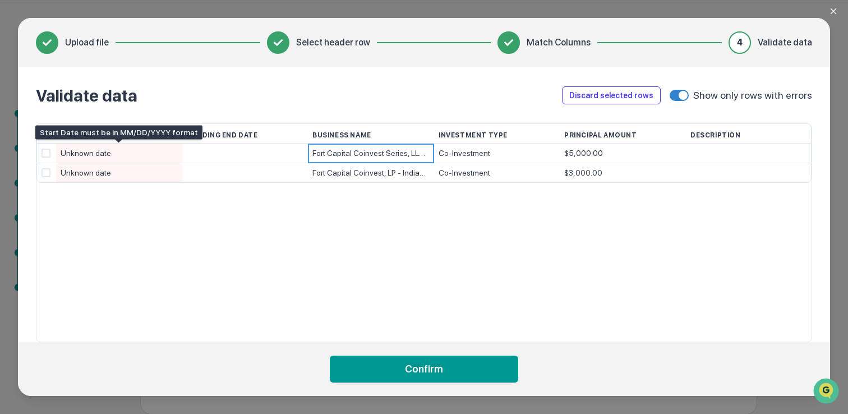
click at [115, 149] on div "Unknown date" at bounding box center [119, 154] width 117 height 20
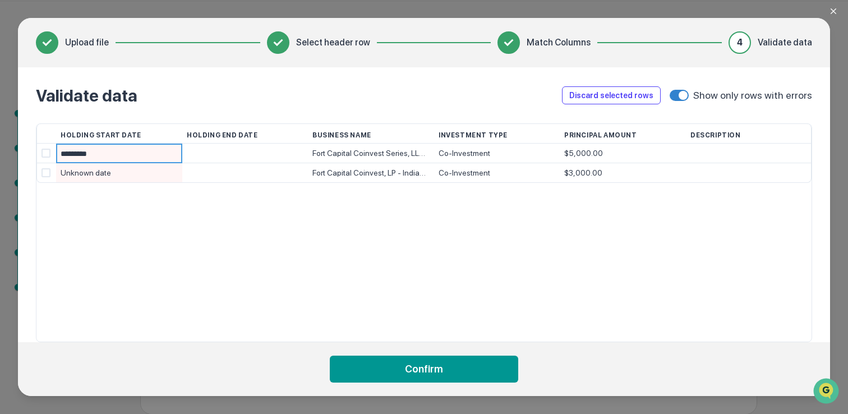
type input "**********"
click at [367, 156] on div "Fort Capital Coinvest, LP - Indian Trail, LLC" at bounding box center [370, 154] width 117 height 20
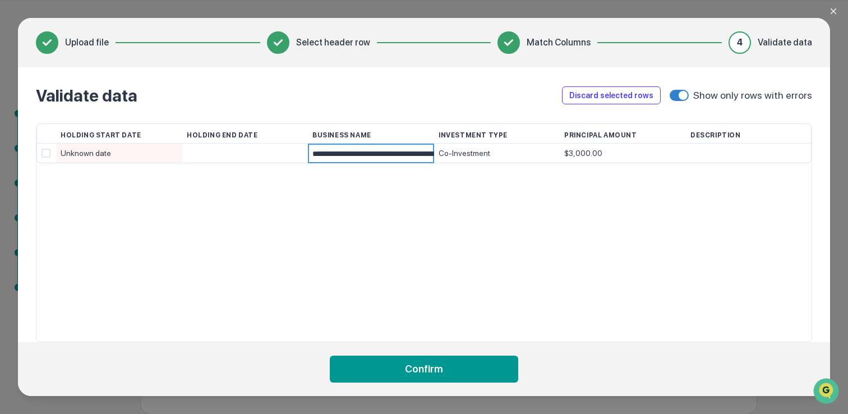
scroll to position [0, 33]
click at [87, 151] on div "Unknown date" at bounding box center [119, 154] width 117 height 20
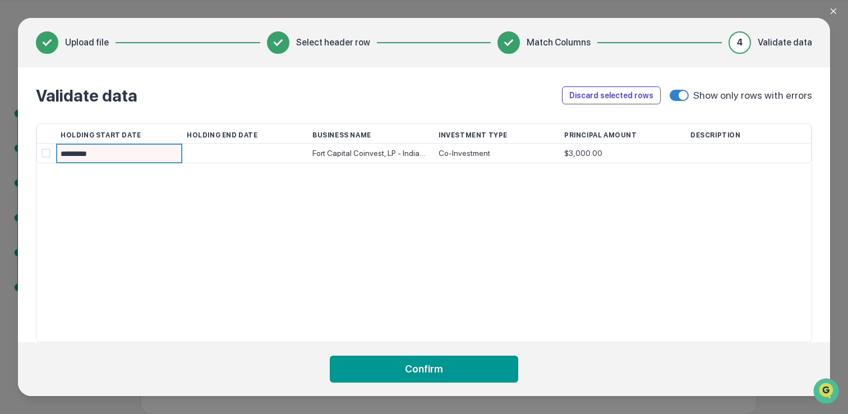
type input "**********"
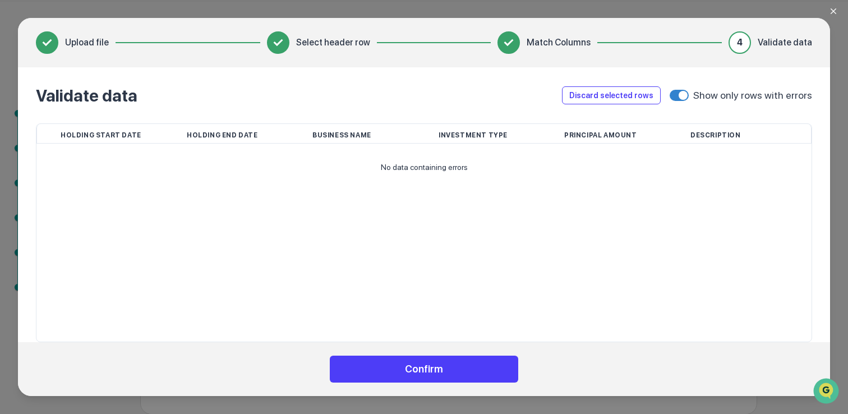
click at [424, 366] on button "Confirm" at bounding box center [424, 368] width 188 height 27
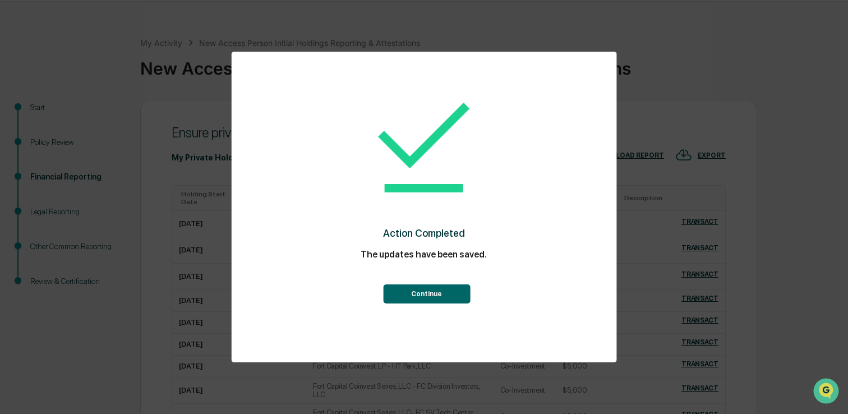
click at [421, 294] on button "Continue" at bounding box center [426, 293] width 87 height 19
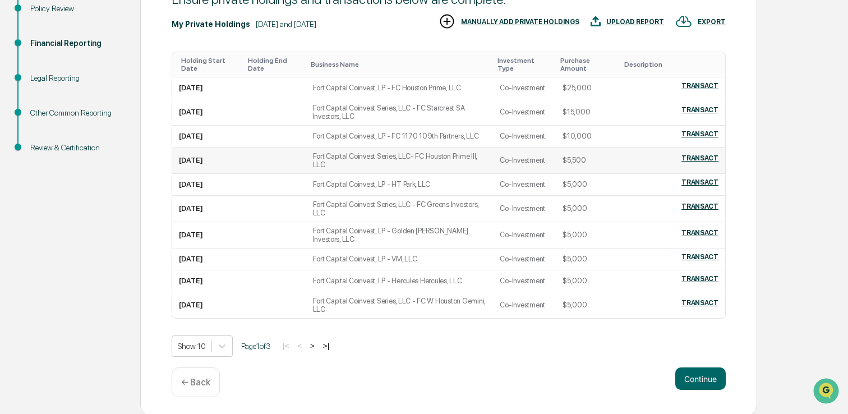
scroll to position [174, 0]
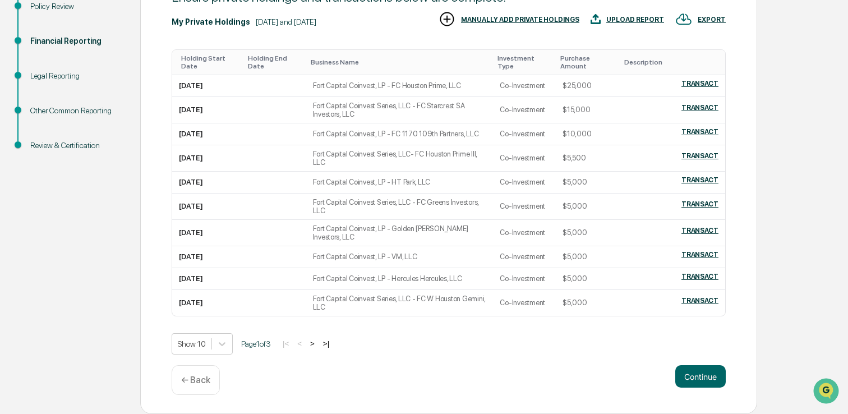
click at [318, 343] on button ">" at bounding box center [312, 344] width 11 height 10
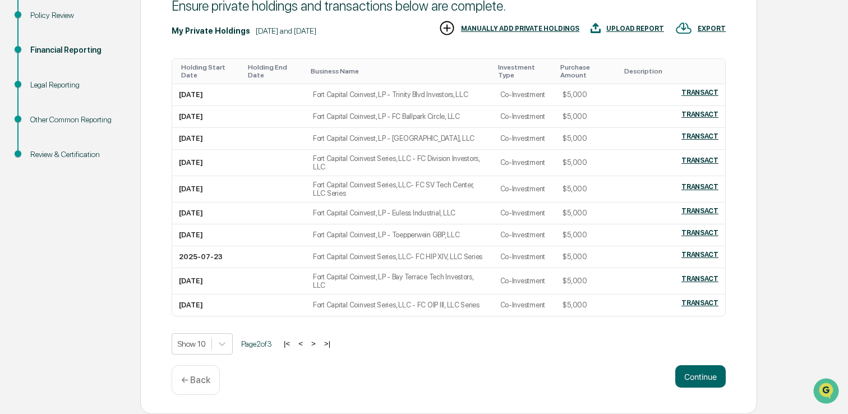
click at [319, 343] on button ">" at bounding box center [313, 344] width 11 height 10
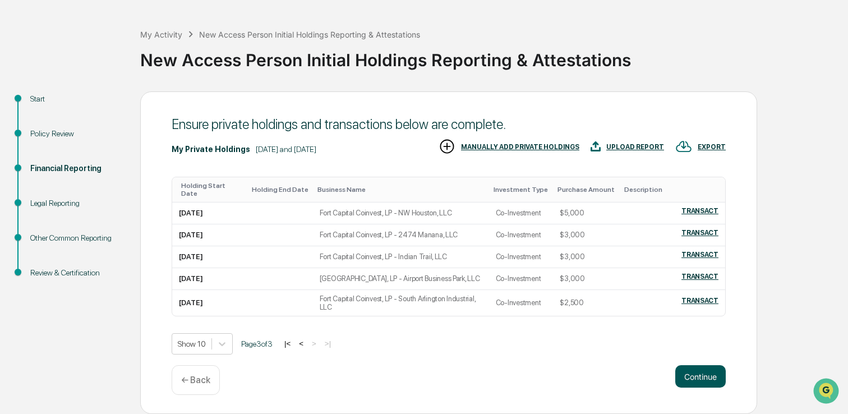
click at [694, 376] on button "Continue" at bounding box center [700, 376] width 50 height 22
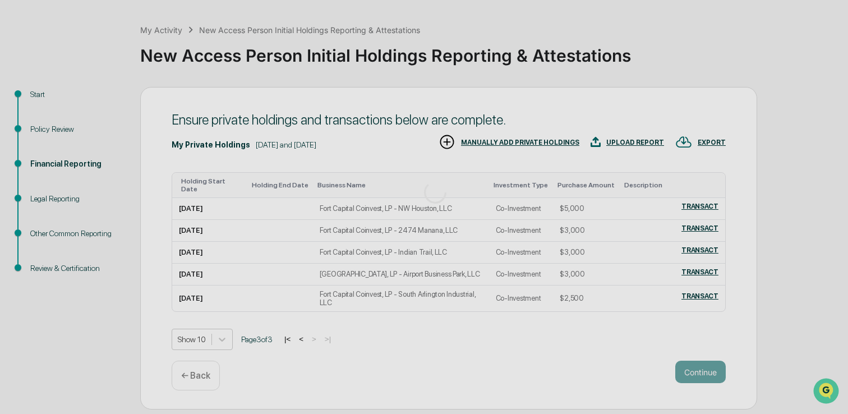
scroll to position [38, 0]
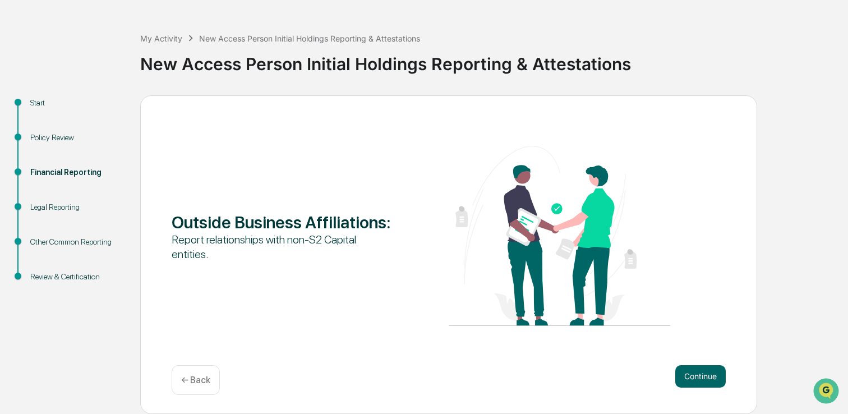
click at [201, 380] on p "← Back" at bounding box center [195, 380] width 29 height 11
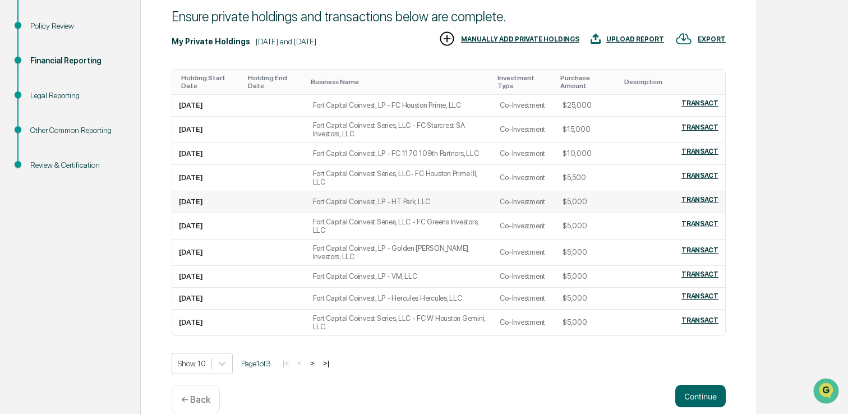
scroll to position [151, 0]
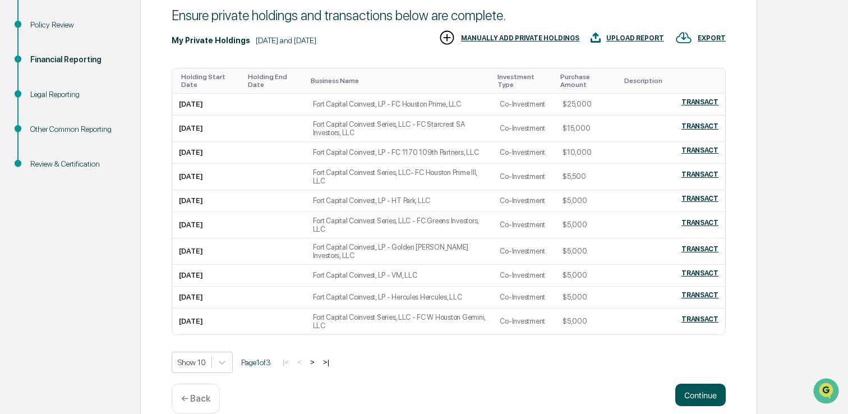
click at [693, 406] on button "Continue" at bounding box center [700, 395] width 50 height 22
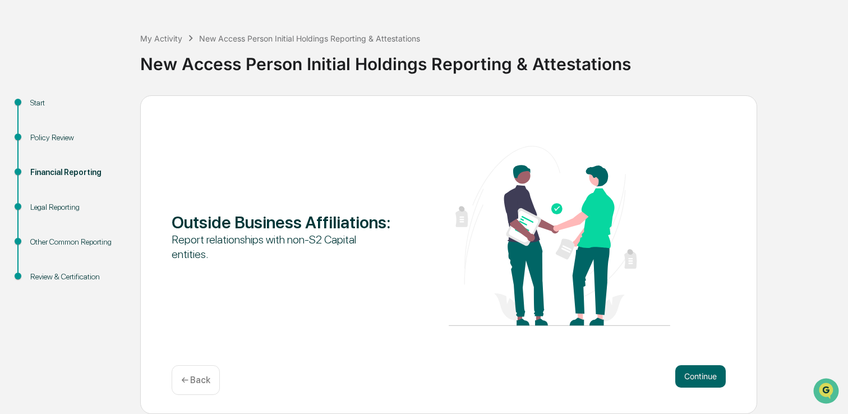
scroll to position [38, 0]
click at [701, 377] on button "Continue" at bounding box center [700, 376] width 50 height 22
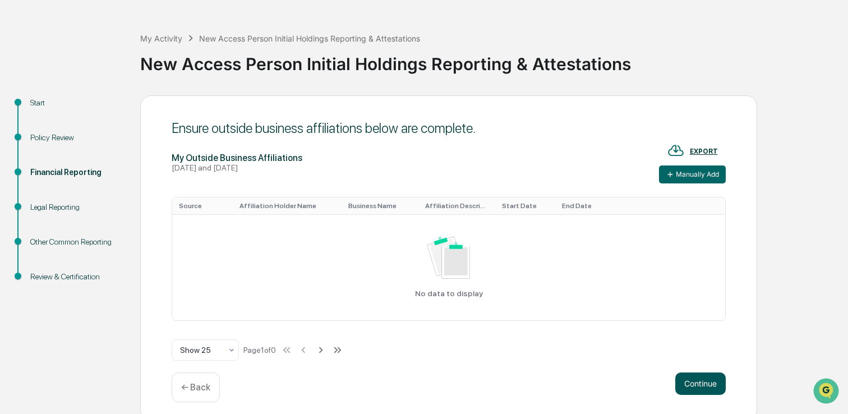
click at [700, 383] on button "Continue" at bounding box center [700, 383] width 50 height 22
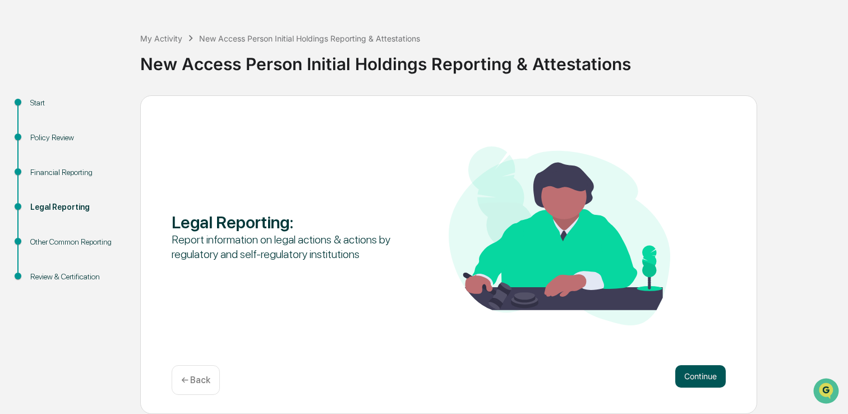
click at [701, 378] on button "Continue" at bounding box center [700, 376] width 50 height 22
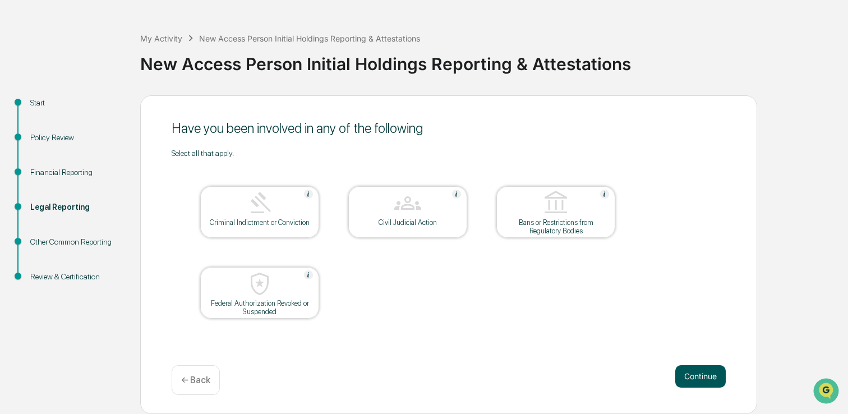
click at [710, 376] on button "Continue" at bounding box center [700, 376] width 50 height 22
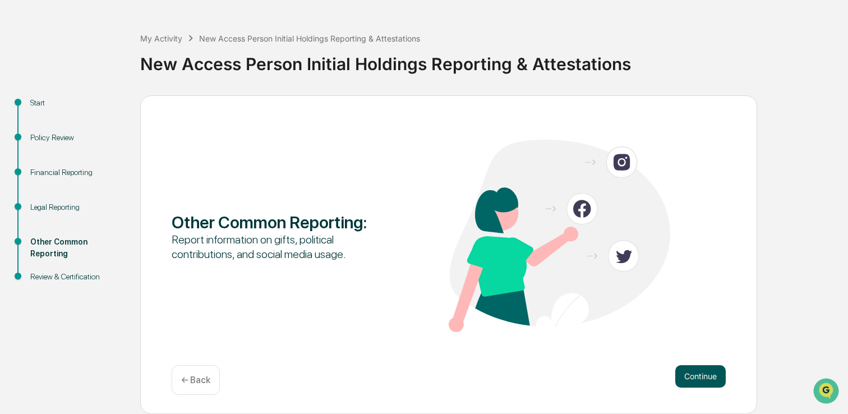
click at [695, 376] on button "Continue" at bounding box center [700, 376] width 50 height 22
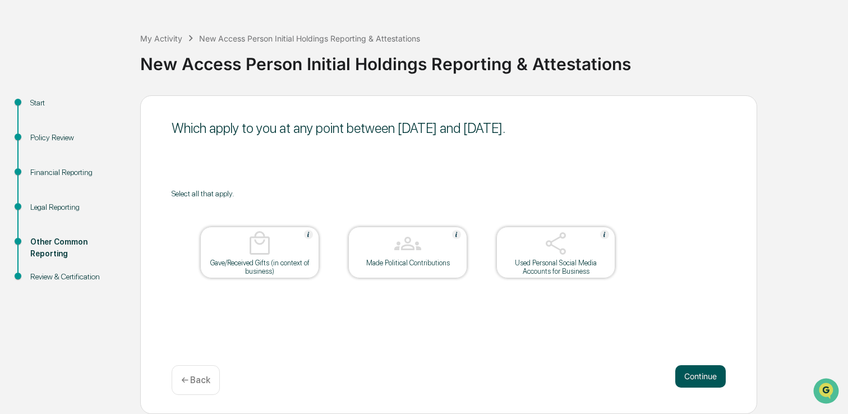
click at [696, 376] on button "Continue" at bounding box center [700, 376] width 50 height 22
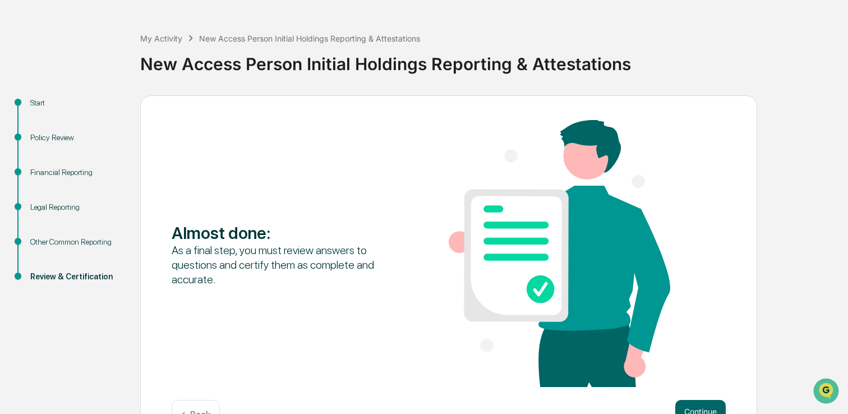
scroll to position [73, 0]
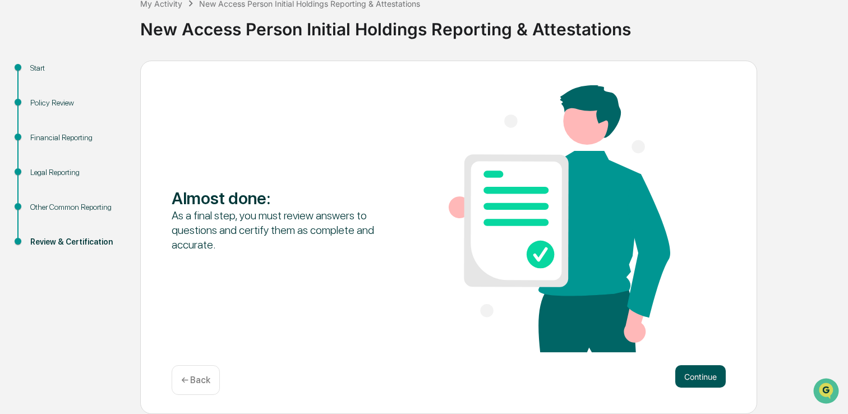
click at [700, 373] on button "Continue" at bounding box center [700, 376] width 50 height 22
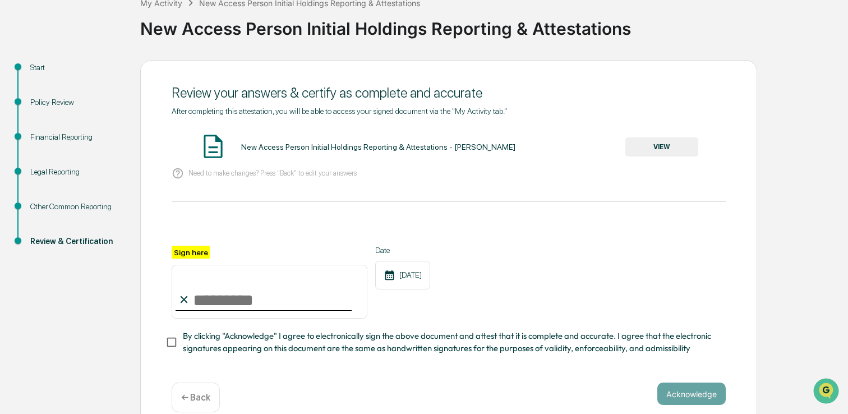
click at [222, 297] on input "Sign here" at bounding box center [270, 292] width 196 height 54
type input "**********"
click at [692, 389] on button "Acknowledge" at bounding box center [691, 393] width 68 height 22
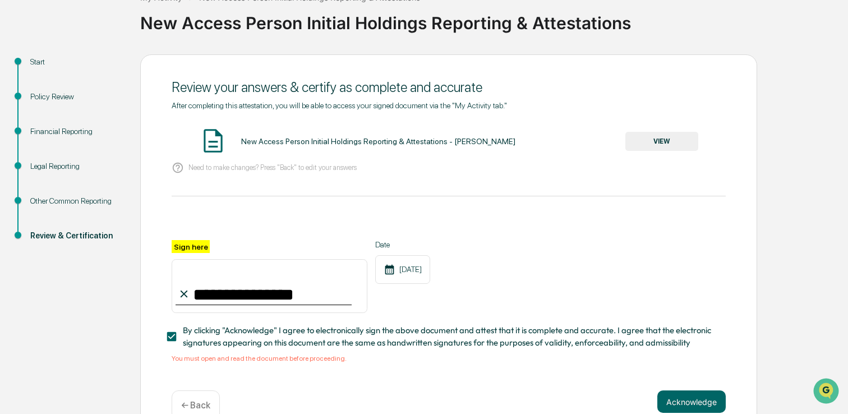
scroll to position [104, 0]
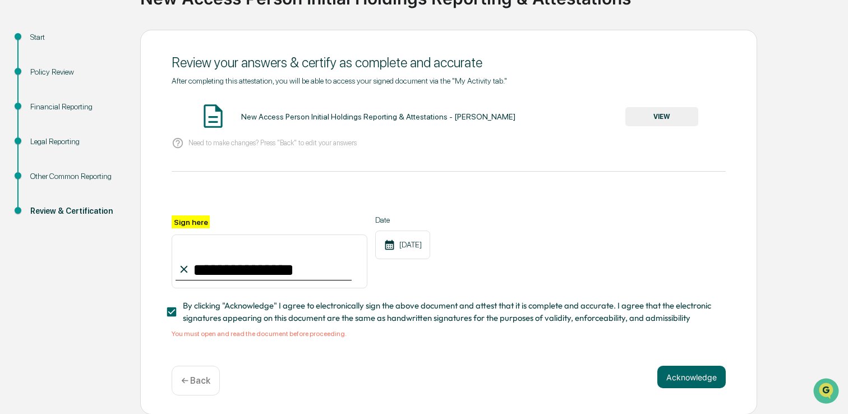
click at [293, 118] on div "New Access Person Initial Holdings Reporting & Attestations - [PERSON_NAME]" at bounding box center [378, 116] width 274 height 9
click at [669, 115] on button "VIEW" at bounding box center [661, 116] width 73 height 19
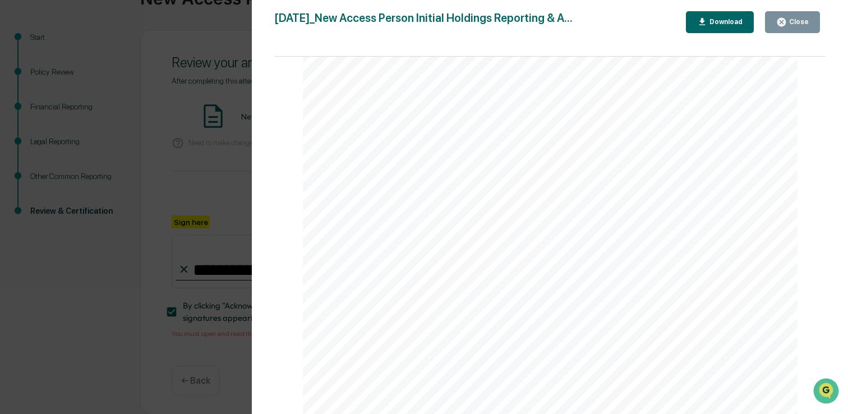
scroll to position [4053, 0]
click at [791, 21] on div "Close" at bounding box center [798, 22] width 22 height 8
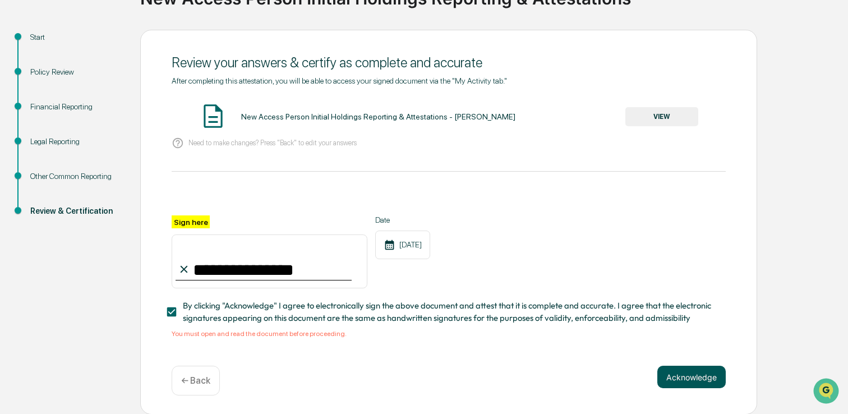
click at [682, 375] on button "Acknowledge" at bounding box center [691, 377] width 68 height 22
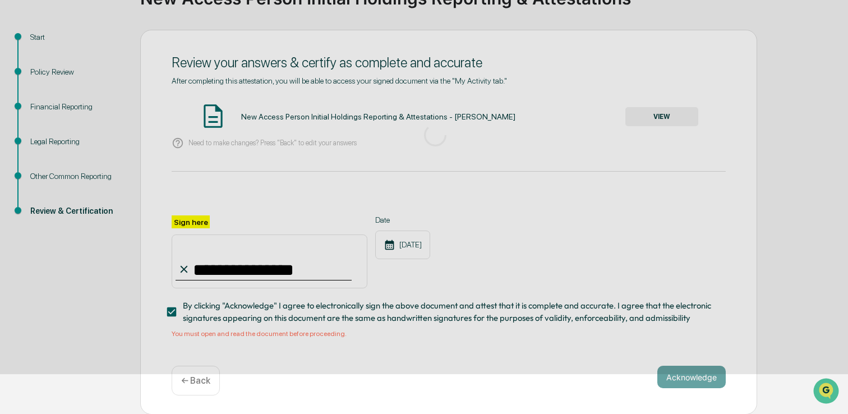
scroll to position [38, 0]
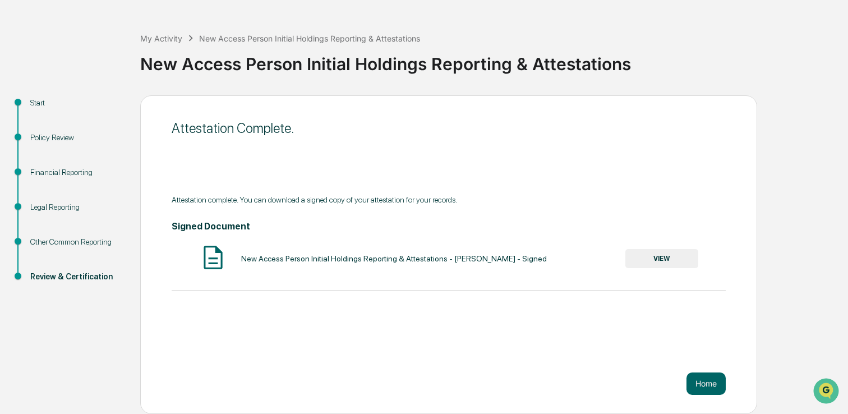
click at [664, 260] on button "VIEW" at bounding box center [661, 258] width 73 height 19
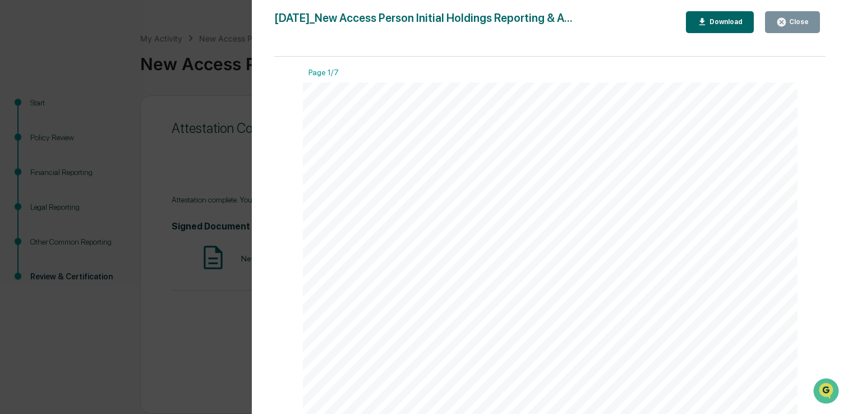
click at [721, 21] on div "Download" at bounding box center [724, 22] width 35 height 8
